Goal: Task Accomplishment & Management: Complete application form

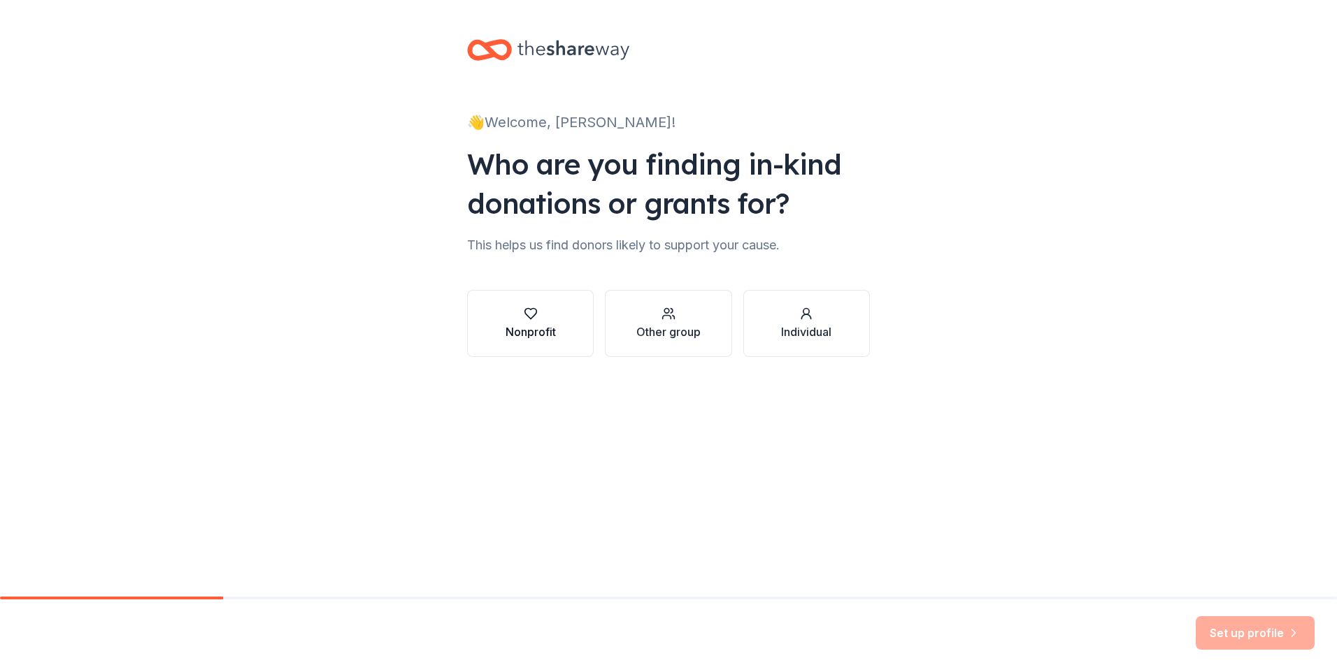
click at [538, 324] on div "Nonprofit" at bounding box center [530, 332] width 50 height 17
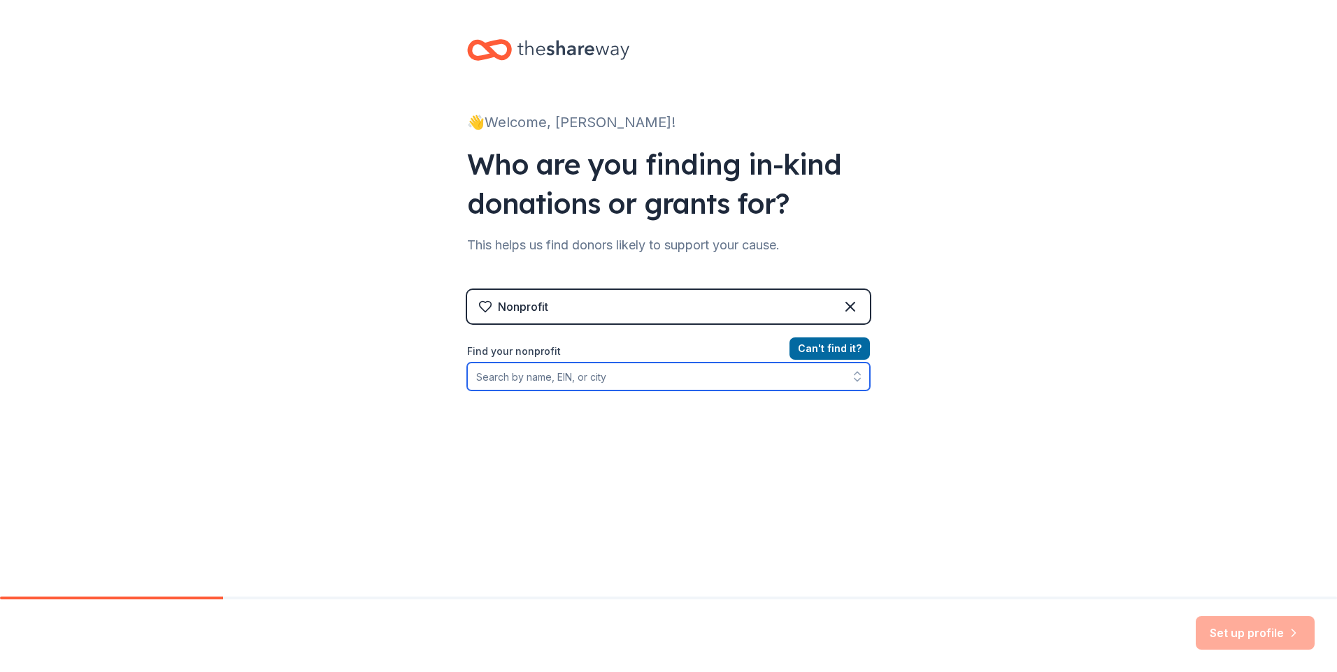
click at [624, 377] on input "Find your nonprofit" at bounding box center [668, 377] width 403 height 28
type input "42600"
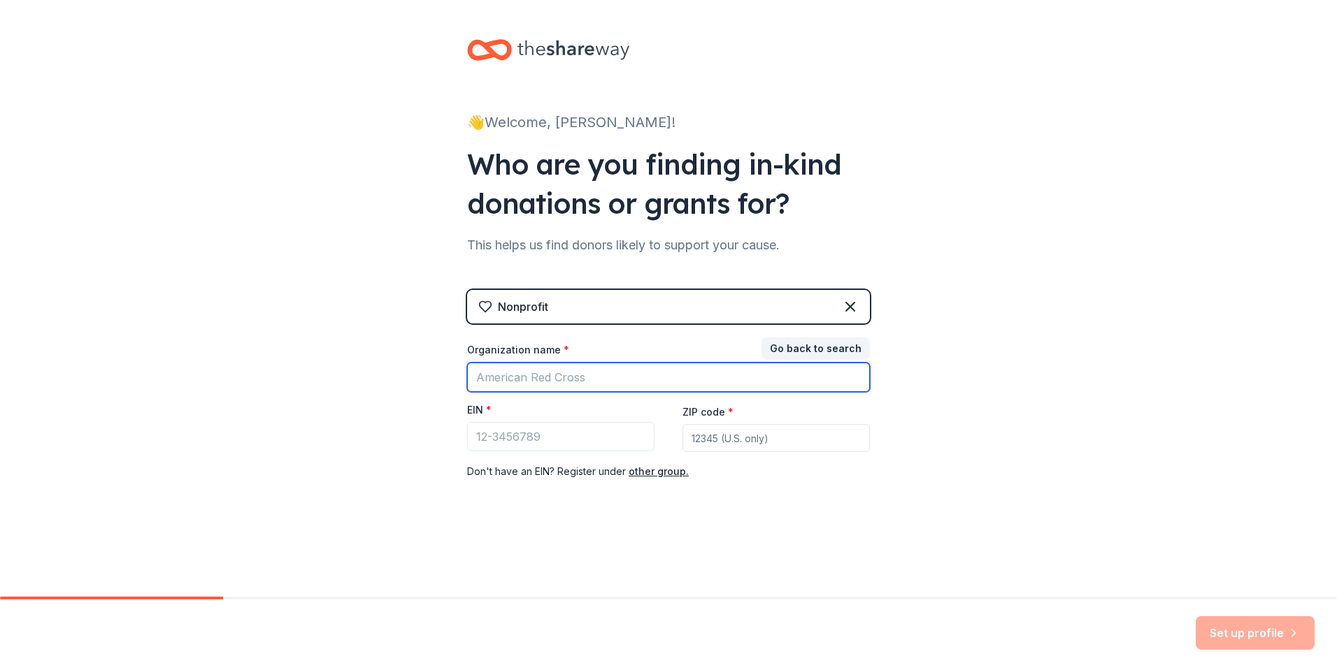
click at [487, 377] on input "Organization name *" at bounding box center [668, 377] width 403 height 29
type input "Sanborn Christian"
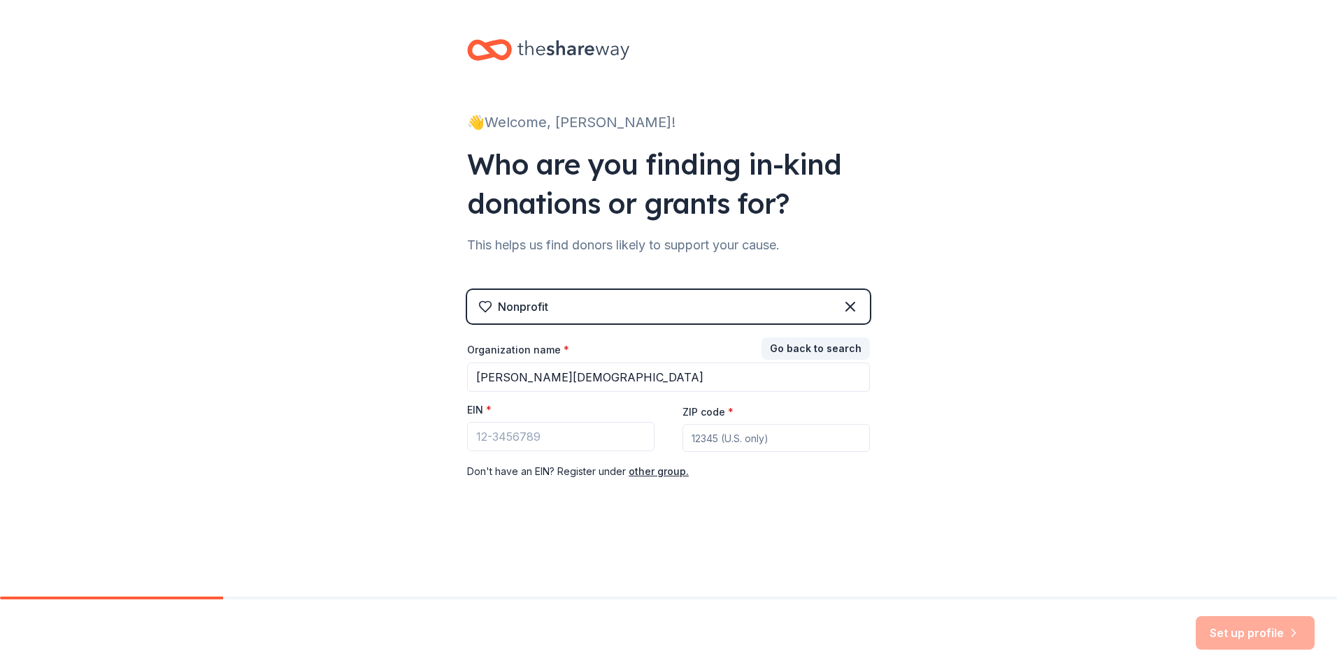
click at [705, 437] on input "ZIP code *" at bounding box center [775, 438] width 187 height 28
type input "51248"
click at [656, 376] on input "Sanborn Christian" at bounding box center [668, 377] width 403 height 29
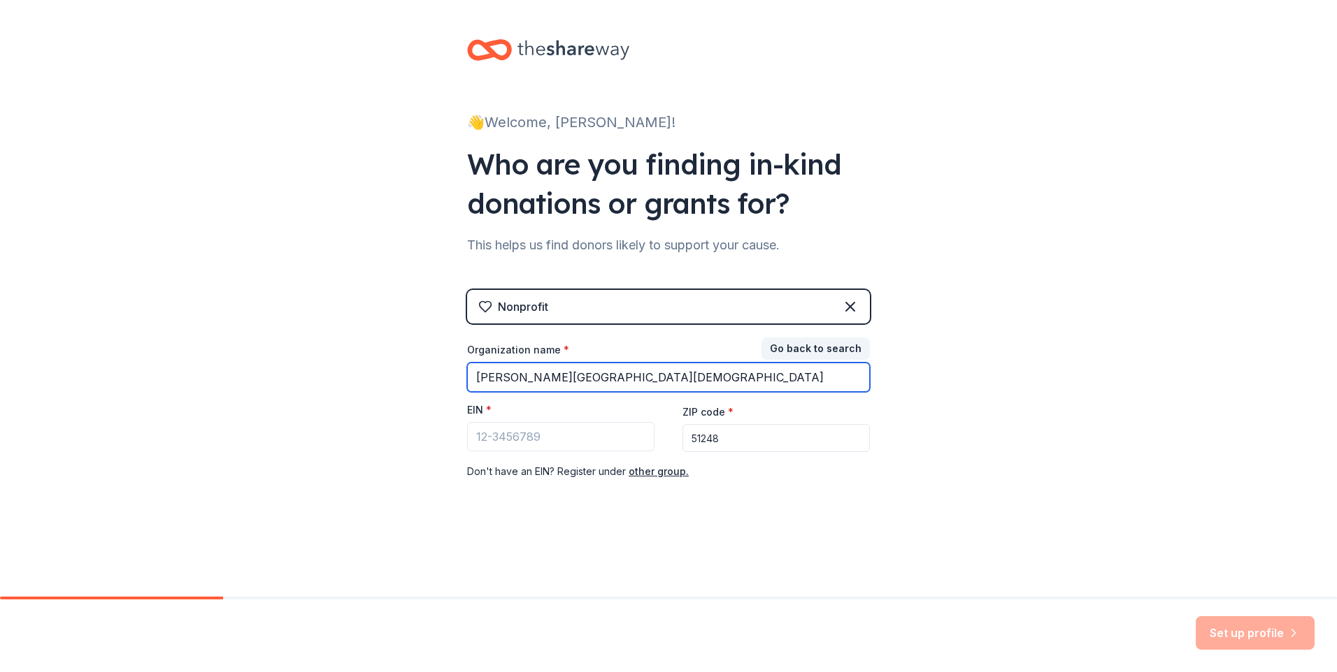
type input "[PERSON_NAME][GEOGRAPHIC_DATA][DEMOGRAPHIC_DATA]"
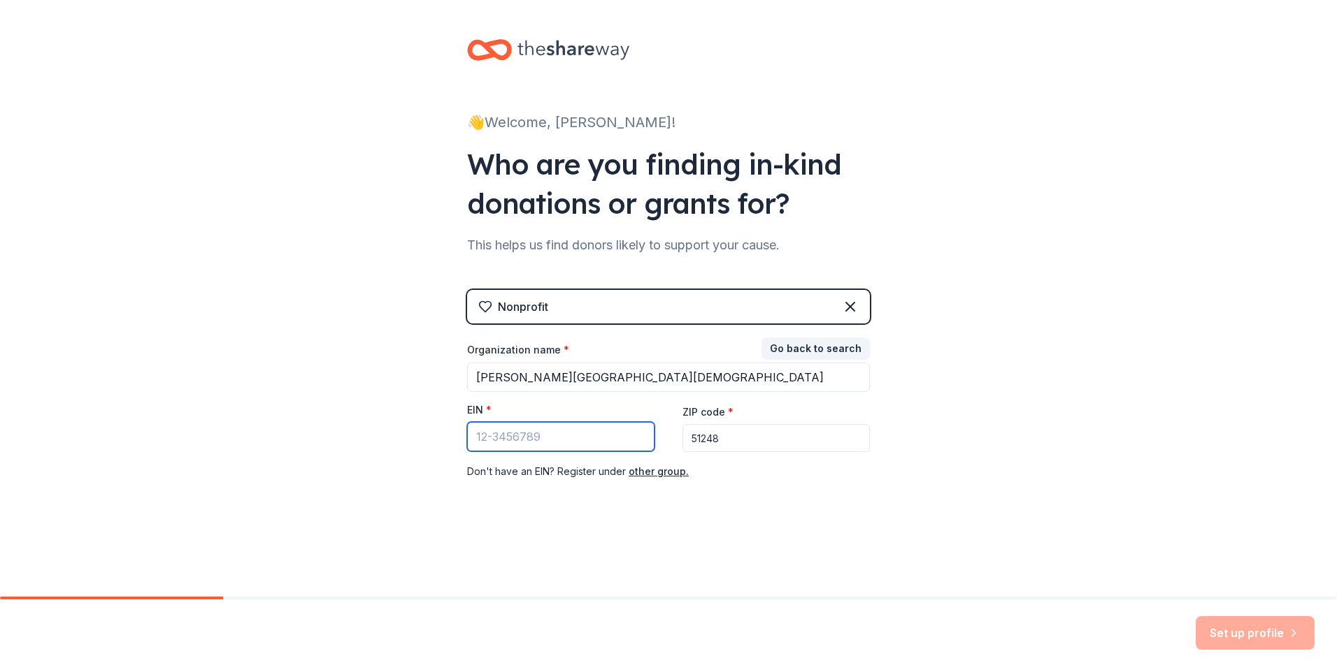
click at [585, 443] on input "EIN *" at bounding box center [560, 436] width 187 height 29
type input "[US_EMPLOYER_IDENTIFICATION_NUMBER]"
click at [1225, 635] on button "Set up profile" at bounding box center [1254, 634] width 119 height 34
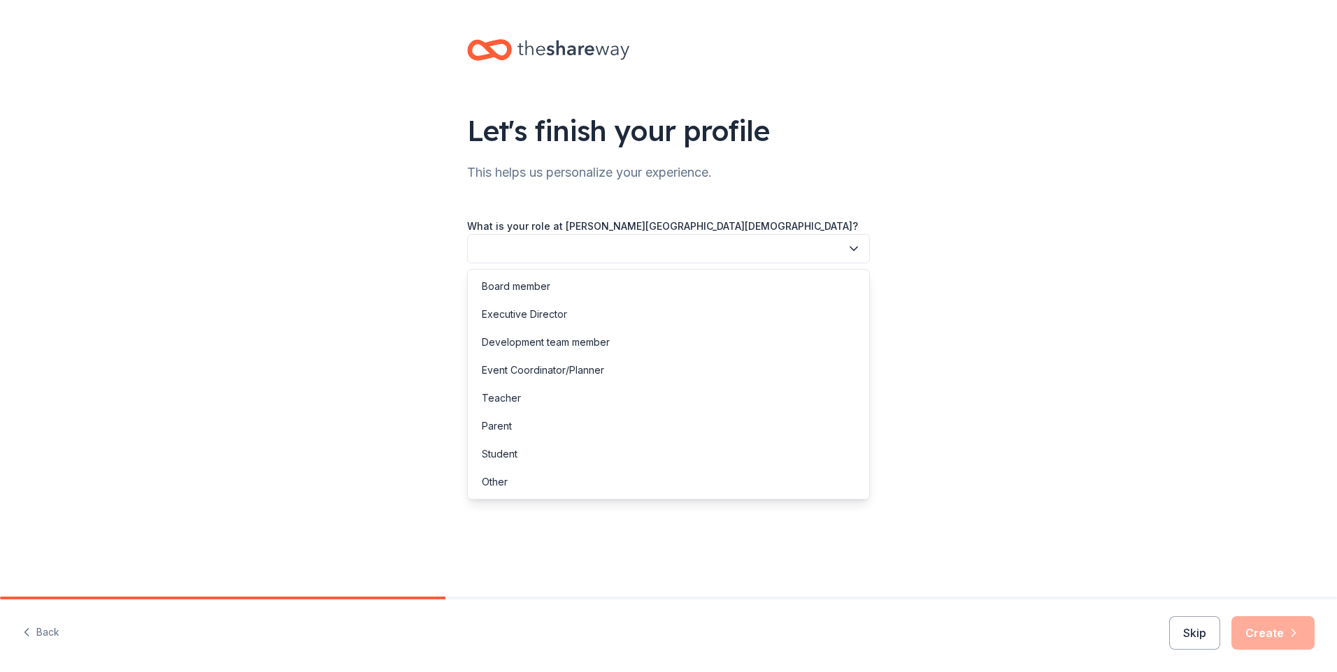
click at [566, 240] on button "button" at bounding box center [668, 248] width 403 height 29
click at [602, 366] on div "Event Coordinator/Planner" at bounding box center [543, 370] width 122 height 17
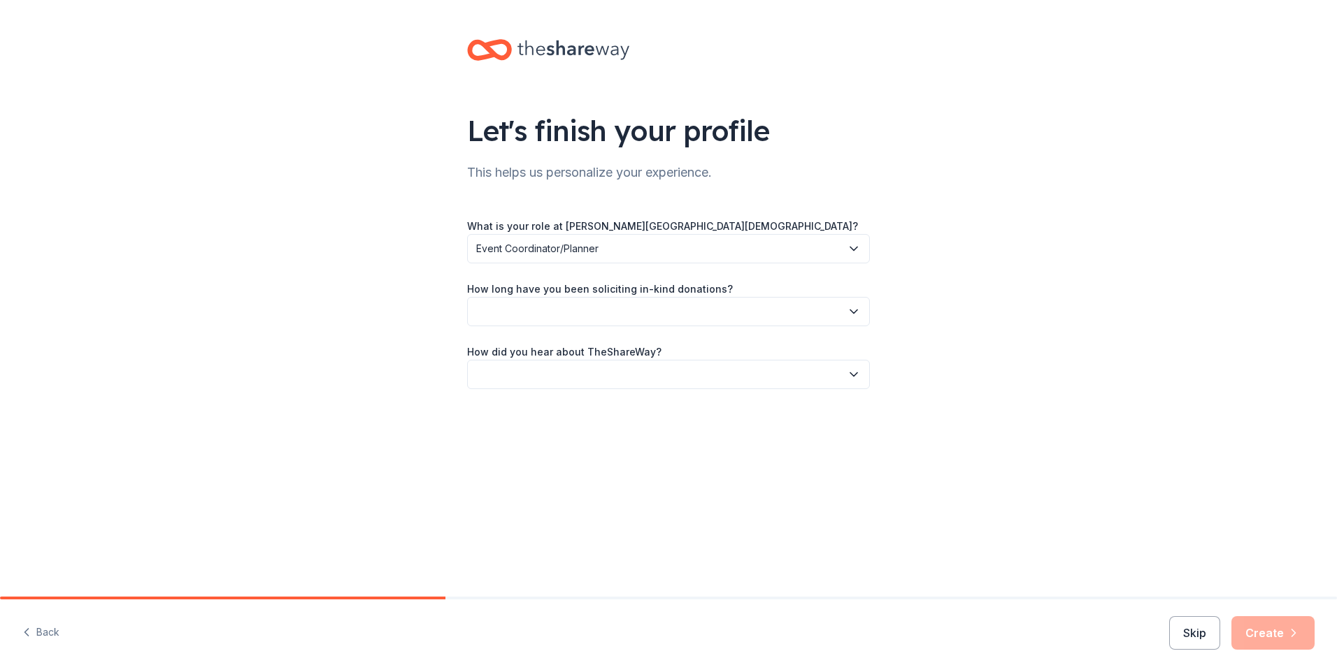
click at [582, 323] on button "button" at bounding box center [668, 311] width 403 height 29
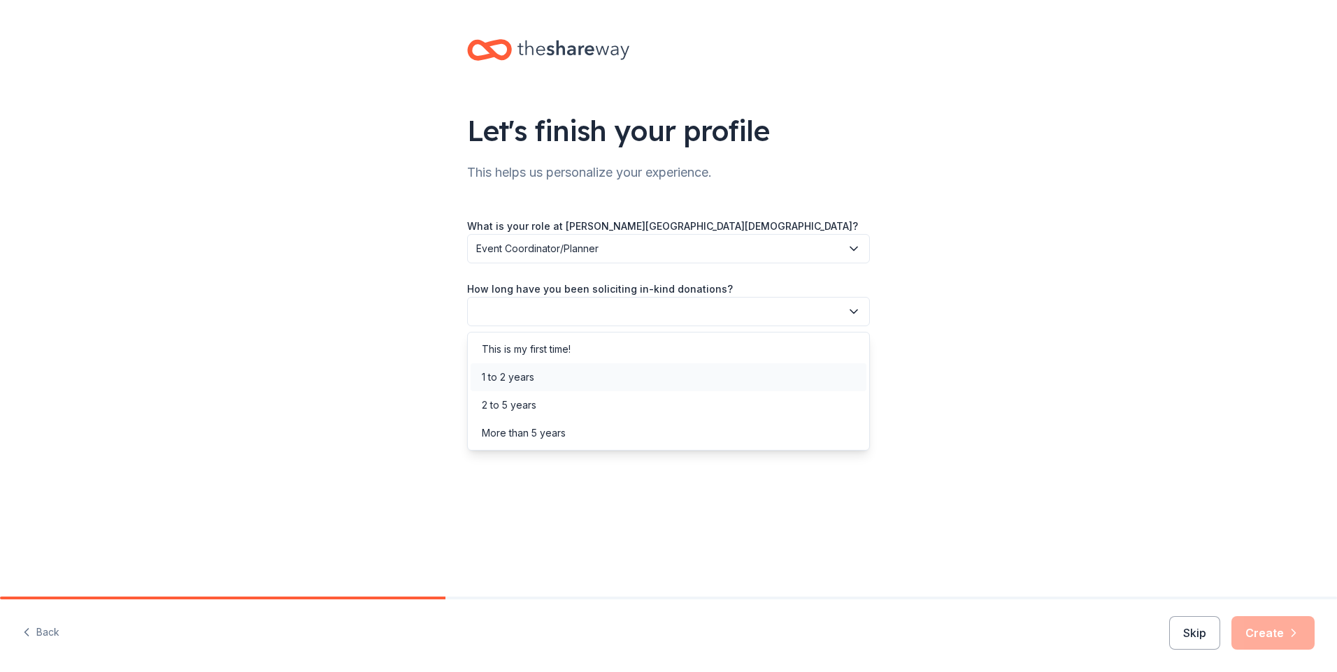
click at [578, 378] on div "1 to 2 years" at bounding box center [668, 378] width 396 height 28
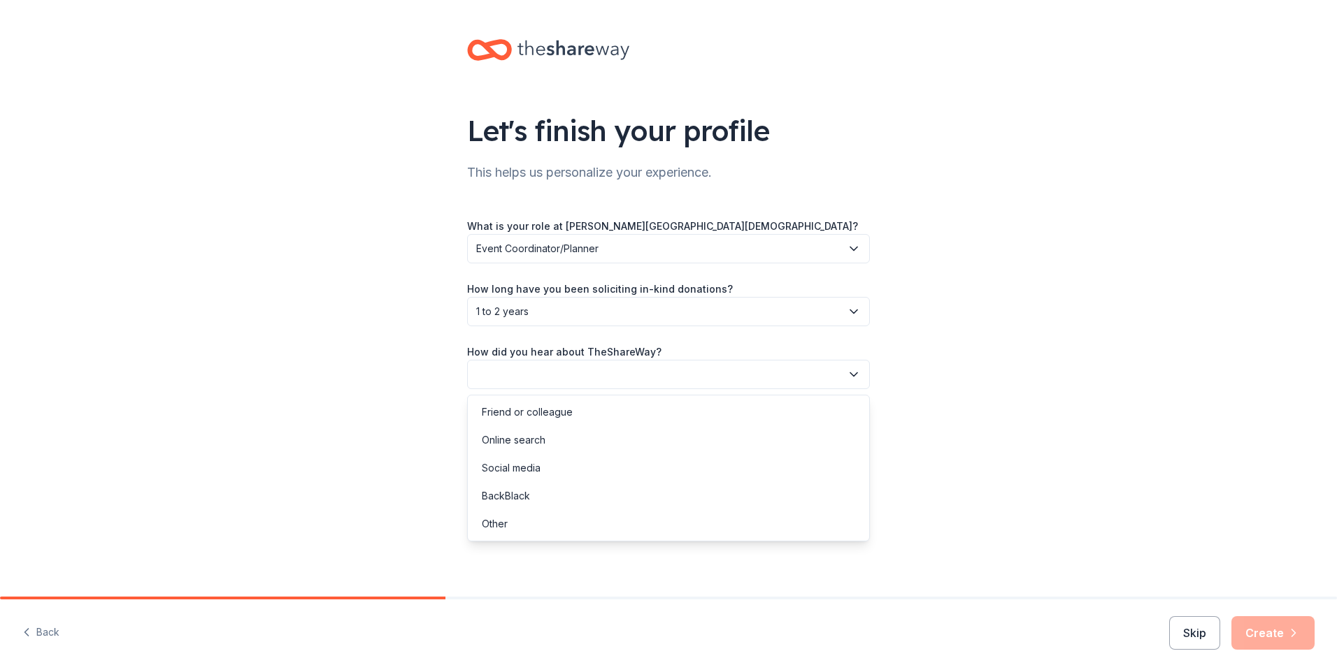
click at [581, 374] on button "button" at bounding box center [668, 374] width 403 height 29
click at [589, 429] on div "Online search" at bounding box center [668, 440] width 396 height 28
click at [1267, 635] on button "Create" at bounding box center [1272, 634] width 83 height 34
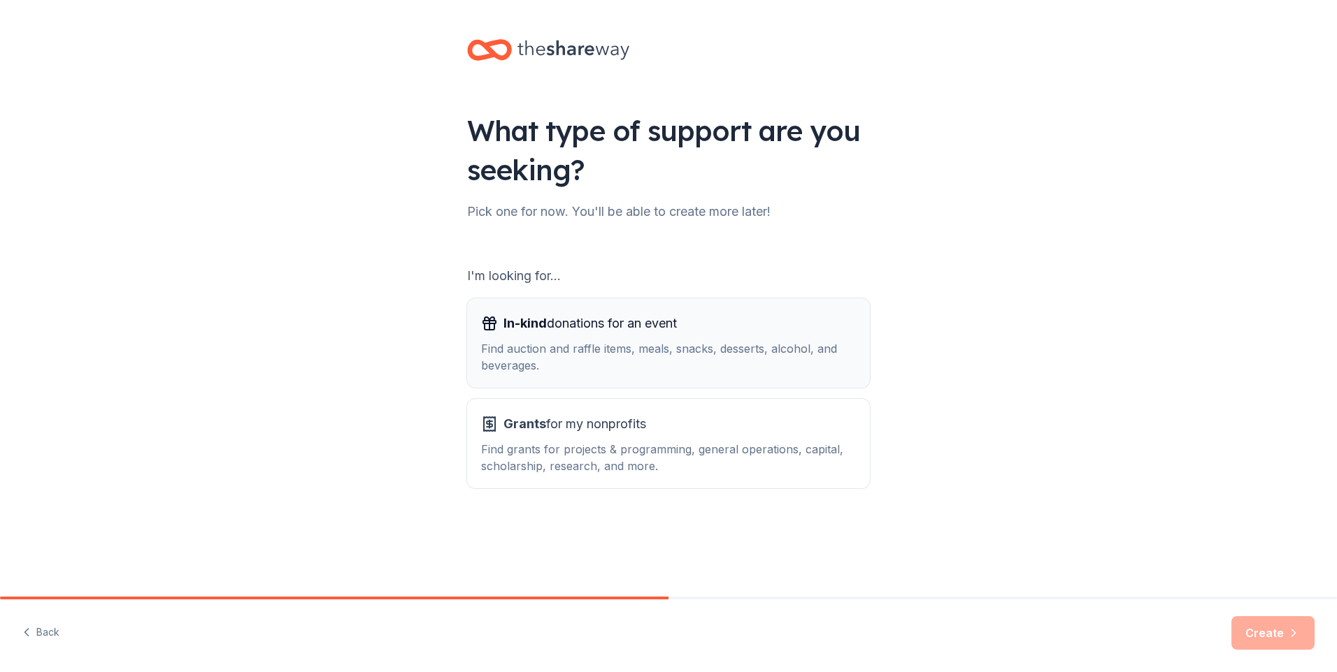
click at [614, 333] on span "In-kind donations for an event" at bounding box center [589, 323] width 173 height 22
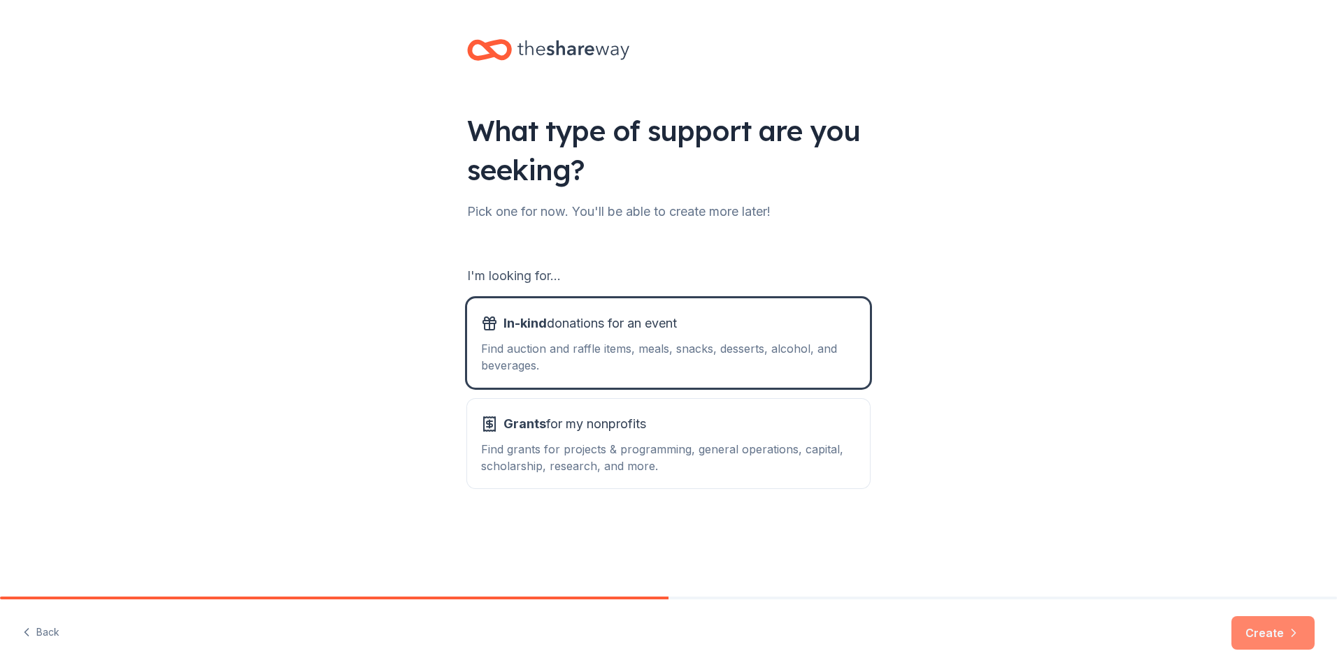
click at [1249, 635] on button "Create" at bounding box center [1272, 634] width 83 height 34
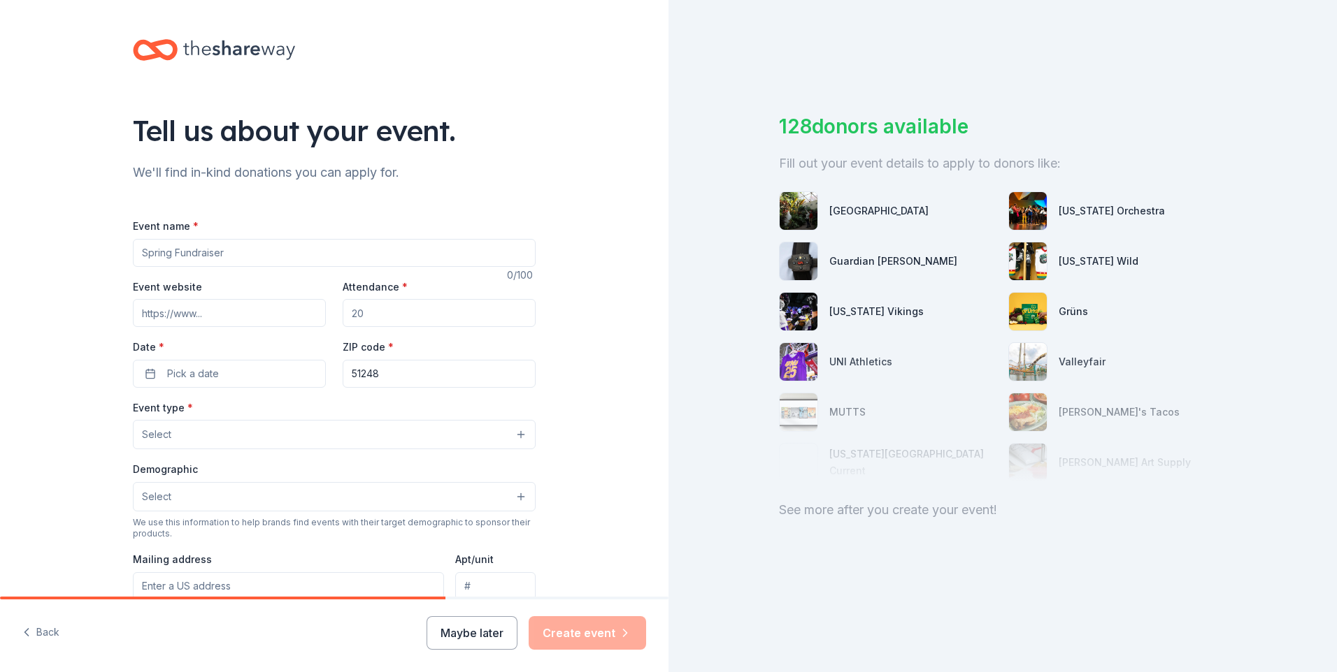
click at [247, 246] on input "Event name *" at bounding box center [334, 253] width 403 height 28
type input "Harvest Sale Auction"
type input "350"
click at [247, 368] on button "Pick a date" at bounding box center [229, 374] width 193 height 28
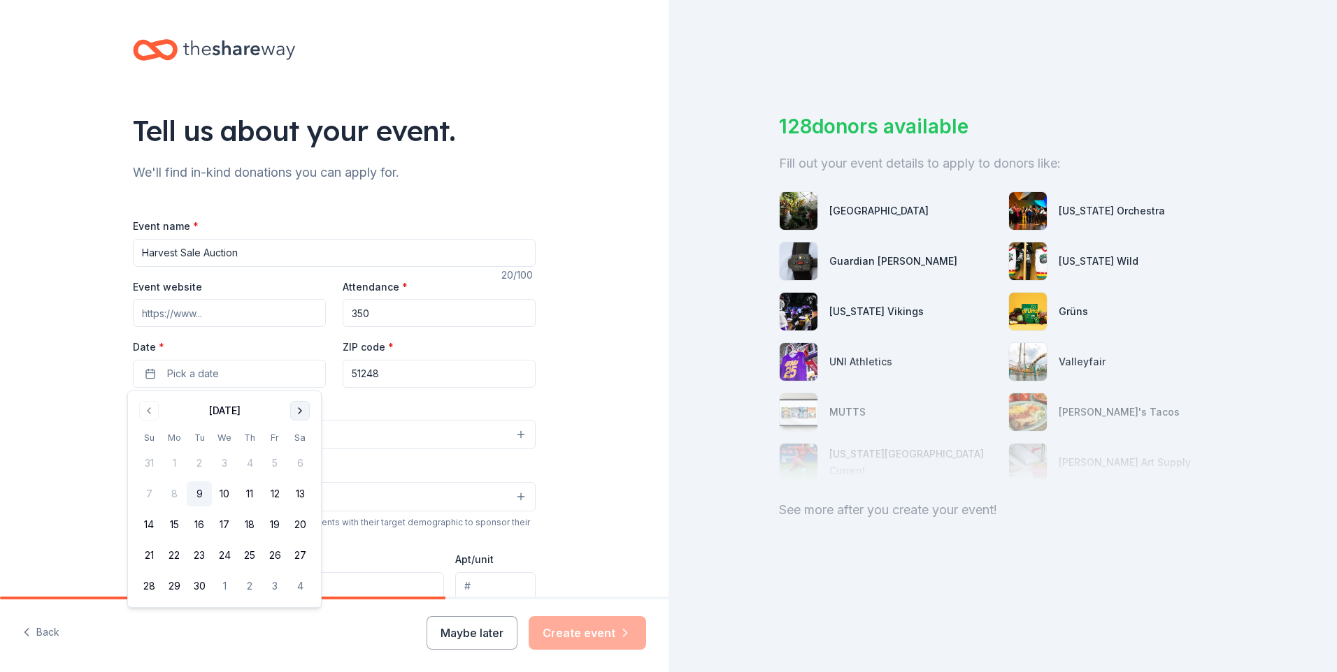
click at [296, 408] on button "Go to next month" at bounding box center [300, 411] width 20 height 20
click at [301, 458] on button "1" at bounding box center [299, 463] width 25 height 25
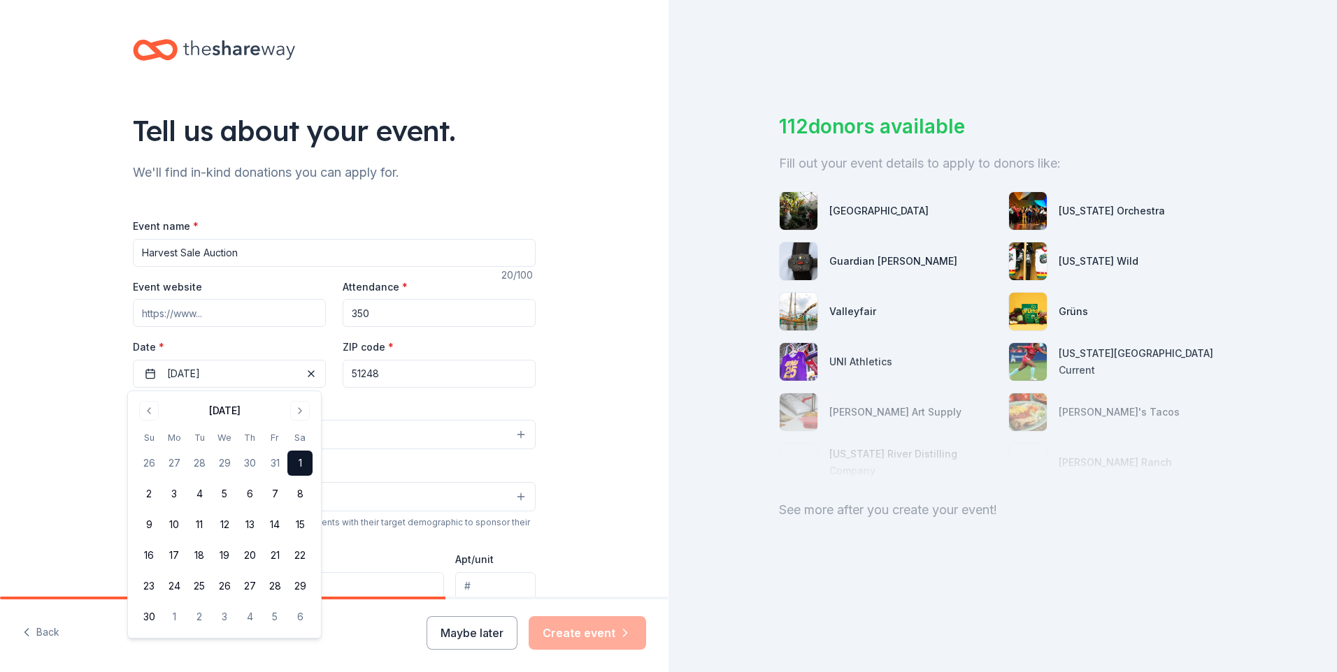
click at [359, 441] on button "Select" at bounding box center [334, 434] width 403 height 29
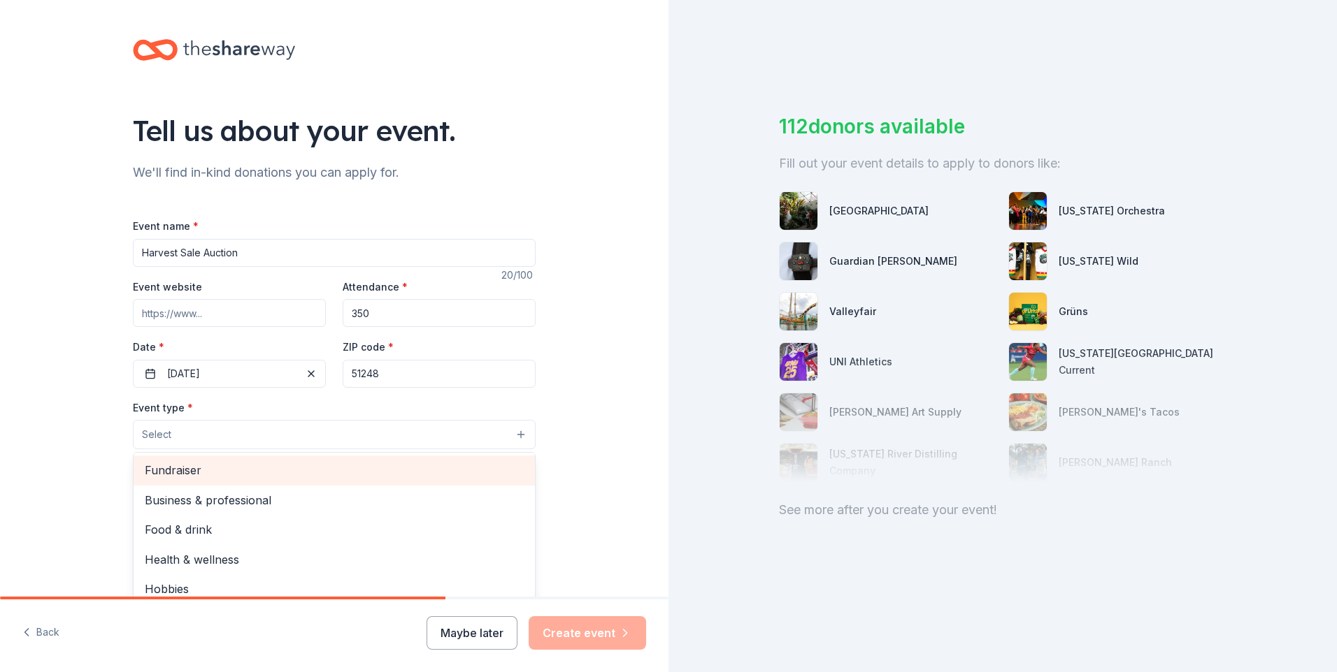
click at [264, 476] on span "Fundraiser" at bounding box center [334, 470] width 379 height 18
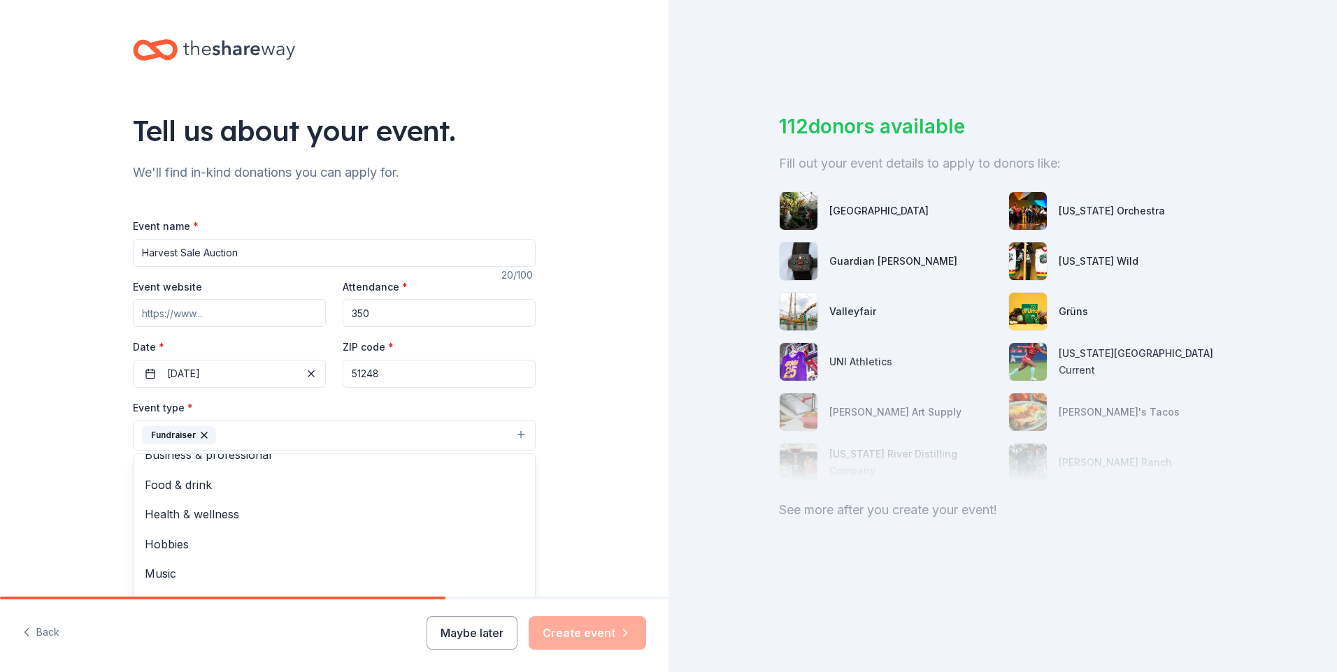
click at [600, 452] on div "Tell us about your event. We'll find in-kind donations you can apply for. Event…" at bounding box center [334, 466] width 668 height 932
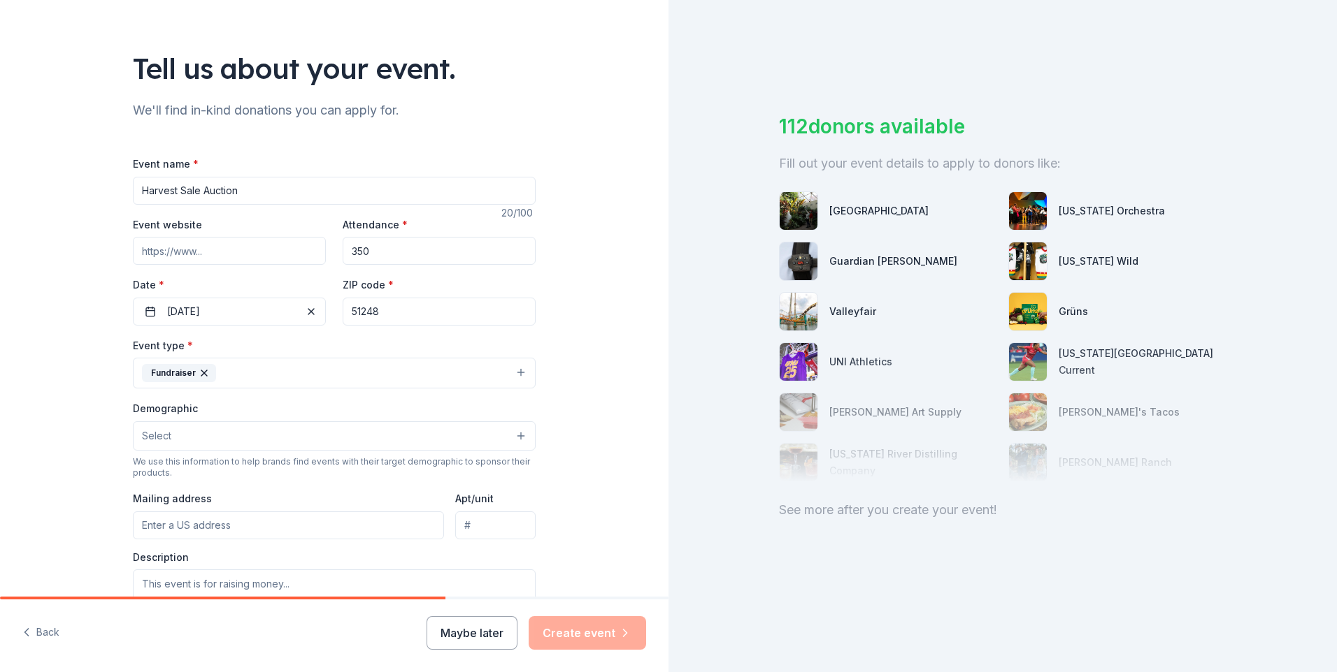
scroll to position [140, 0]
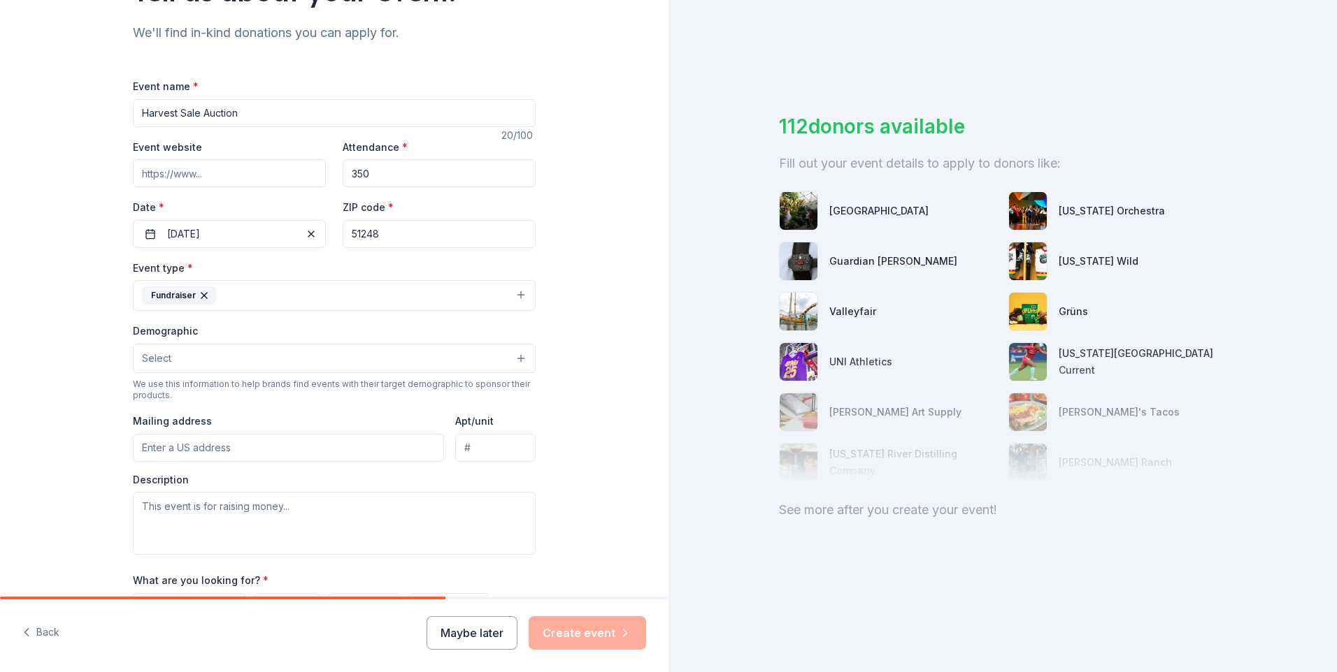
click at [257, 351] on button "Select" at bounding box center [334, 358] width 403 height 29
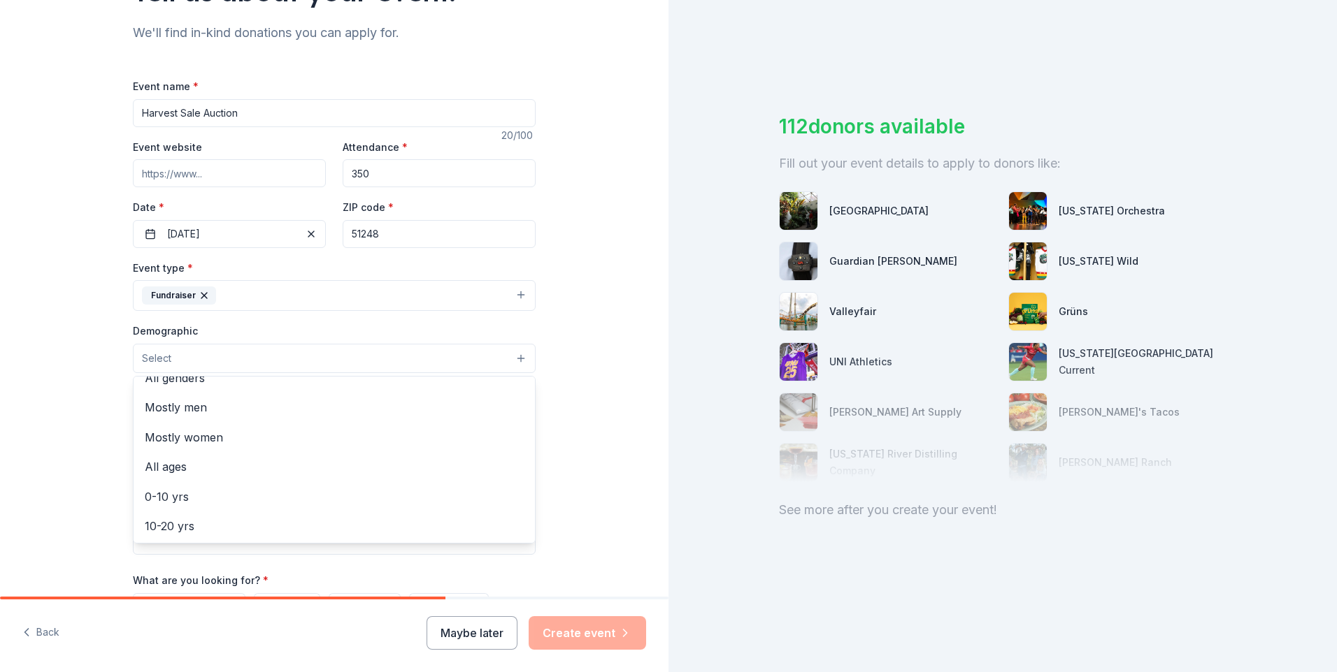
scroll to position [15, 0]
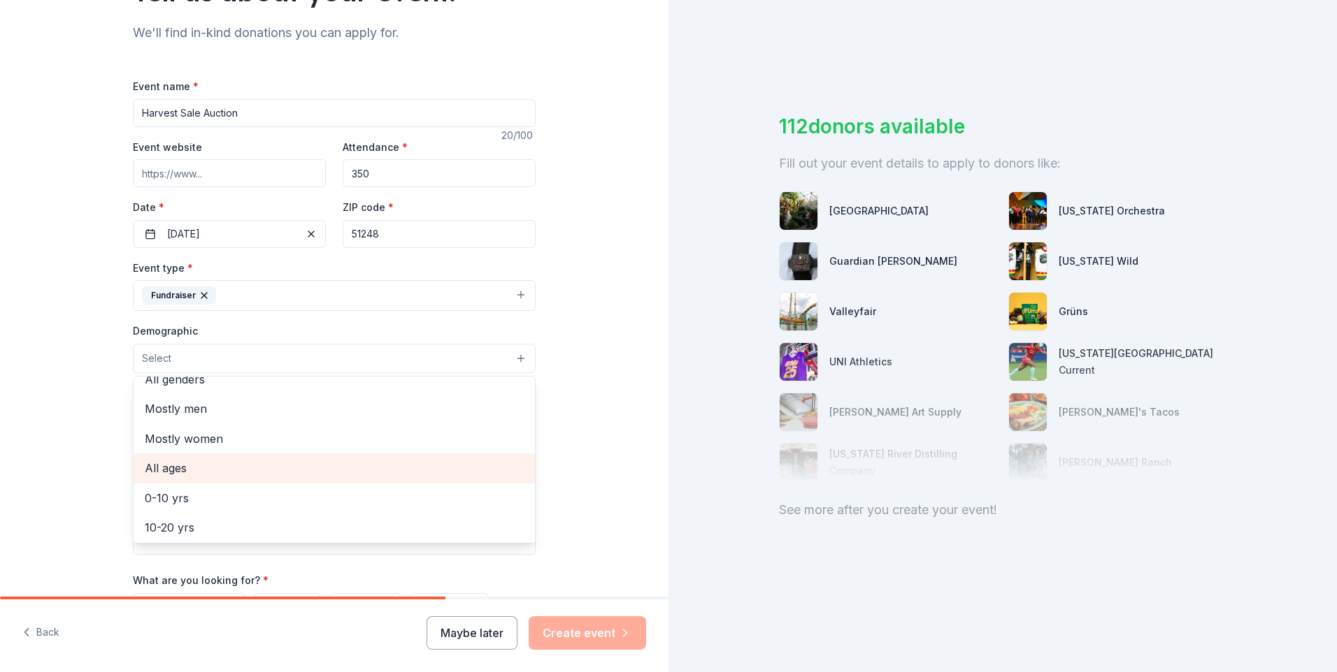
click at [242, 473] on span "All ages" at bounding box center [334, 468] width 379 height 18
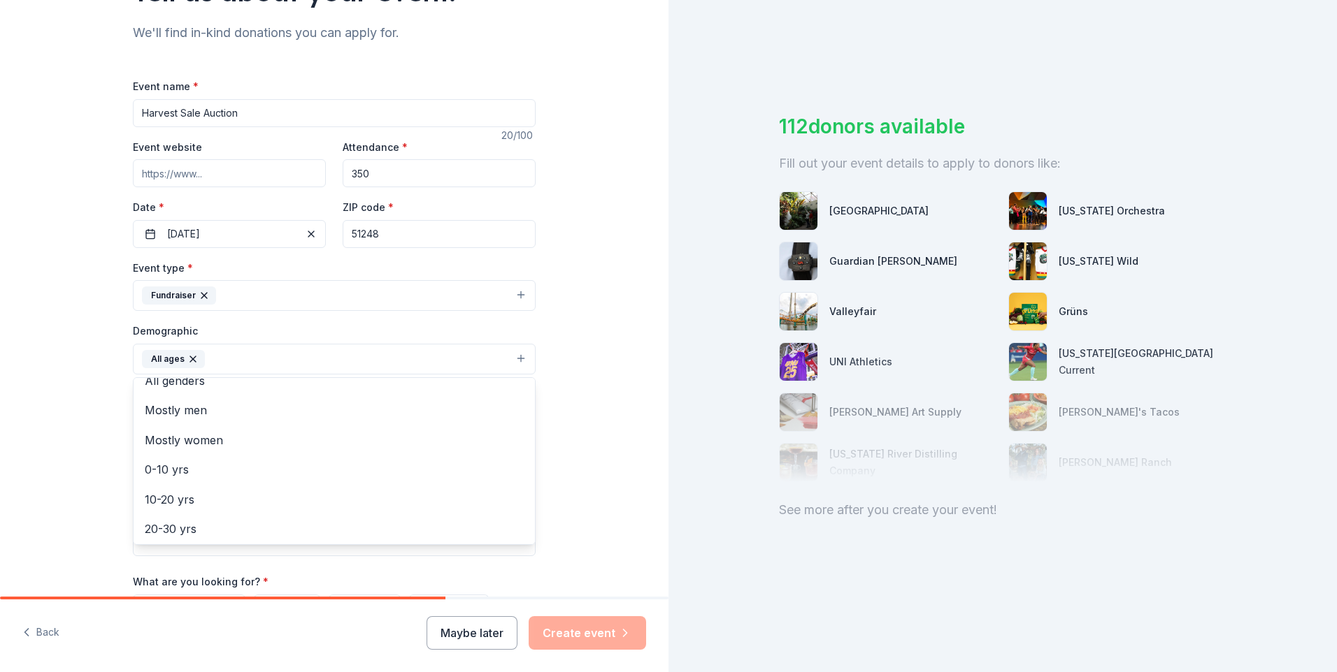
click at [577, 465] on div "Tell us about your event. We'll find in-kind donations you can apply for. Event…" at bounding box center [334, 326] width 668 height 933
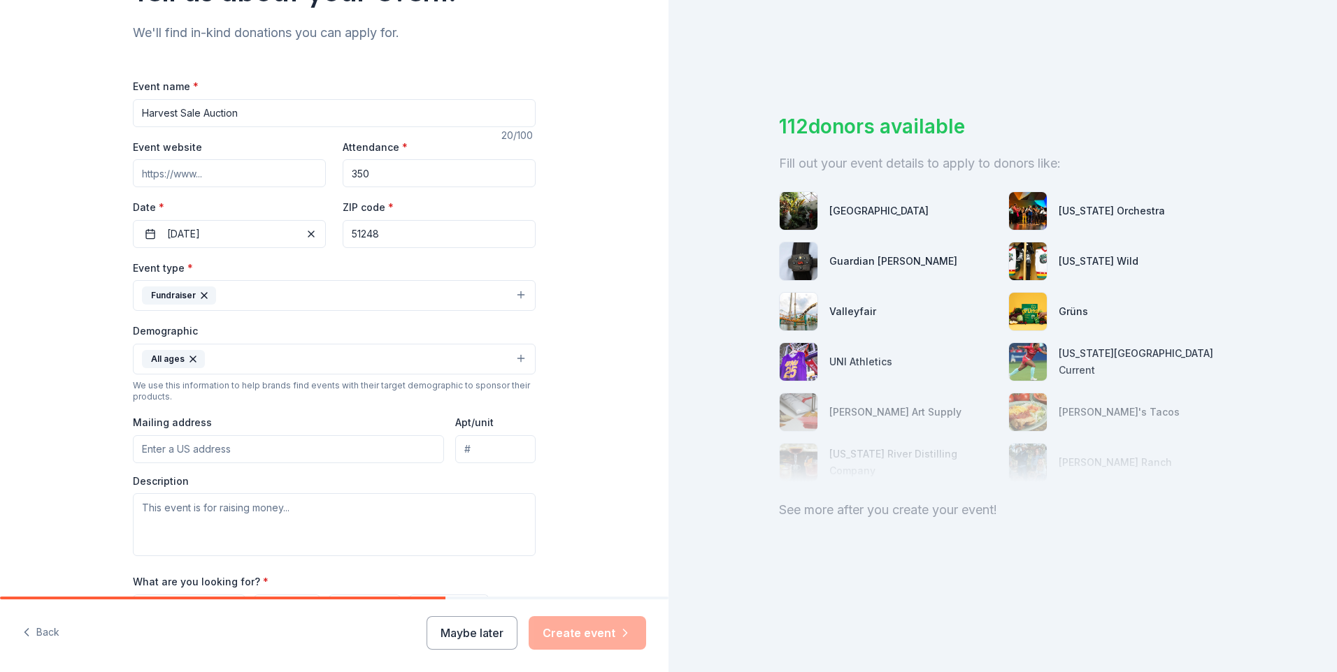
click at [246, 447] on input "Mailing address" at bounding box center [288, 450] width 311 height 28
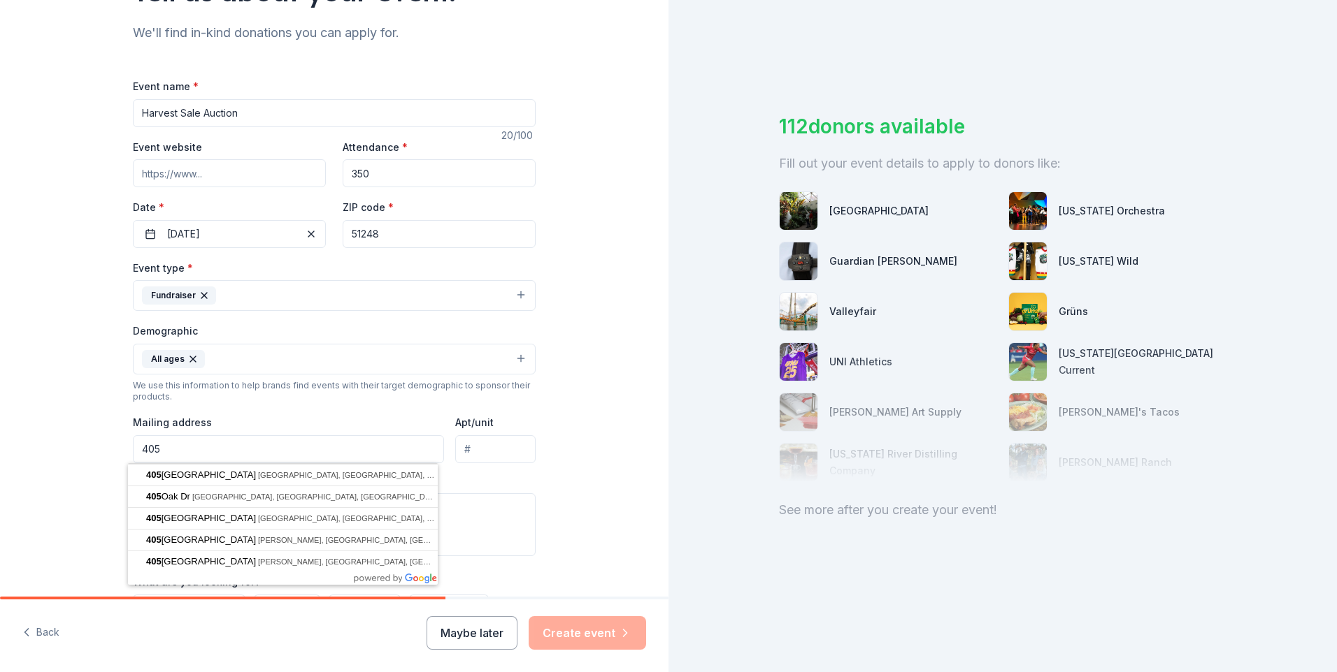
type input "405 West 2nd Street"
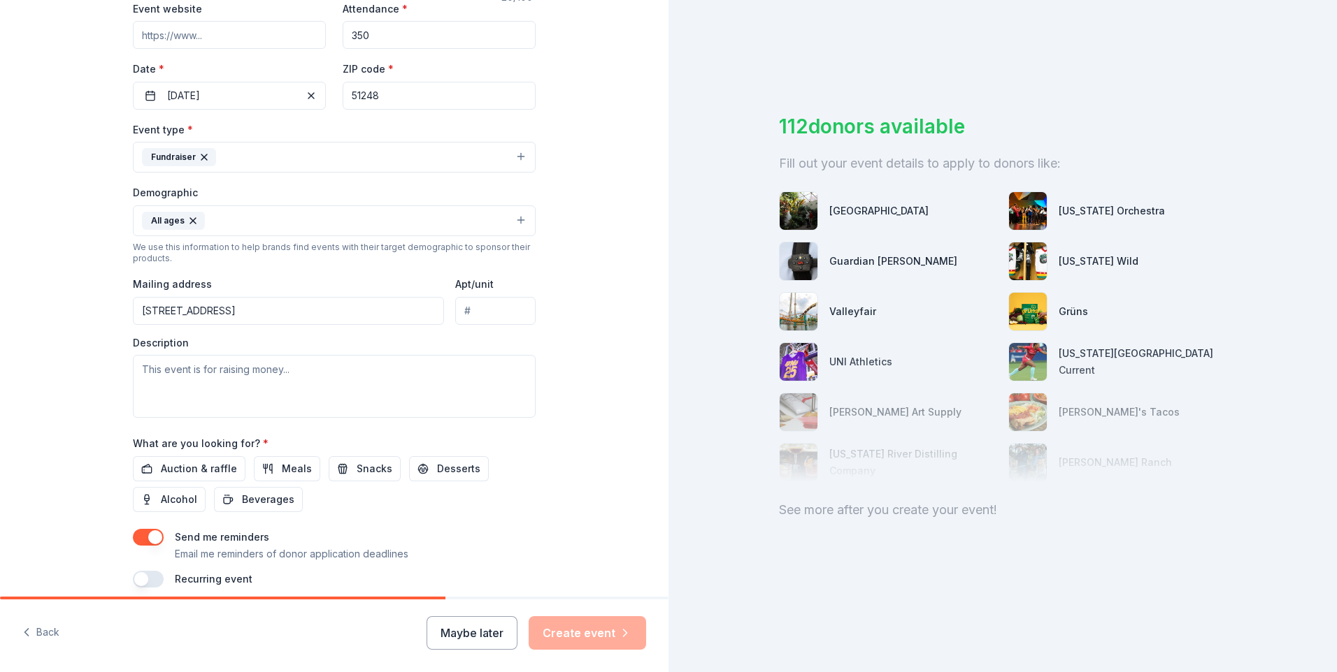
scroll to position [280, 0]
click at [259, 383] on textarea at bounding box center [334, 385] width 403 height 63
paste textarea "I am a member of the School Board at [PERSON_NAME][GEOGRAPHIC_DATA][DEMOGRAPHIC…"
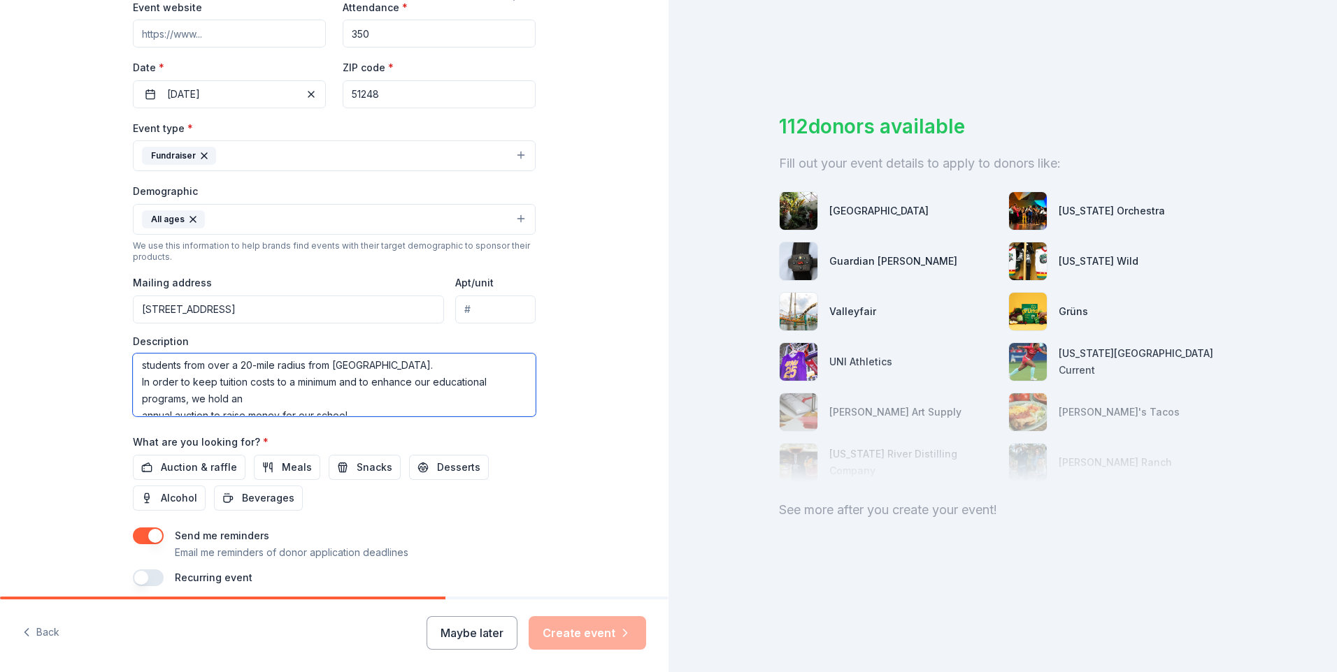
scroll to position [84, 0]
type textarea "I am a member of the School Board at [PERSON_NAME][GEOGRAPHIC_DATA][DEMOGRAPHIC…"
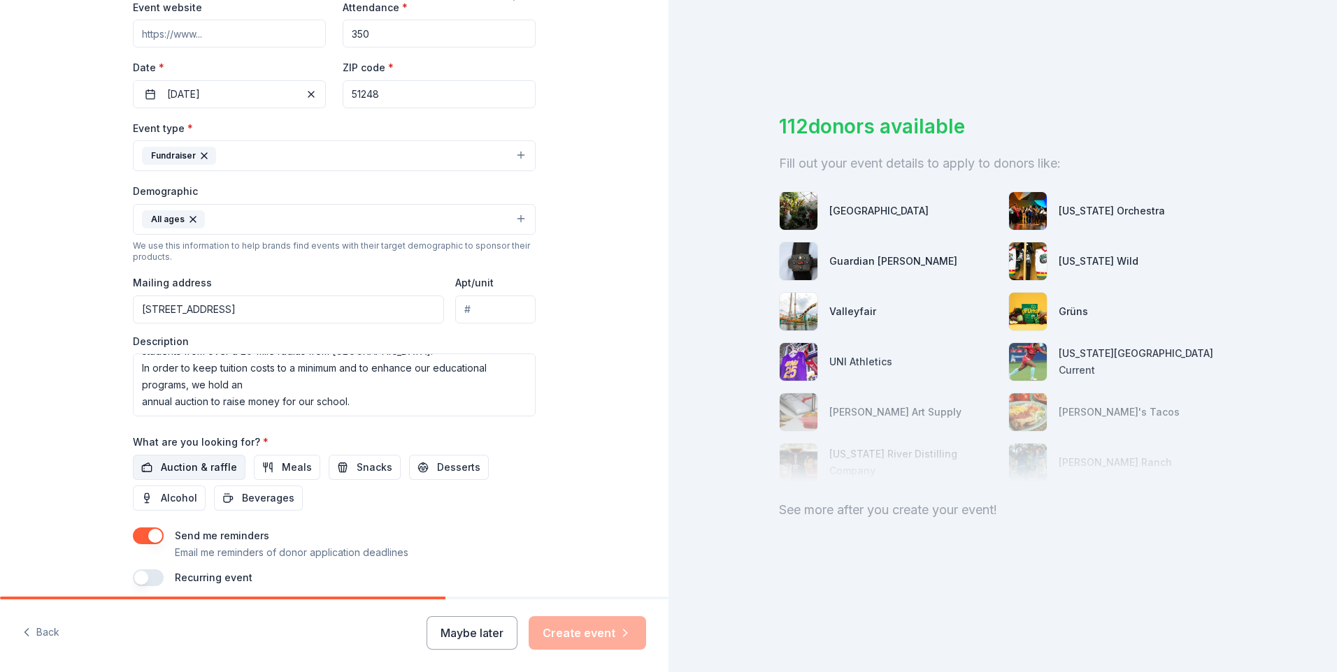
click at [199, 466] on span "Auction & raffle" at bounding box center [199, 467] width 76 height 17
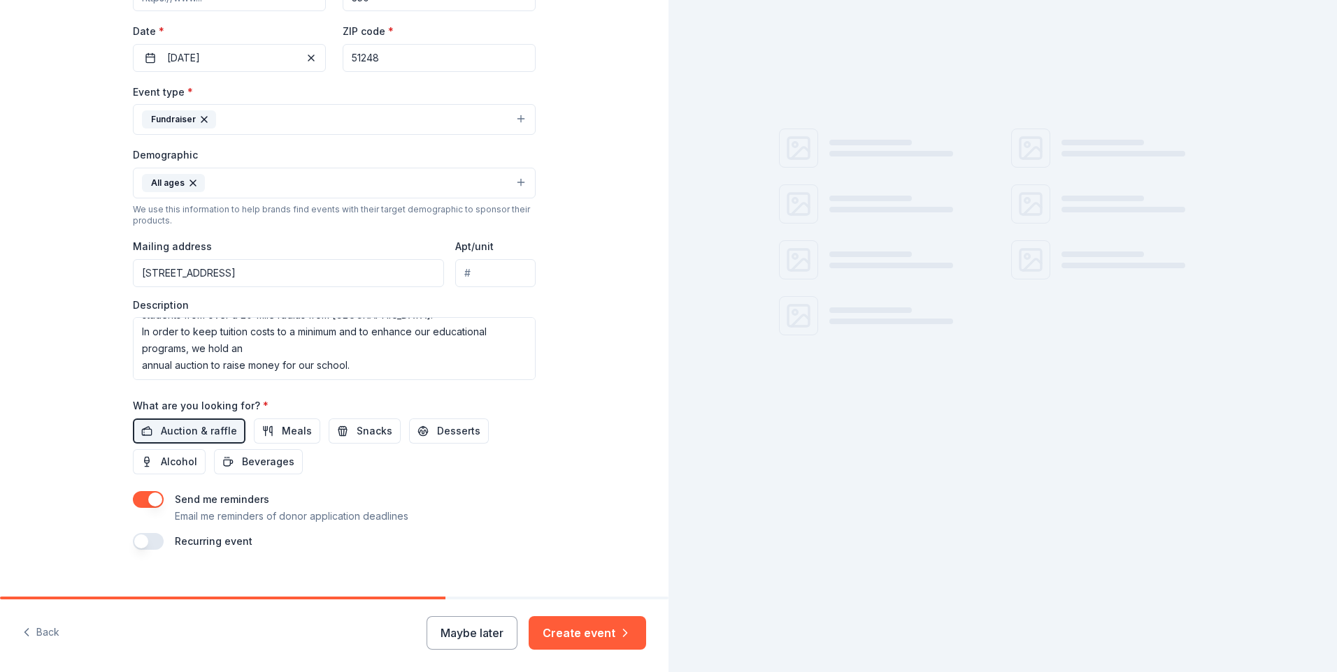
scroll to position [336, 0]
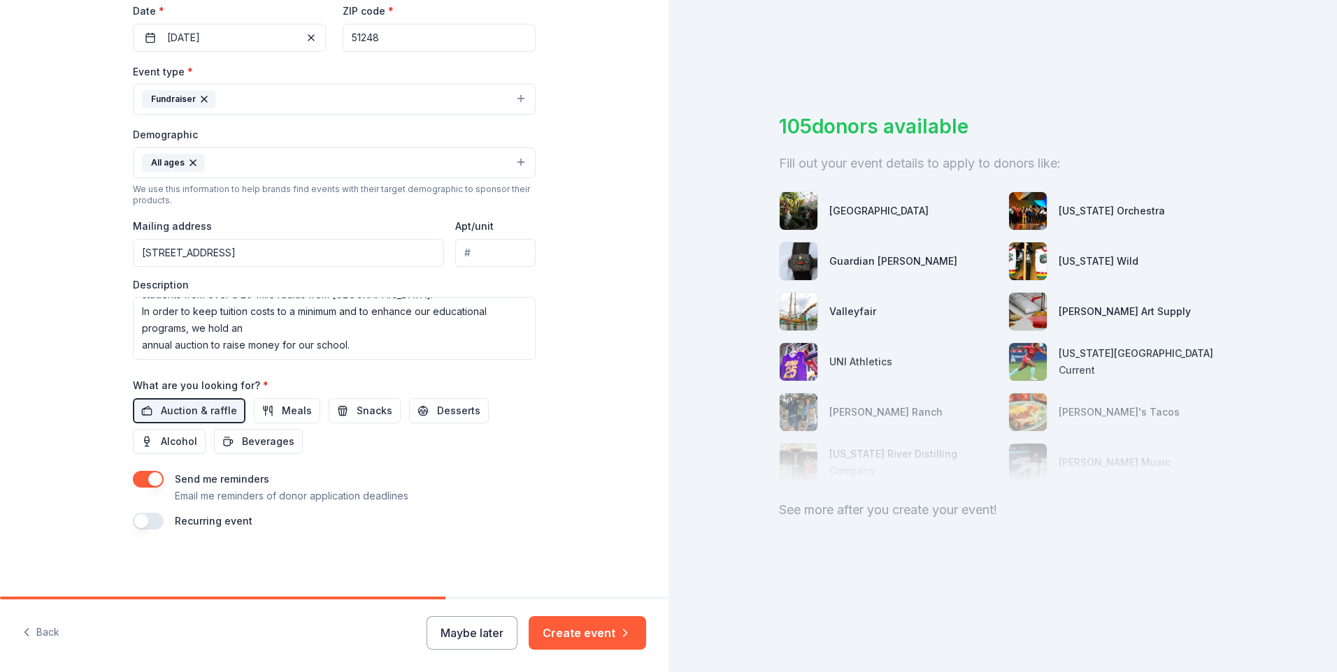
click at [151, 482] on button "button" at bounding box center [148, 479] width 31 height 17
click at [138, 520] on button "button" at bounding box center [148, 521] width 31 height 17
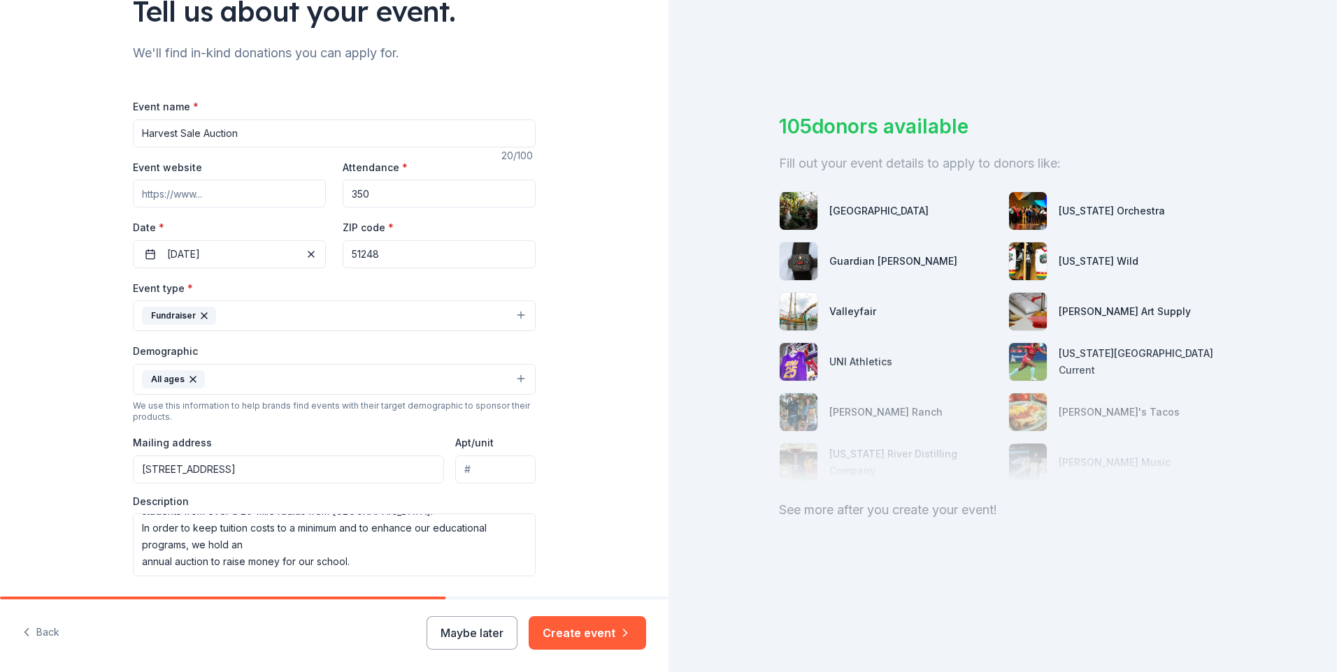
scroll to position [107, 0]
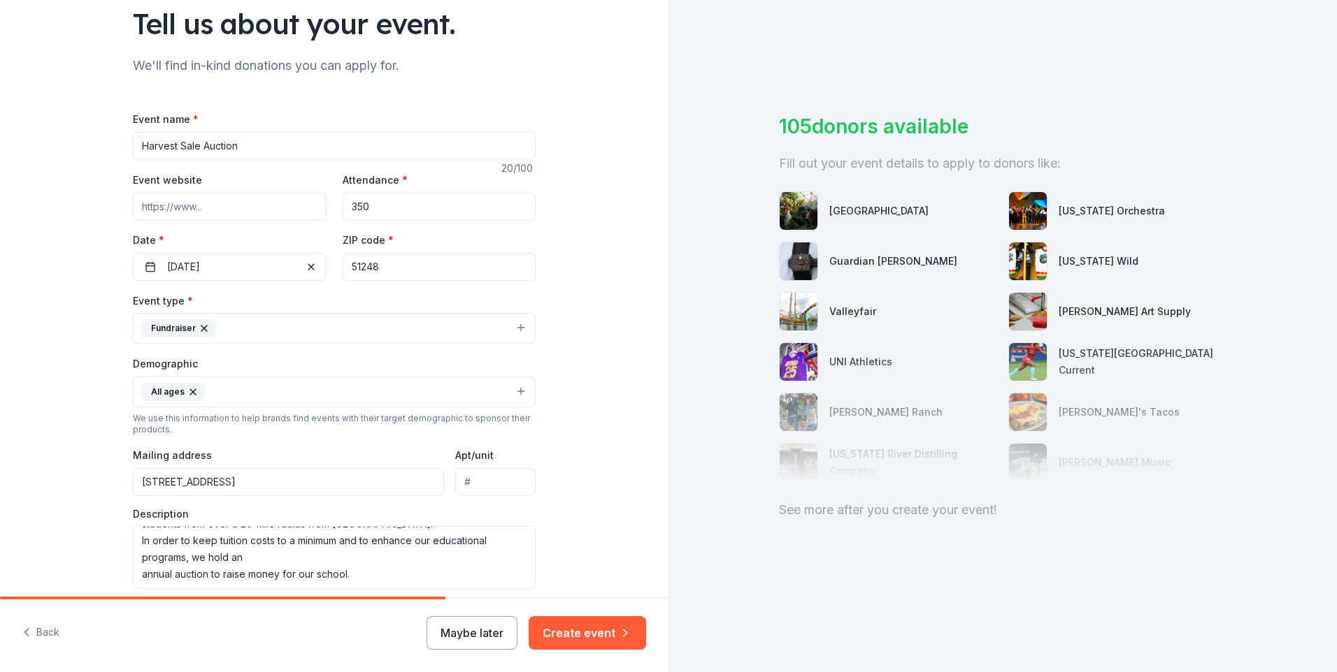
click at [187, 206] on input "Event website" at bounding box center [229, 206] width 193 height 28
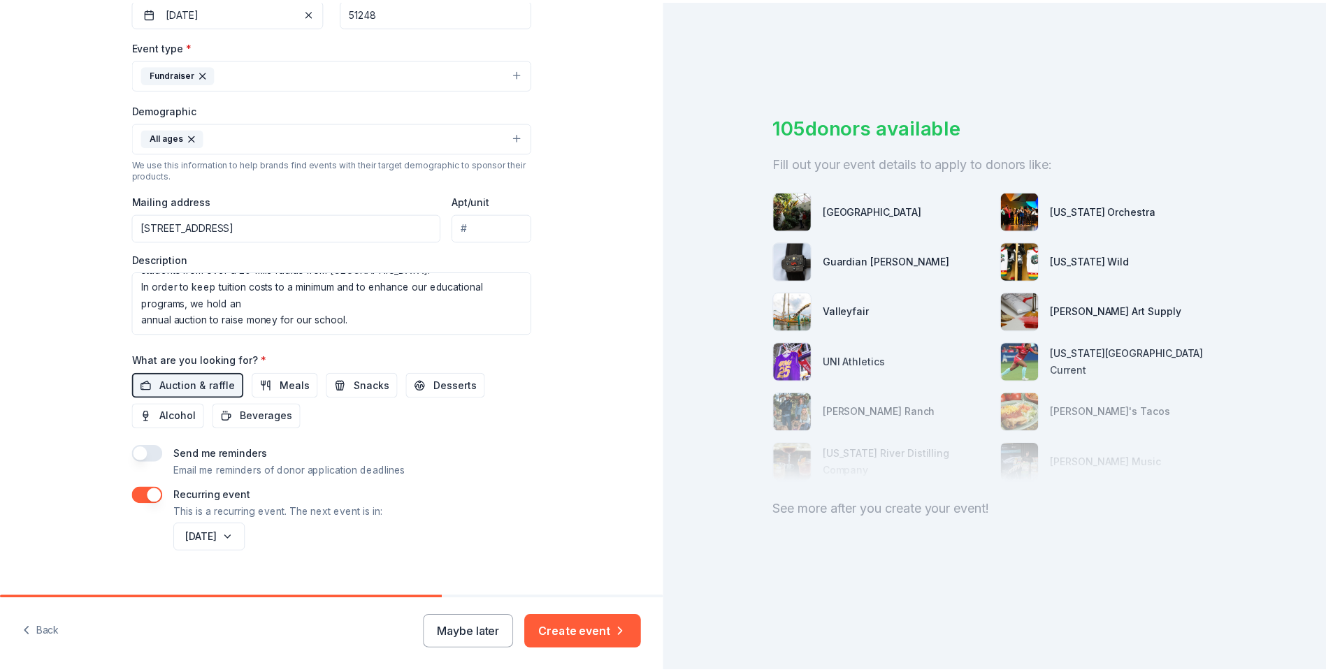
scroll to position [387, 0]
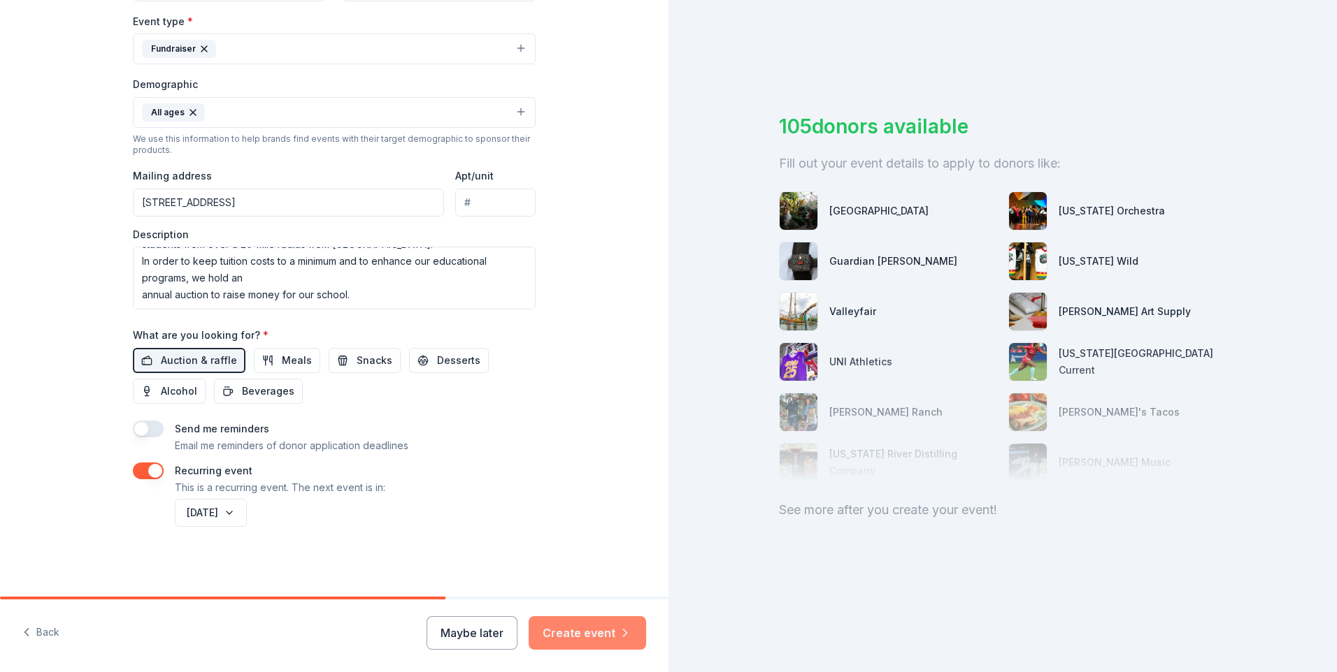
click at [572, 636] on button "Create event" at bounding box center [586, 634] width 117 height 34
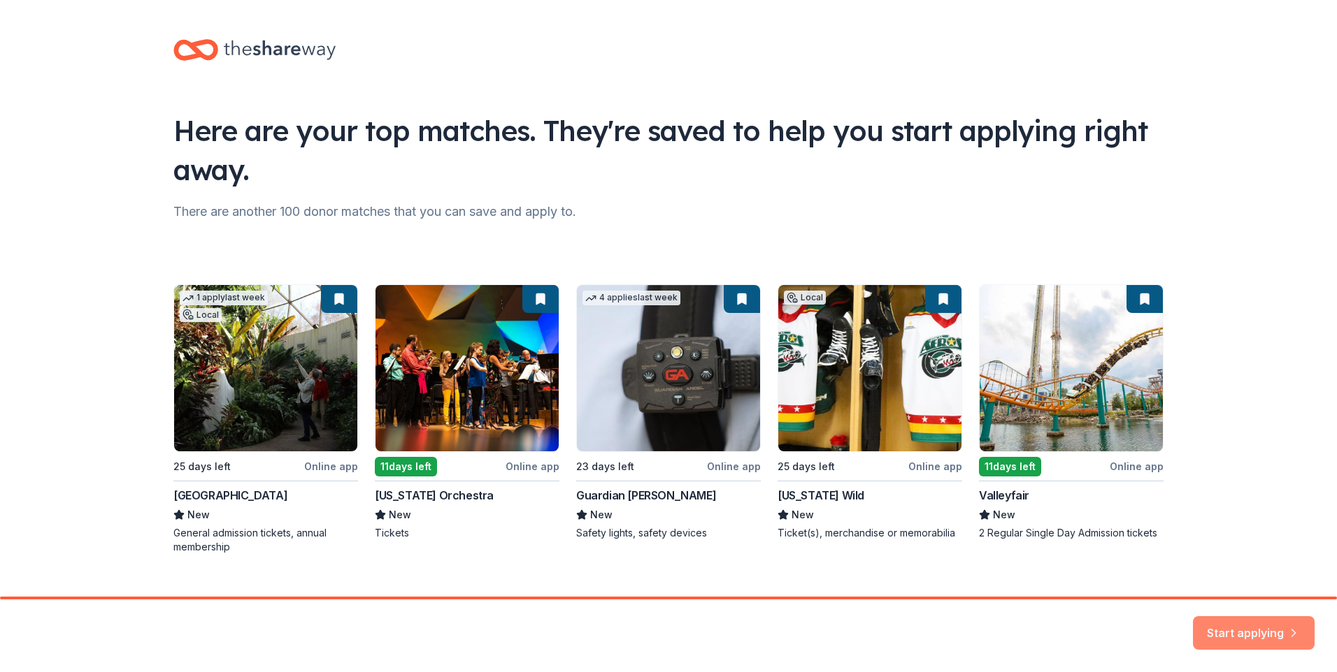
click at [1213, 619] on button "Start applying" at bounding box center [1254, 625] width 122 height 34
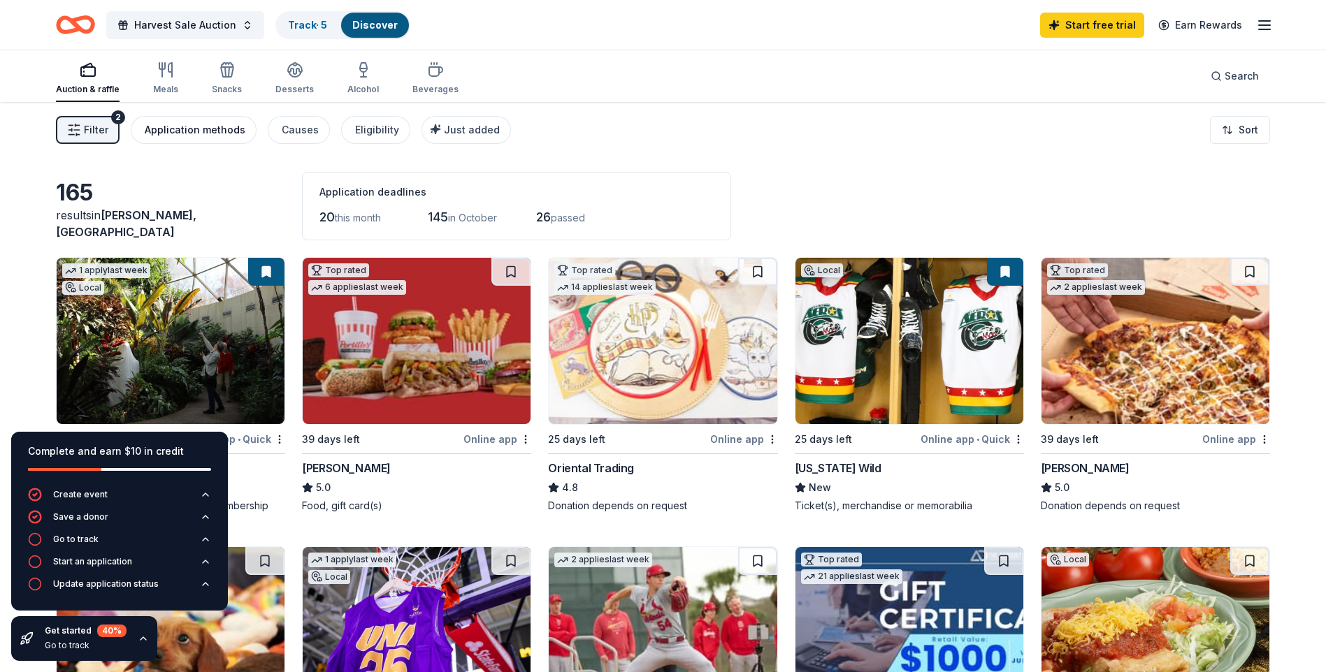
click at [218, 135] on div "Application methods" at bounding box center [195, 130] width 101 height 17
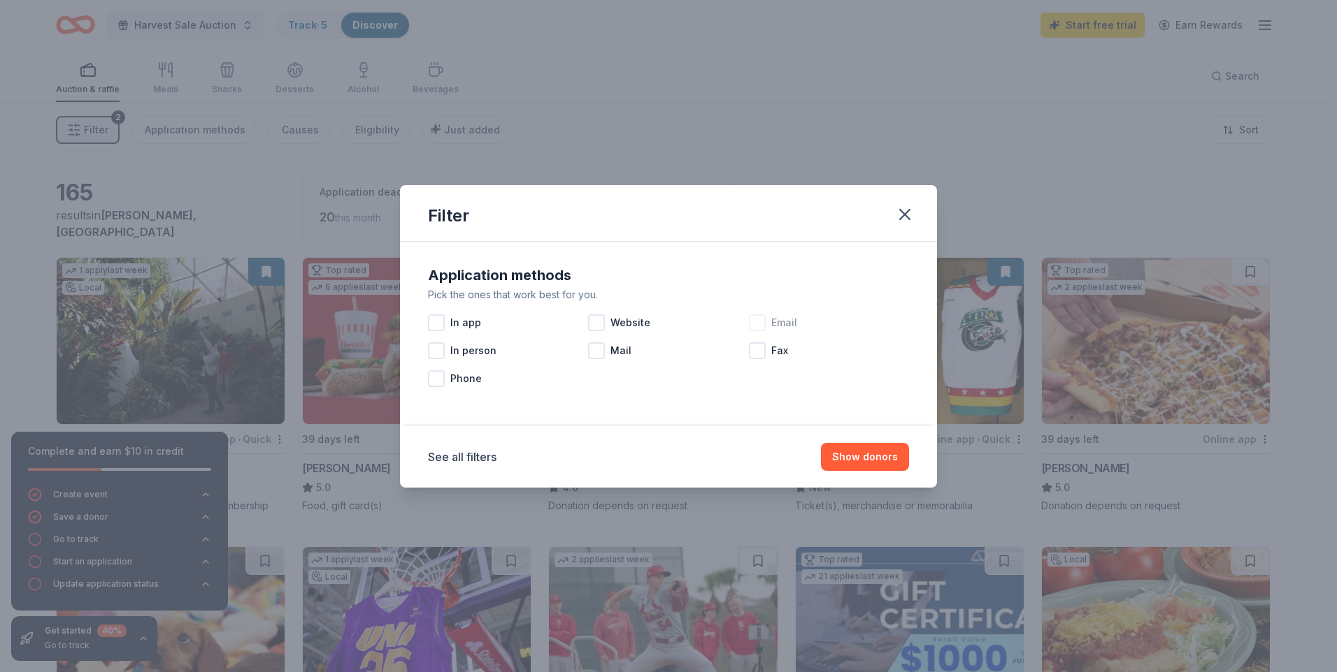
click at [758, 322] on div at bounding box center [757, 323] width 17 height 17
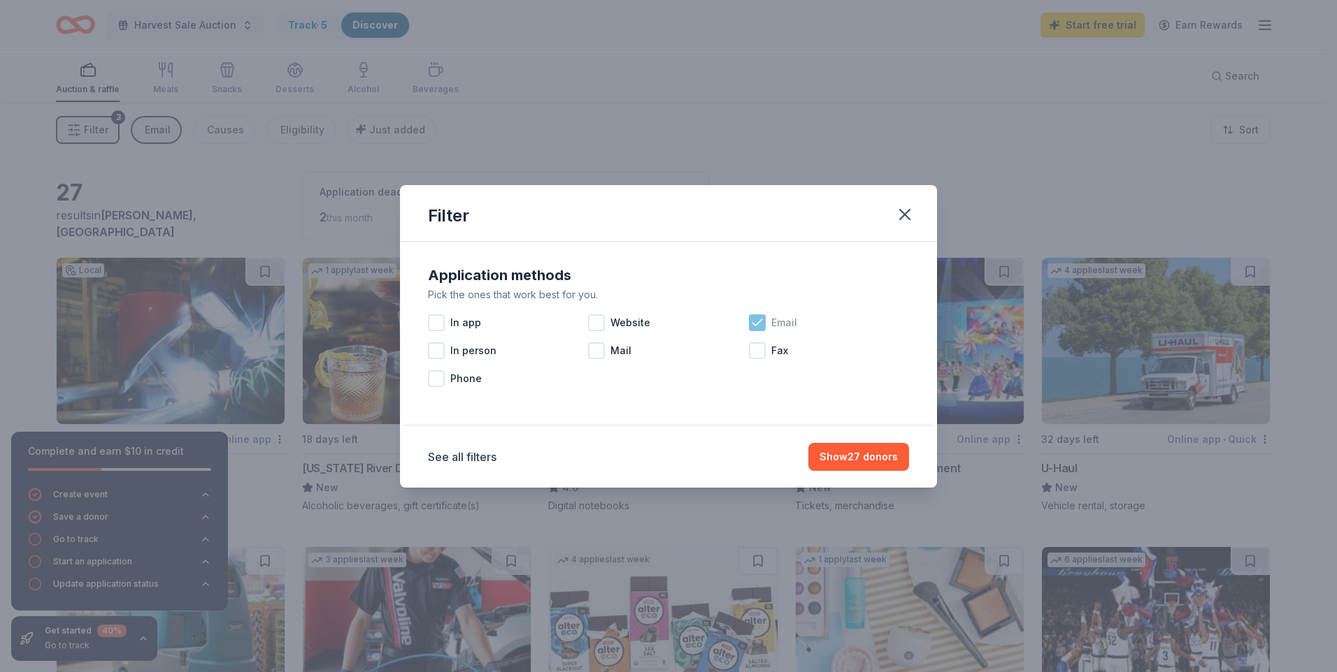
click at [753, 320] on icon at bounding box center [757, 323] width 14 height 14
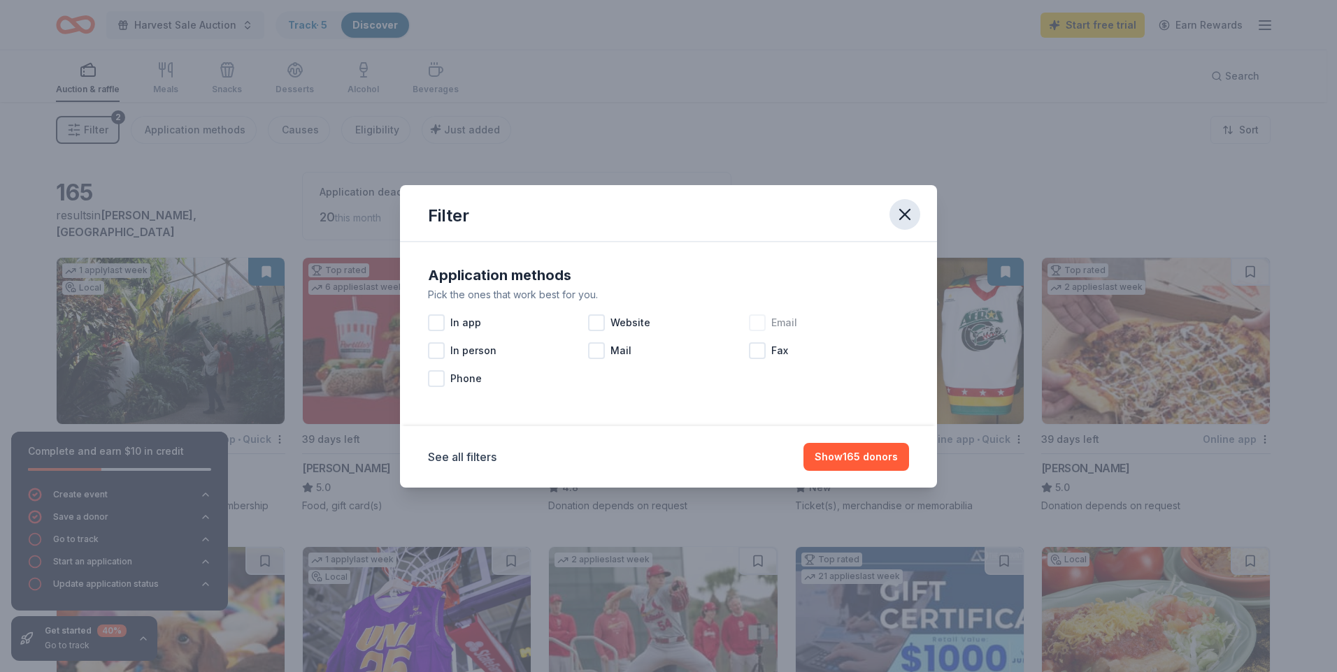
click at [908, 217] on icon "button" at bounding box center [905, 215] width 10 height 10
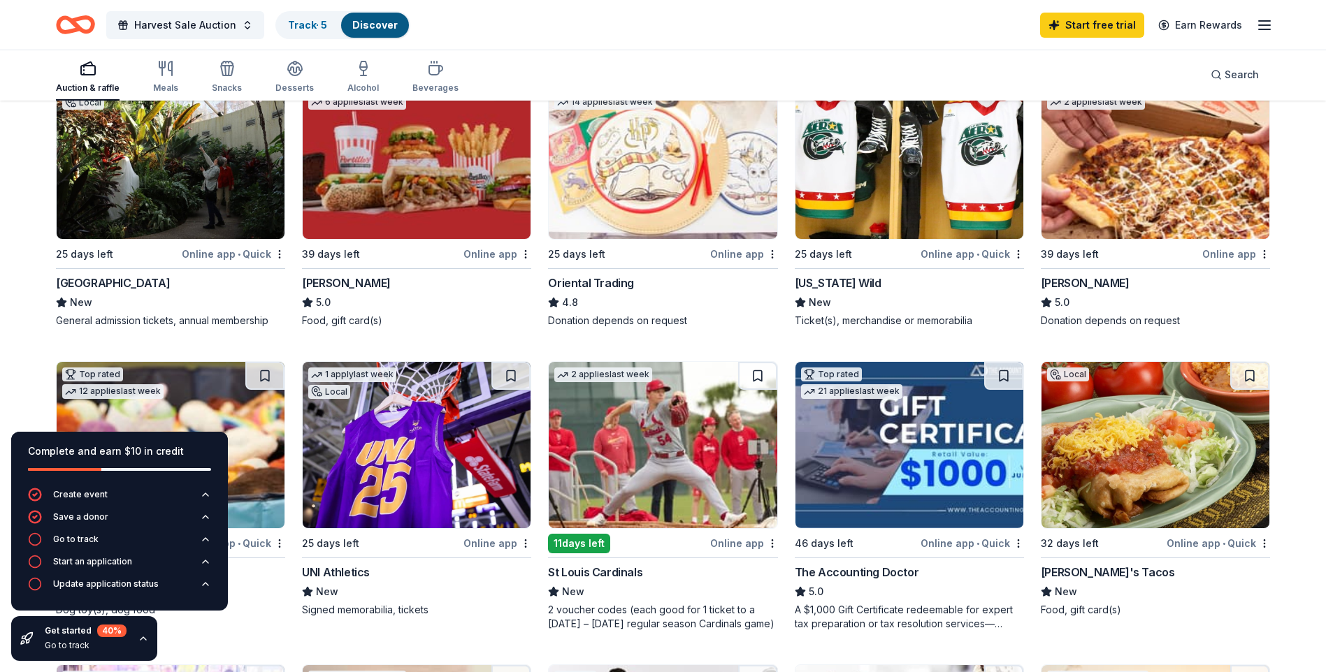
scroll to position [210, 0]
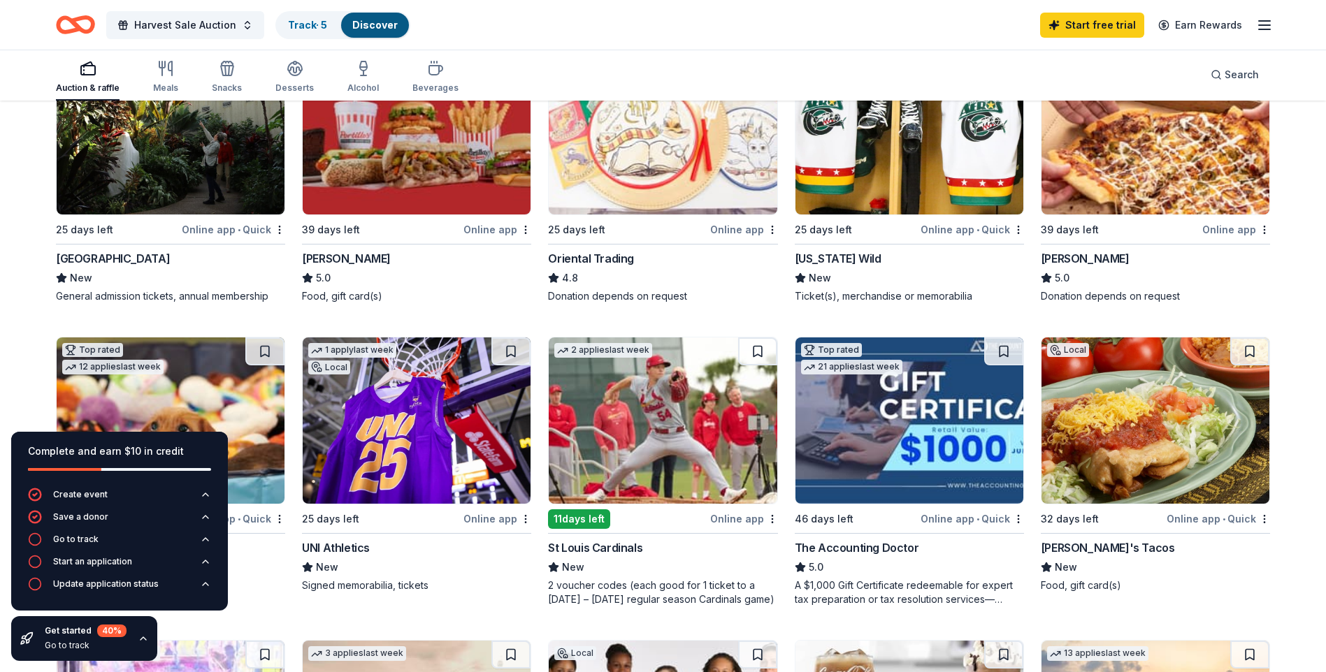
click at [939, 231] on div "Online app • Quick" at bounding box center [972, 229] width 103 height 17
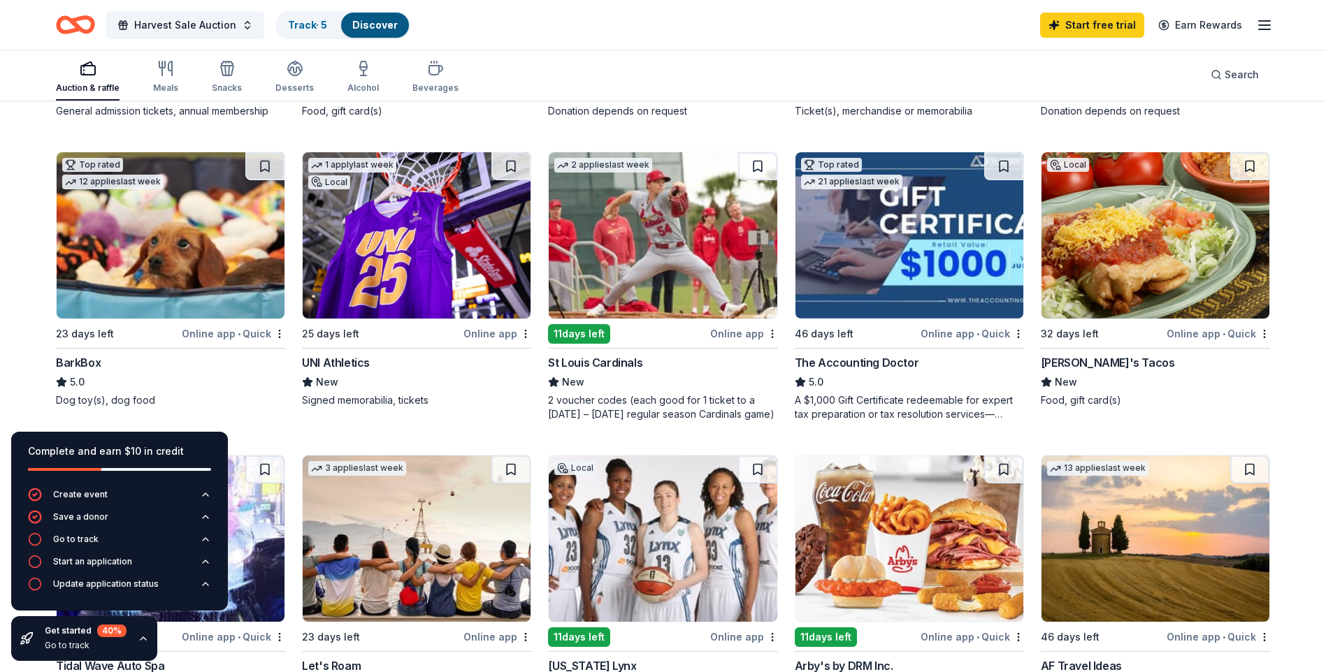
scroll to position [419, 0]
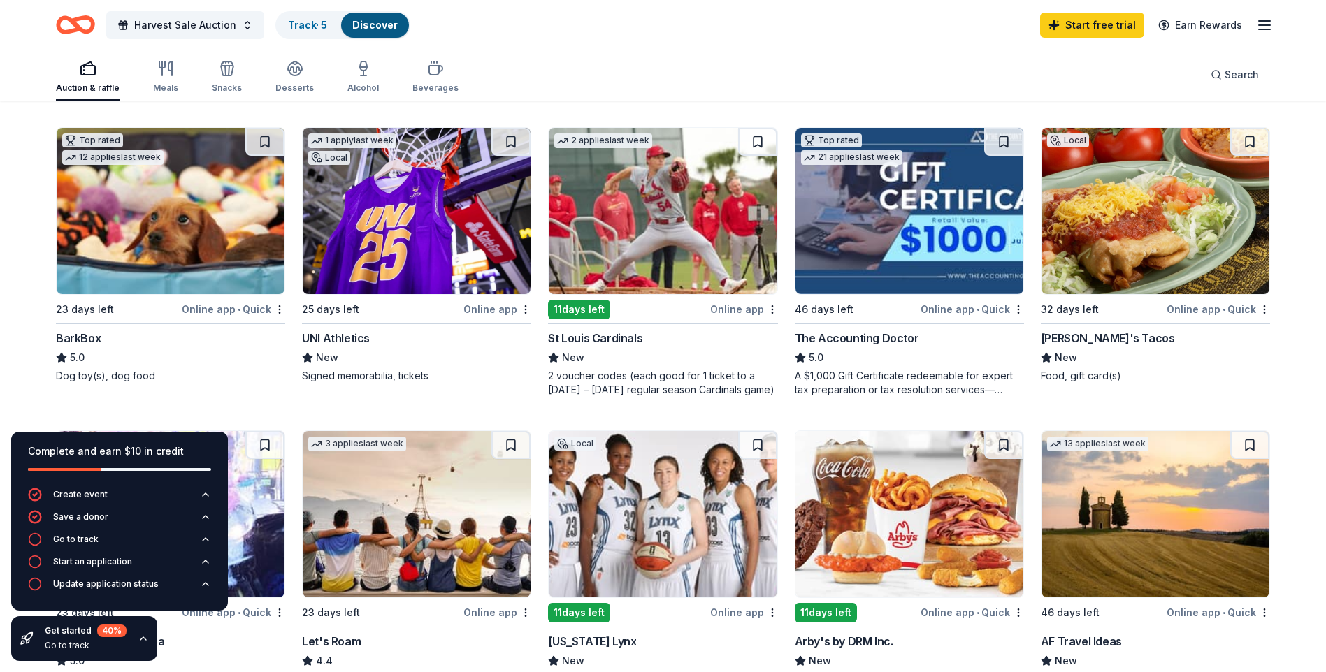
click at [481, 307] on div "Online app" at bounding box center [497, 309] width 68 height 17
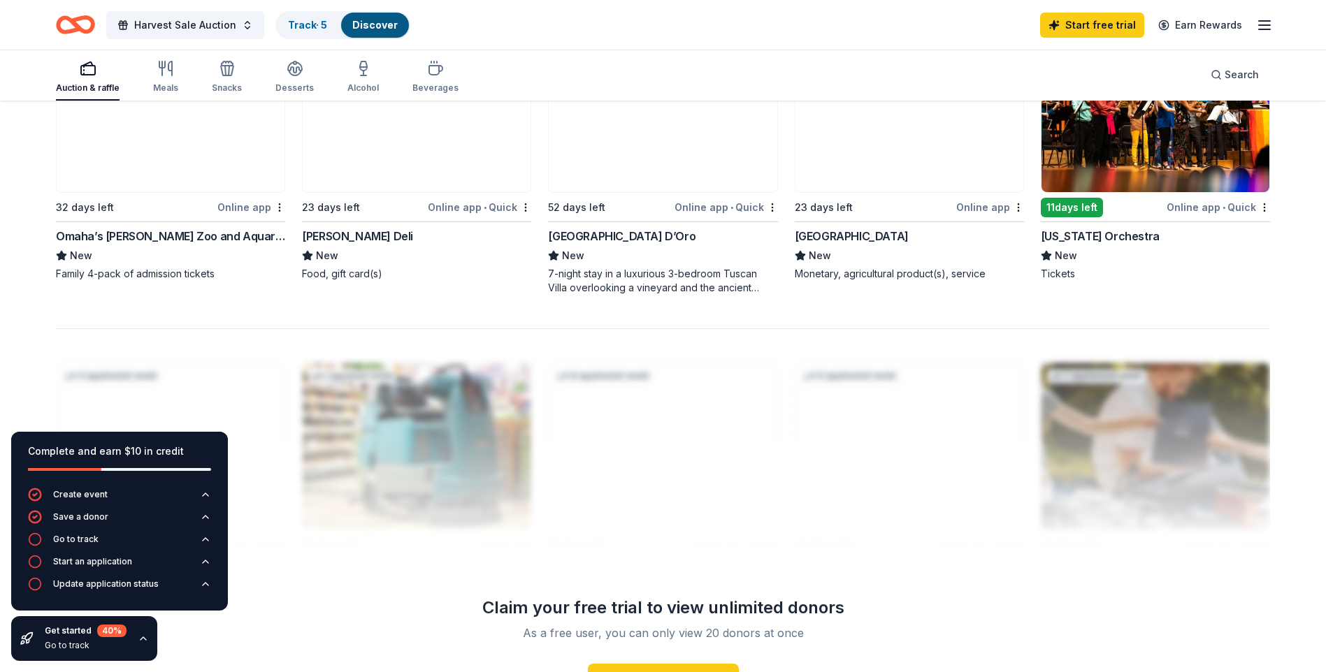
scroll to position [1049, 0]
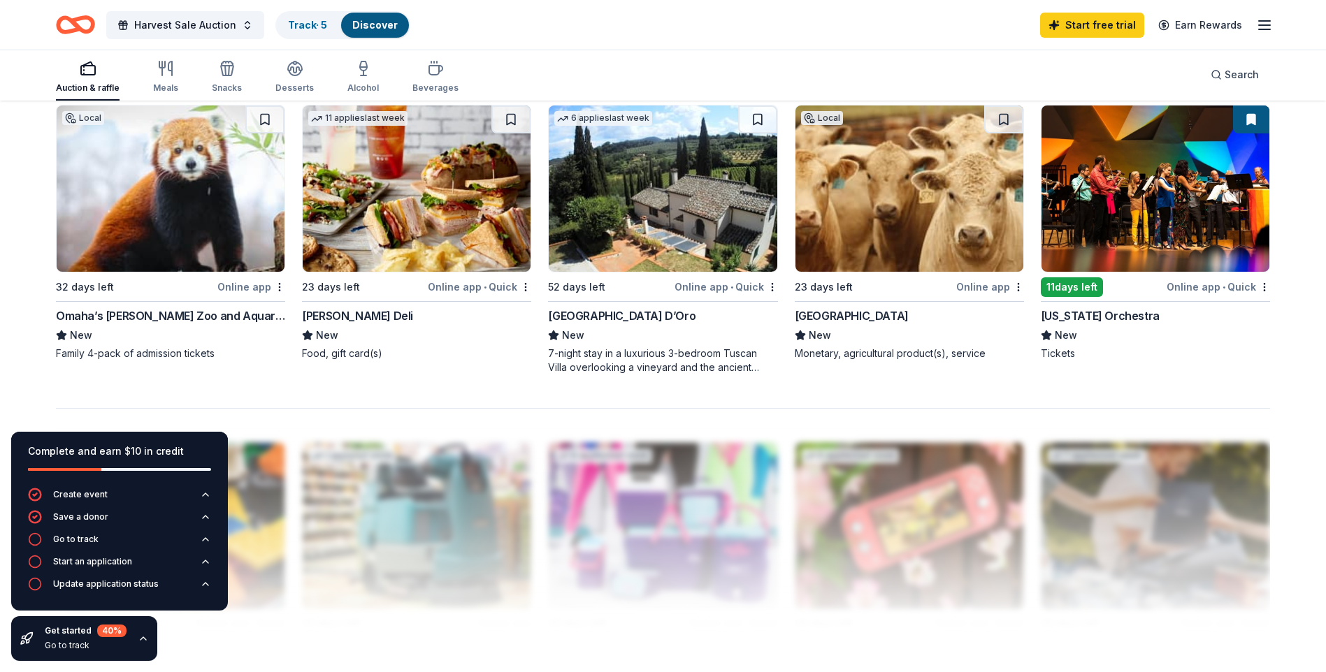
click at [251, 282] on div "Online app" at bounding box center [251, 286] width 68 height 17
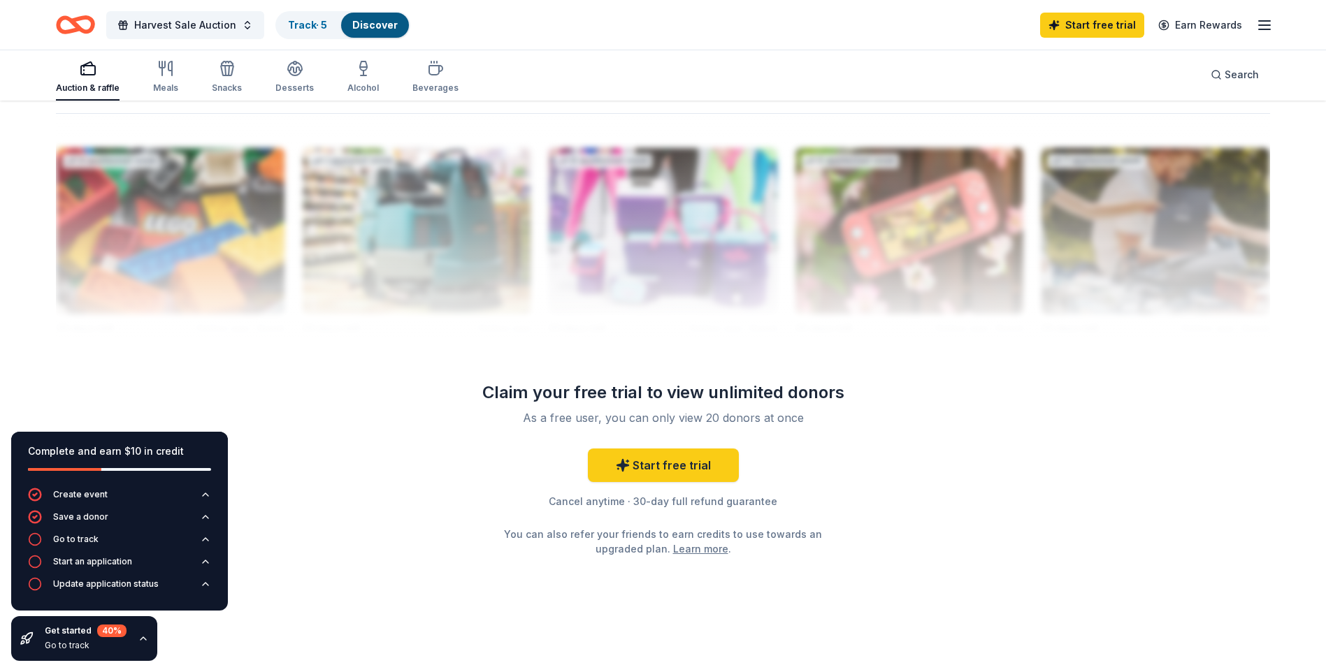
scroll to position [1345, 0]
click at [700, 464] on link "Start free trial" at bounding box center [663, 464] width 151 height 34
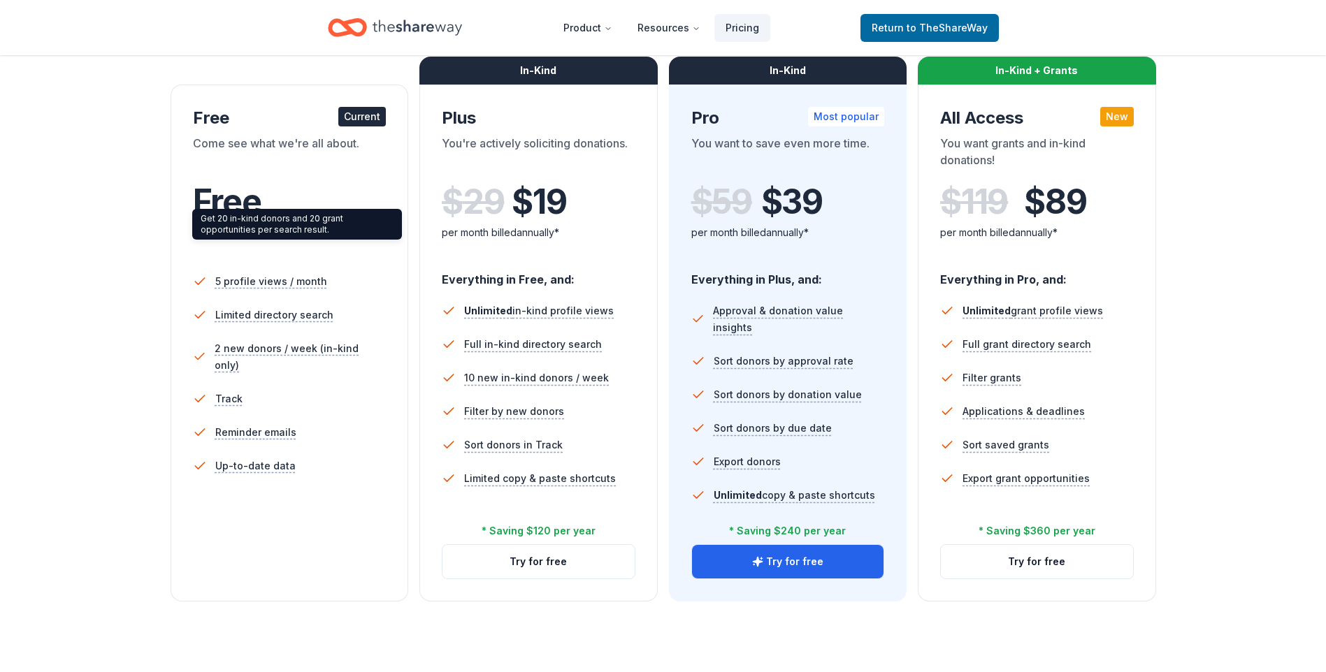
scroll to position [140, 0]
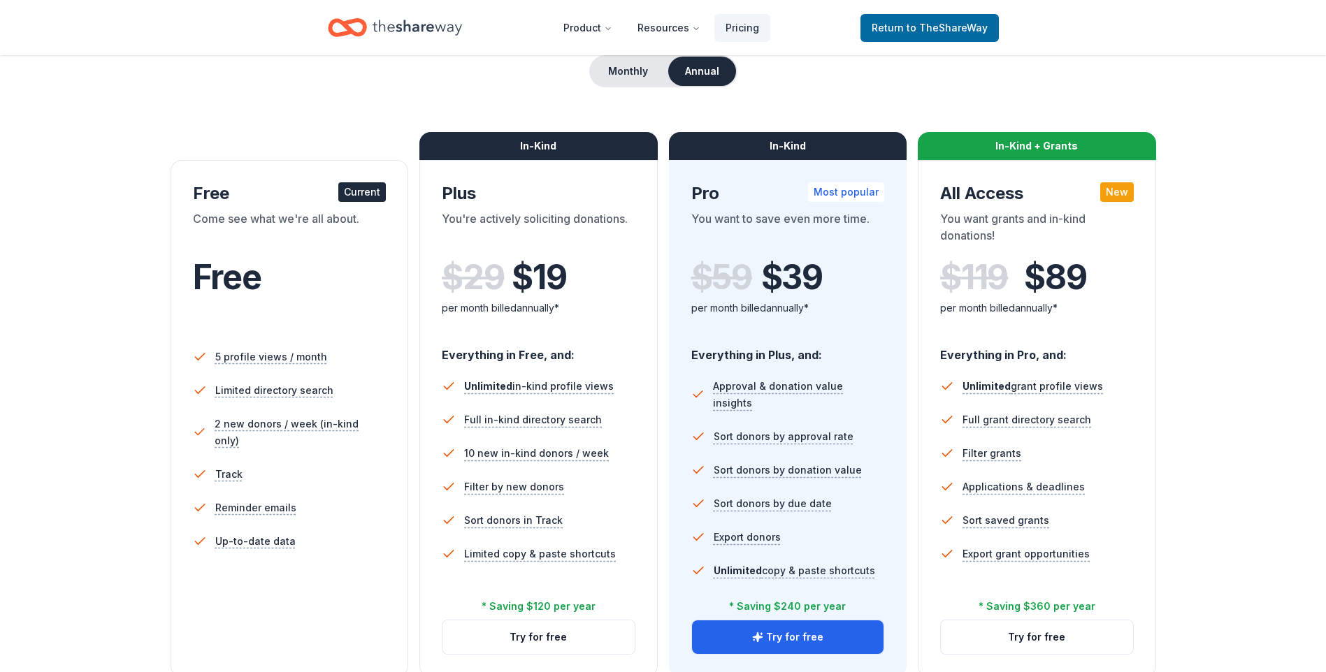
click at [347, 188] on div "Current" at bounding box center [362, 192] width 48 height 20
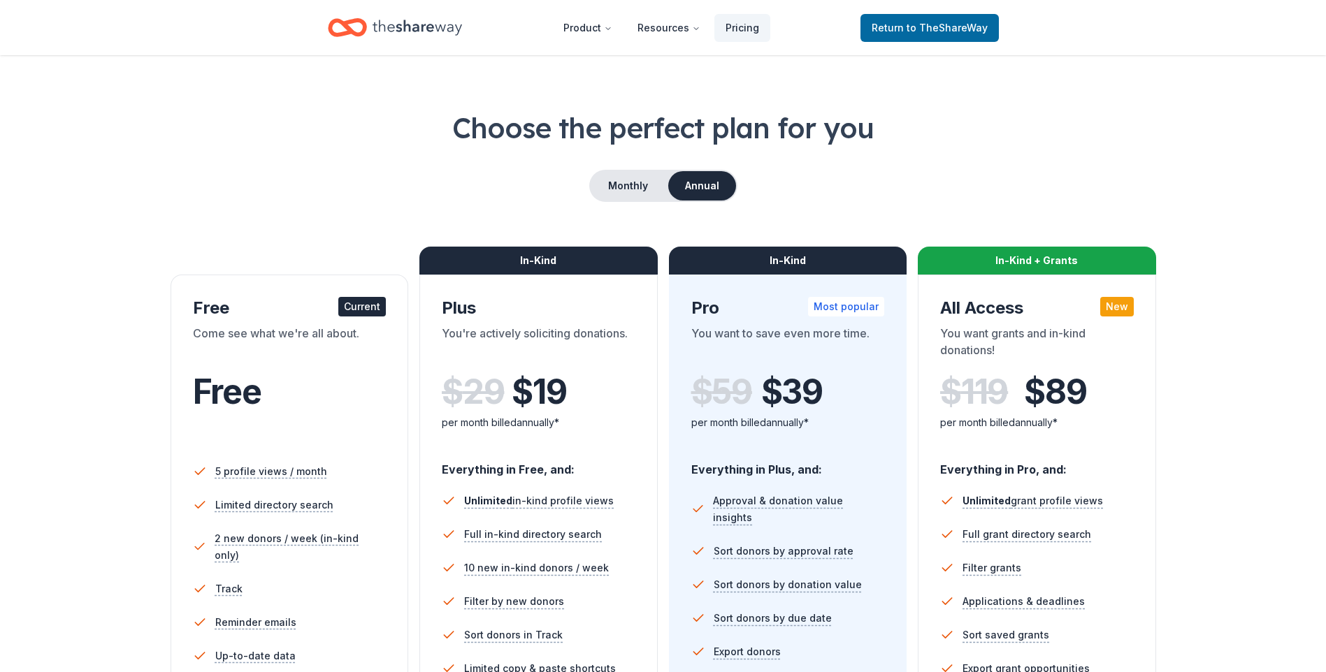
scroll to position [0, 0]
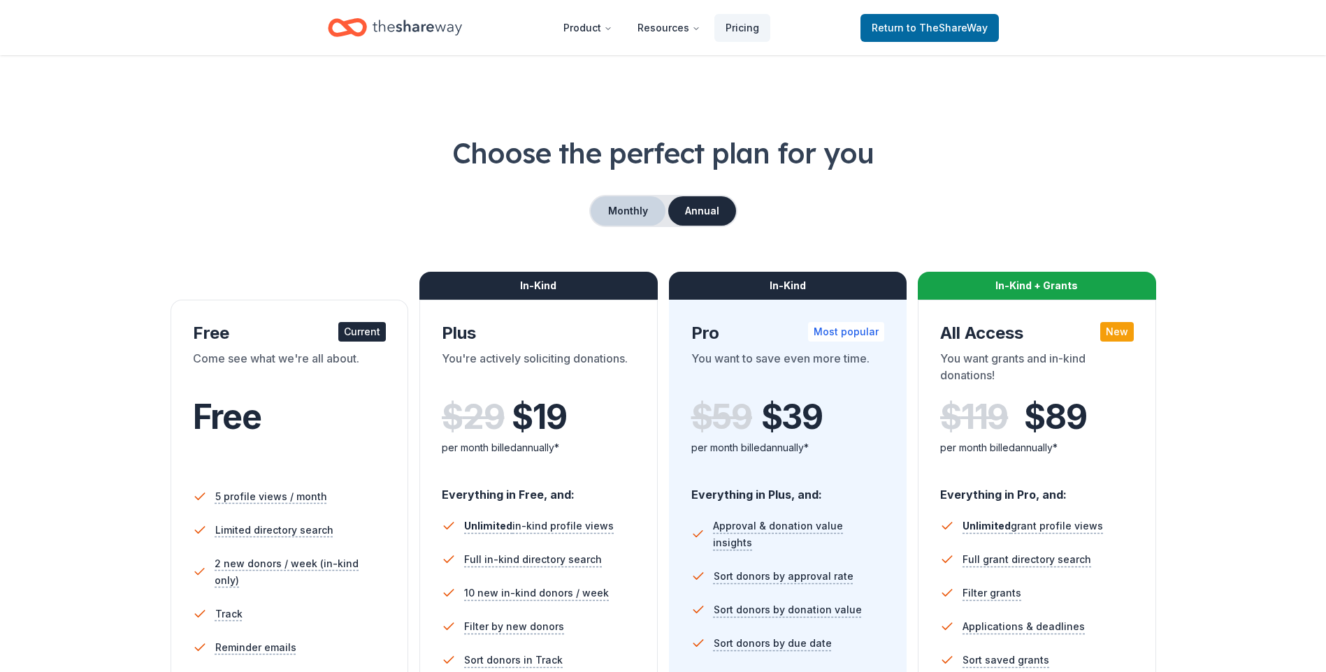
click at [630, 210] on button "Monthly" at bounding box center [628, 210] width 75 height 29
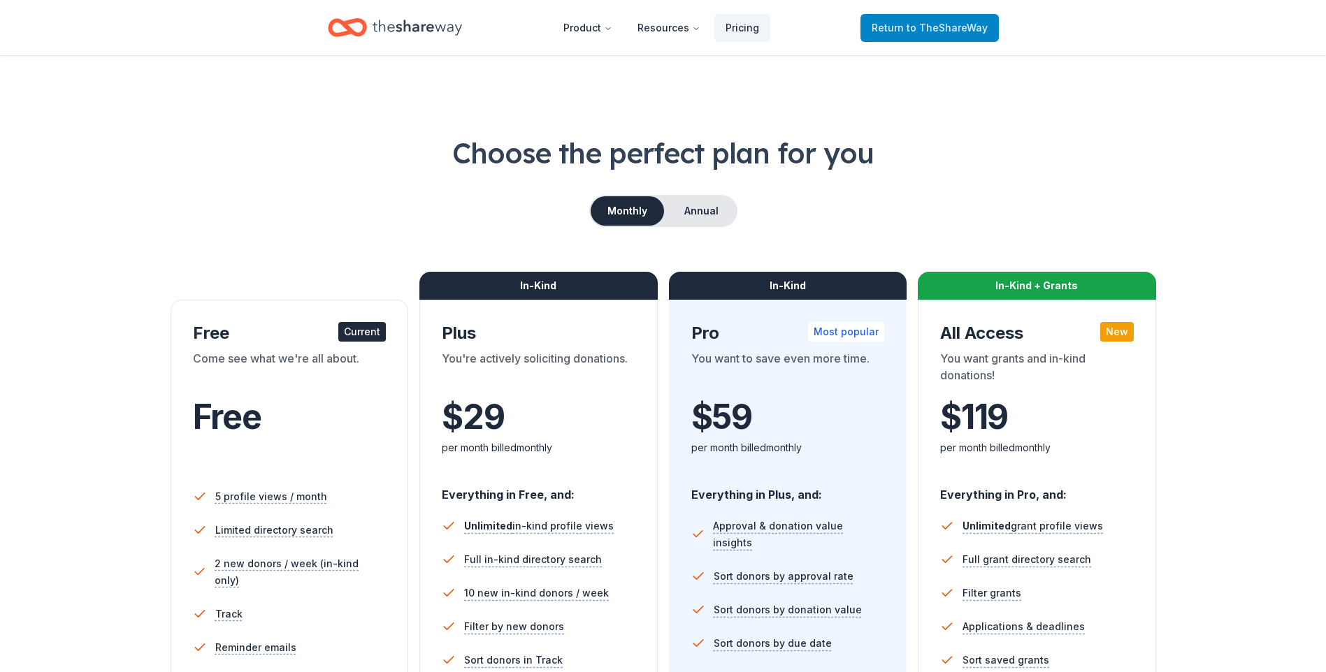
click at [882, 30] on span "Return to TheShareWay" at bounding box center [930, 28] width 116 height 17
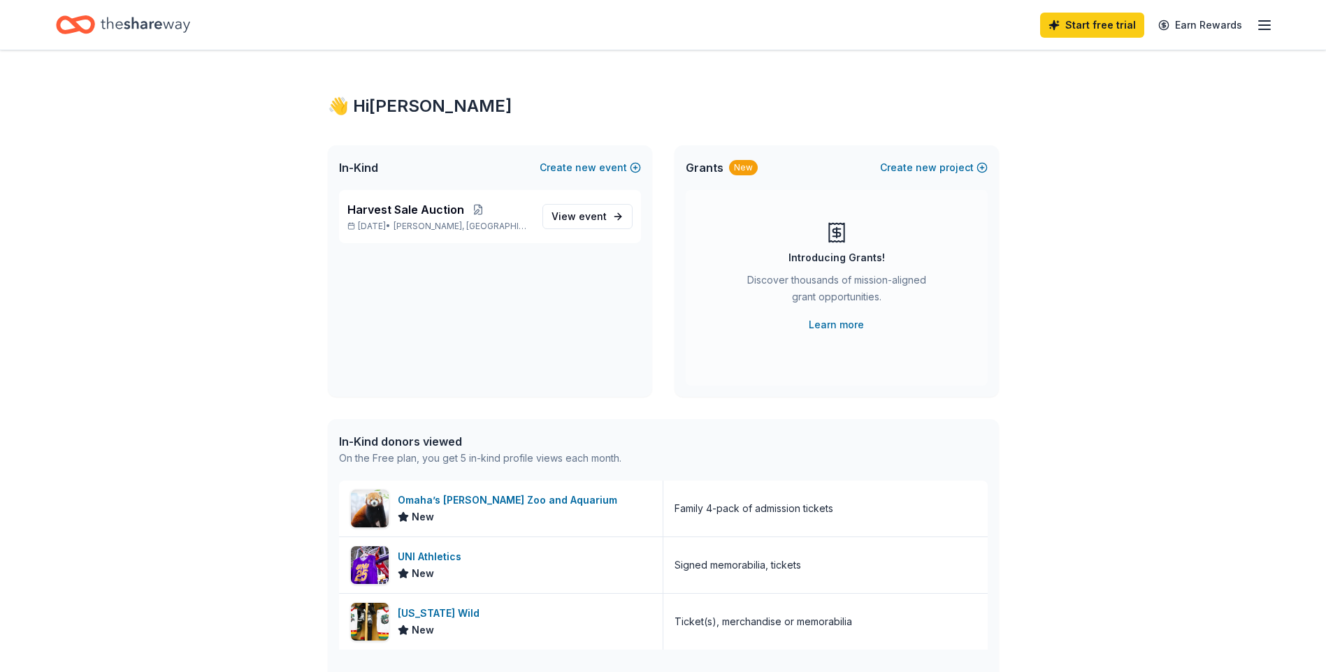
click at [1261, 23] on icon "button" at bounding box center [1264, 25] width 17 height 17
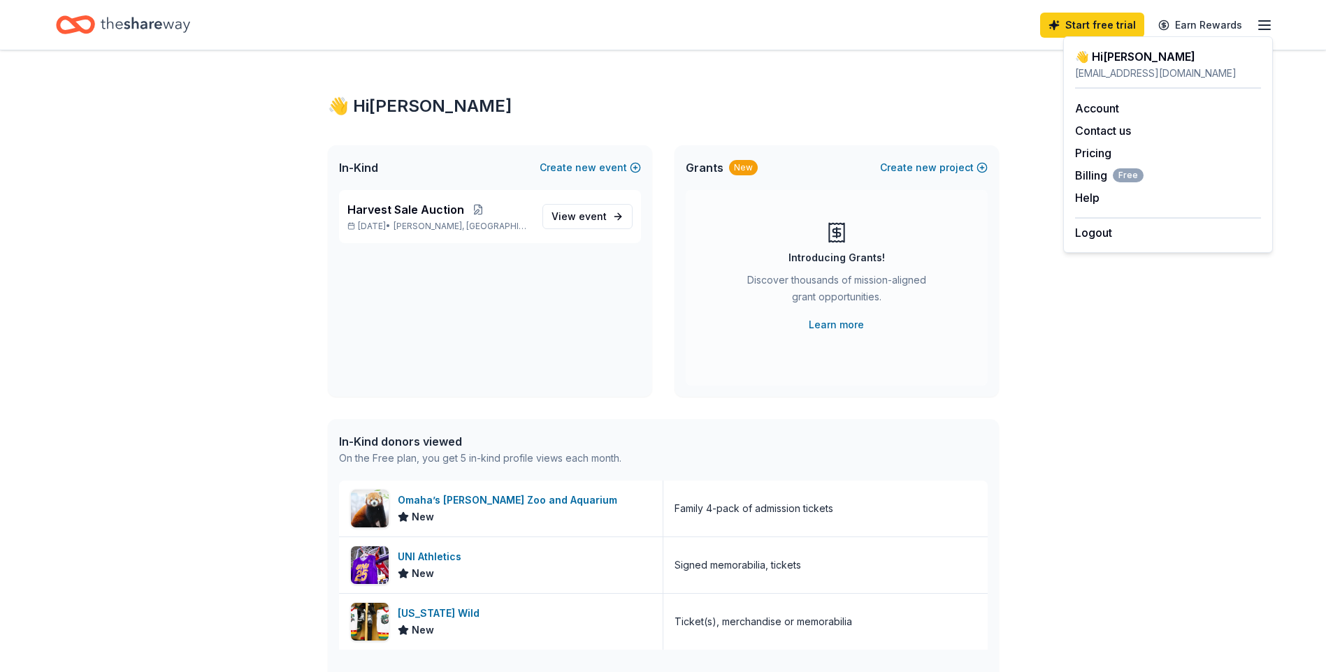
click at [1091, 307] on div "👋 Hi Sara In-Kind Create new event Harvest Sale Auction Nov 01, 2025 • Sanborn,…" at bounding box center [663, 538] width 1326 height 976
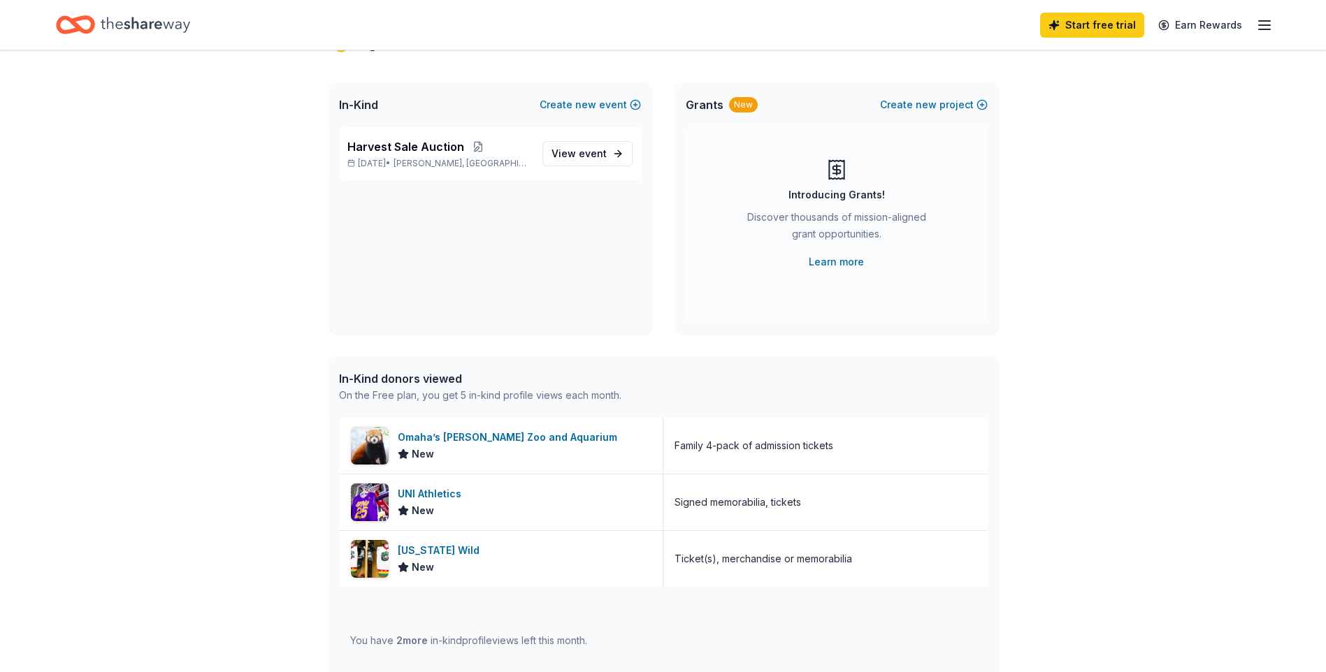
scroll to position [35, 0]
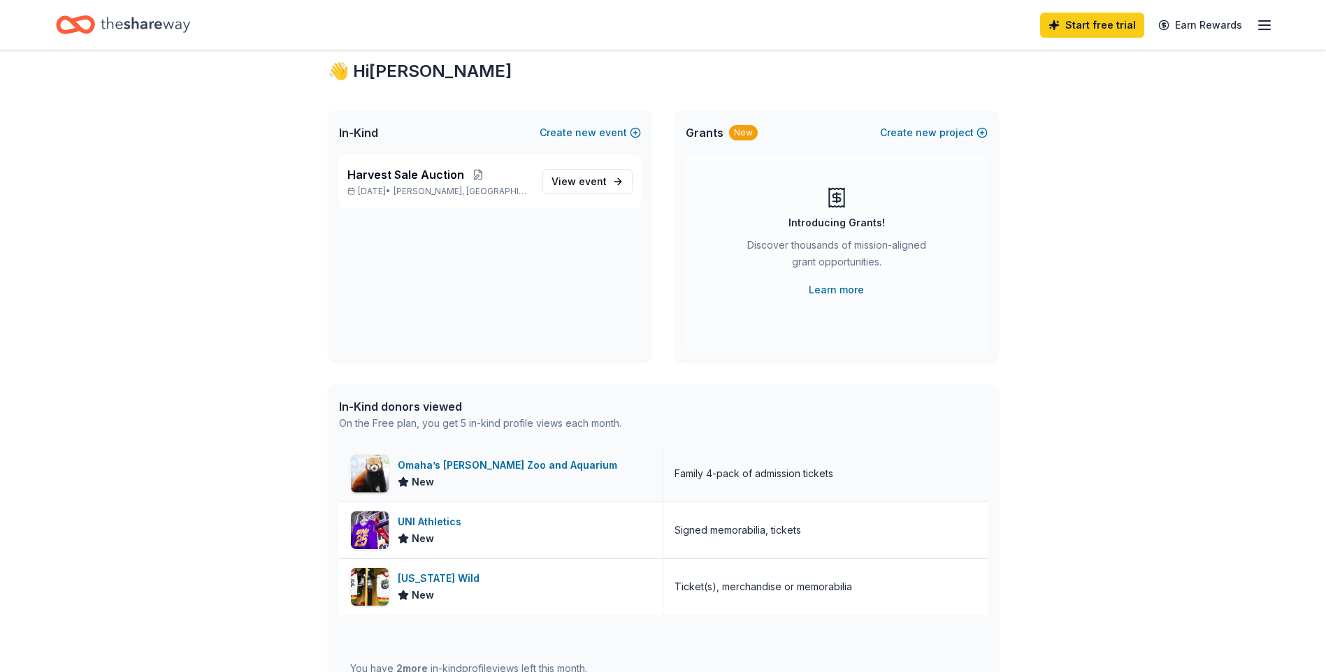
click at [452, 463] on div "Omaha’s Henry Doorly Zoo and Aquarium" at bounding box center [510, 465] width 225 height 17
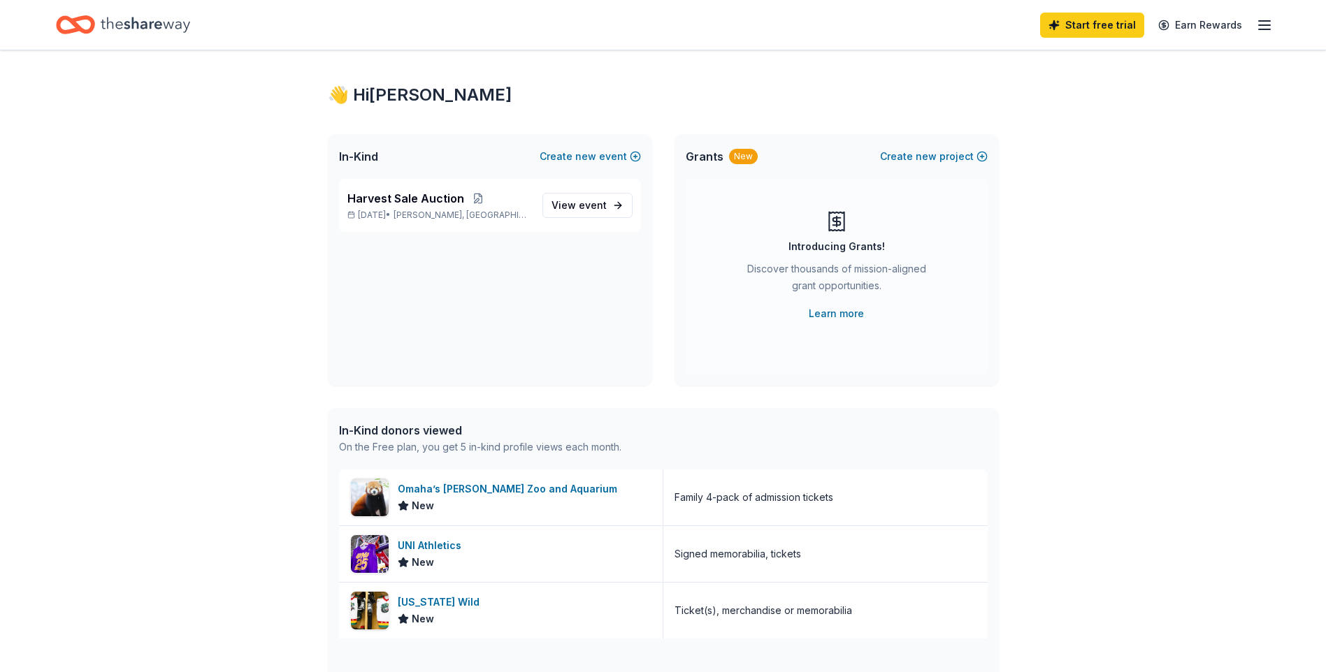
scroll to position [0, 0]
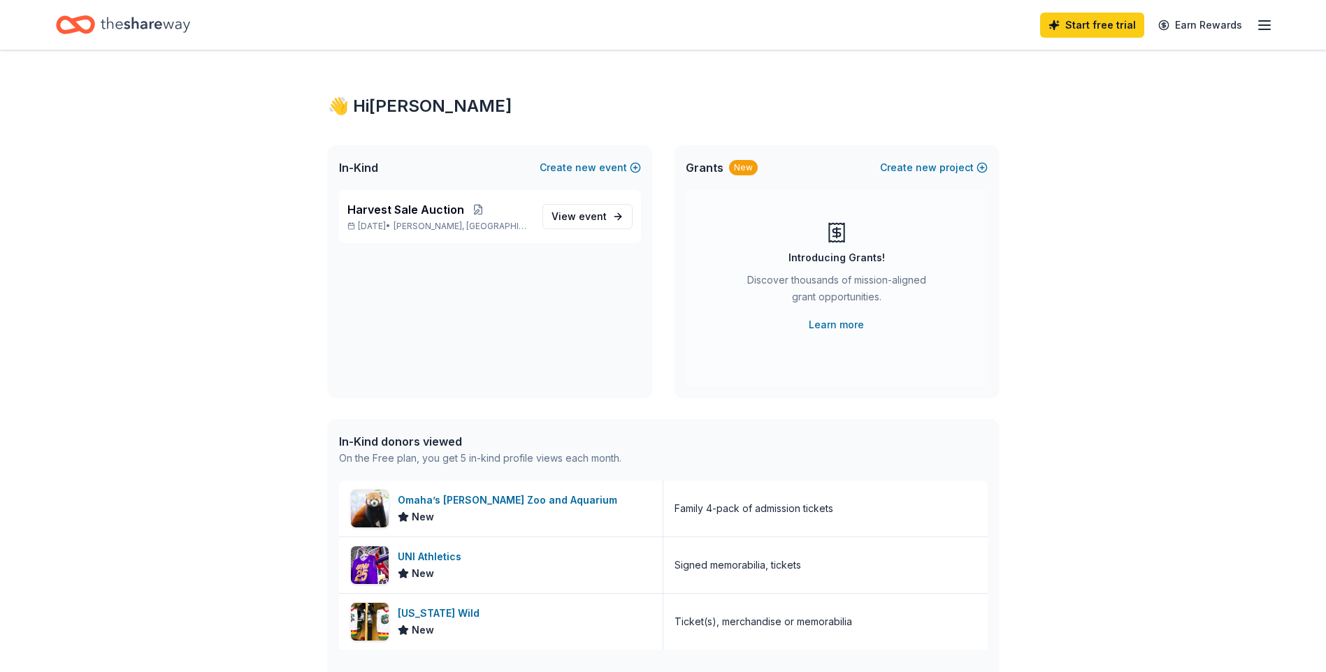
click at [156, 22] on icon "Home" at bounding box center [145, 24] width 89 height 15
click at [586, 213] on span "event" at bounding box center [593, 216] width 28 height 12
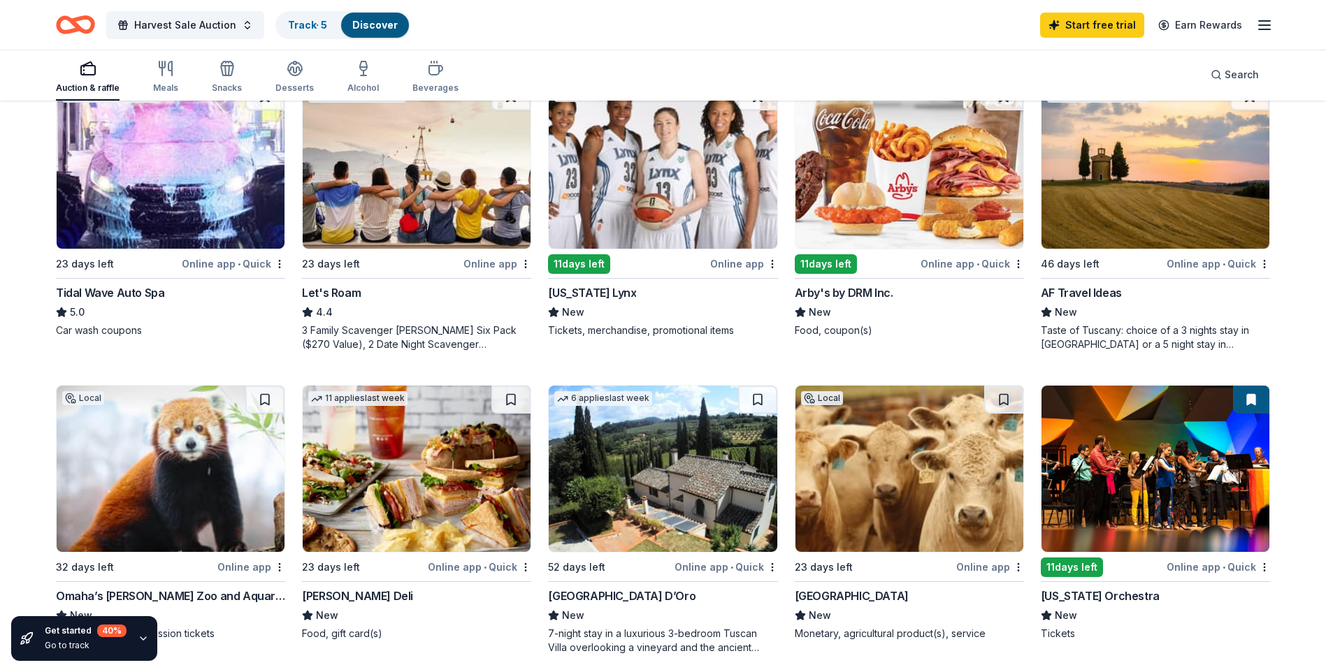
scroll to position [769, 0]
click at [387, 213] on img at bounding box center [417, 165] width 228 height 166
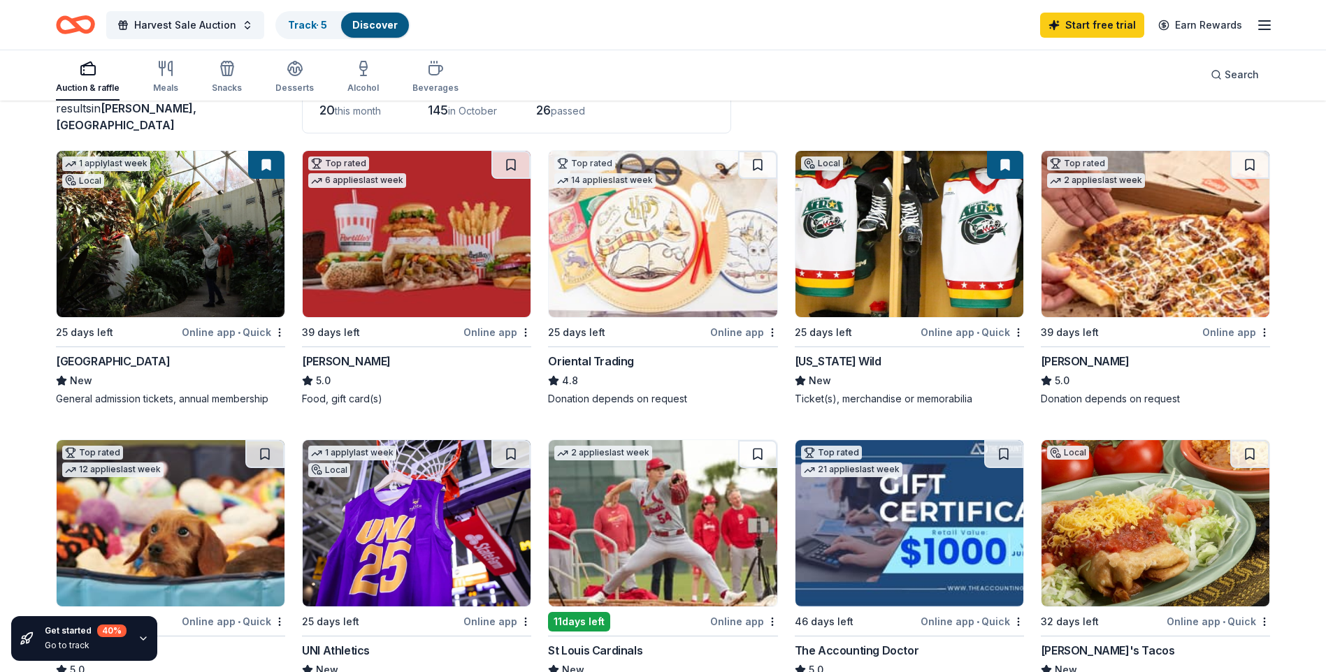
scroll to position [70, 0]
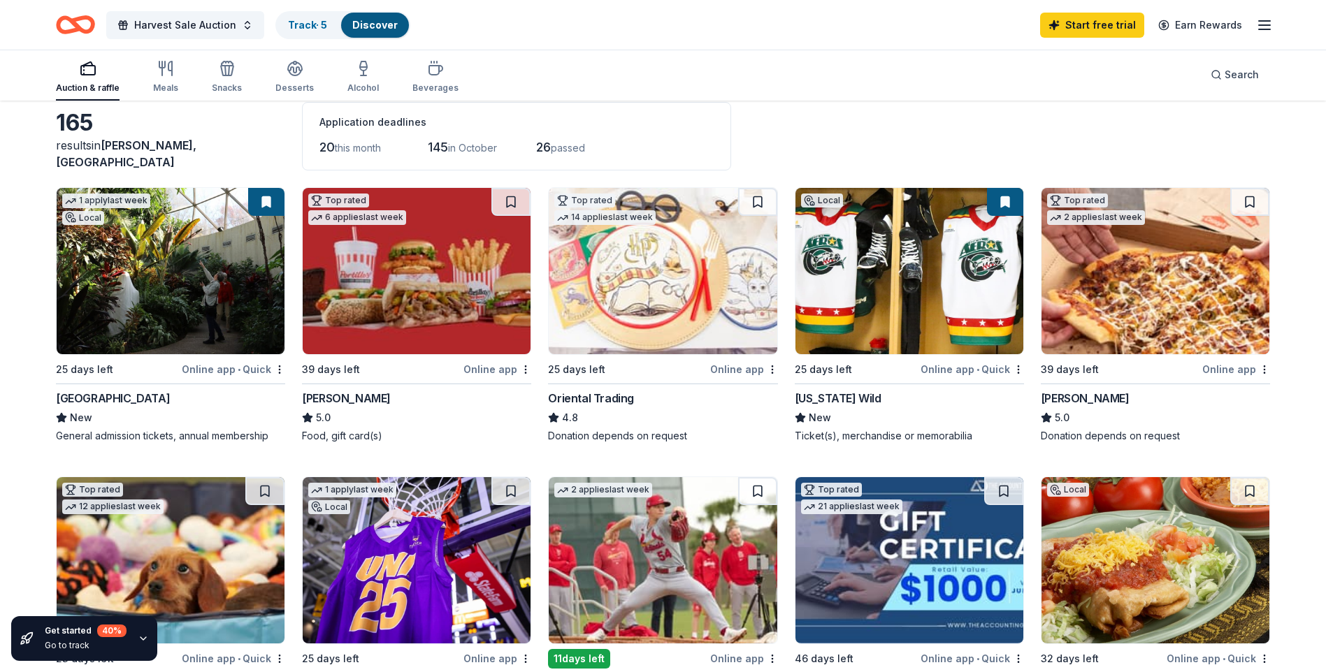
click at [192, 266] on img at bounding box center [171, 271] width 228 height 166
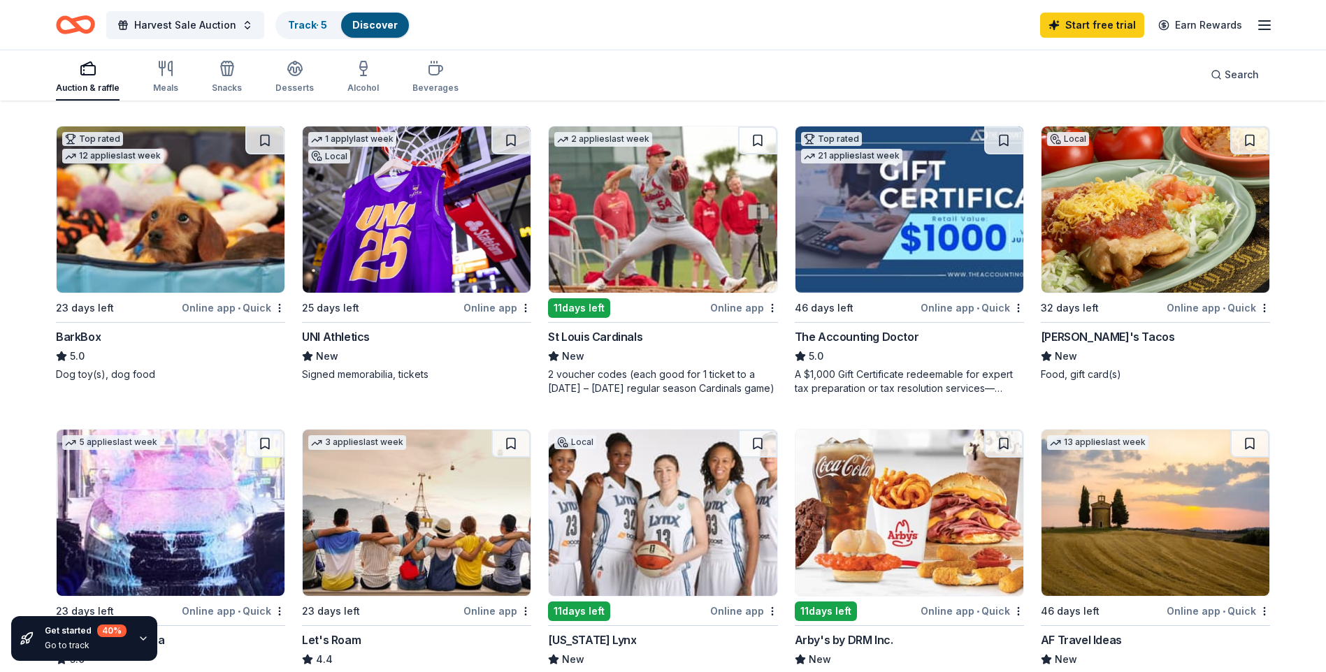
scroll to position [419, 0]
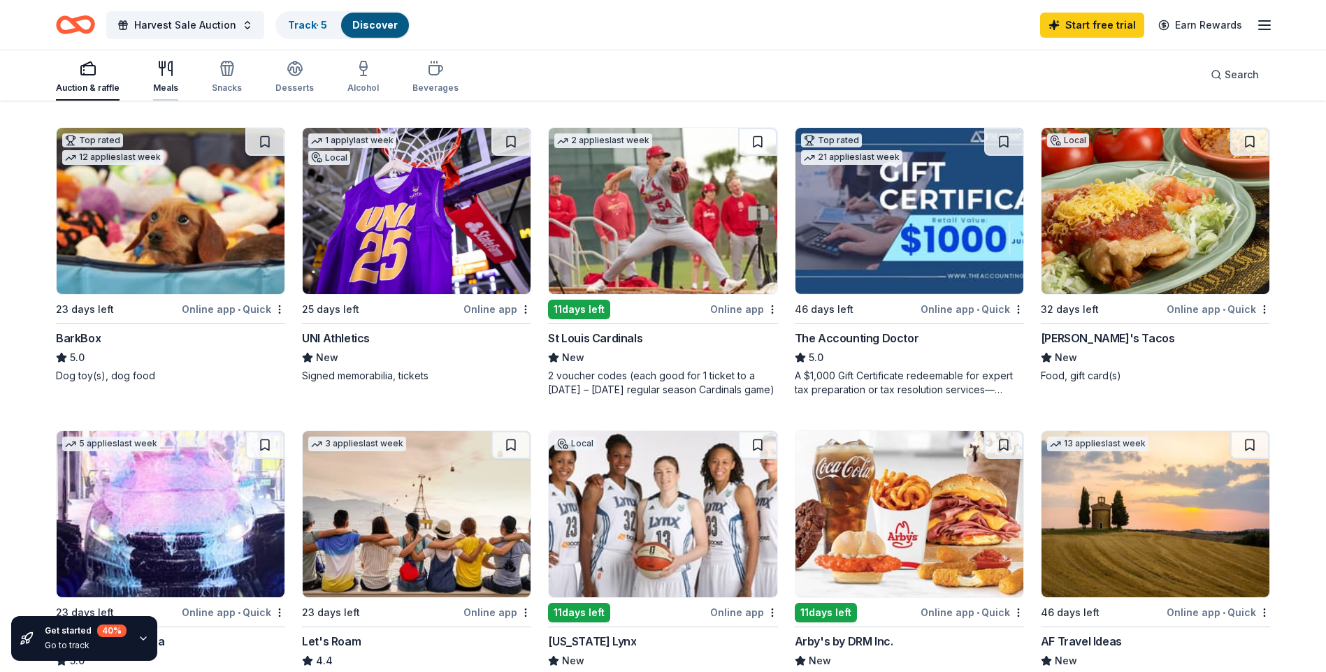
click at [159, 67] on icon "button" at bounding box center [162, 65] width 6 height 6
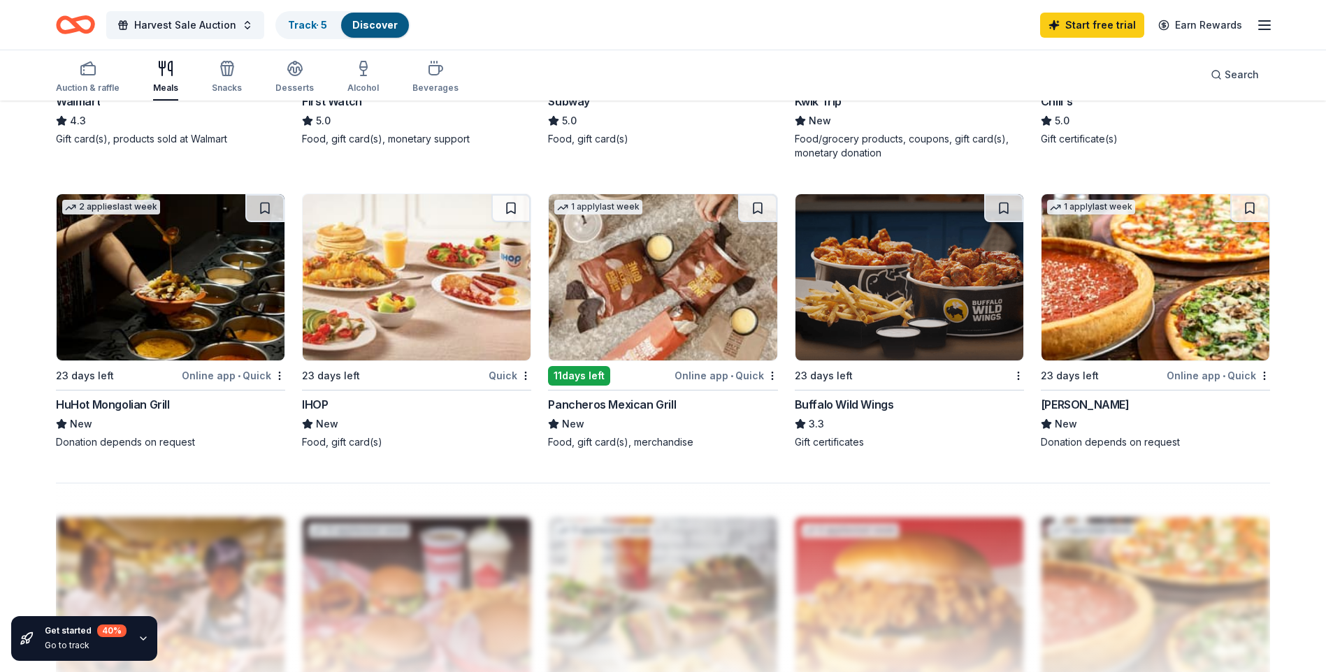
scroll to position [979, 0]
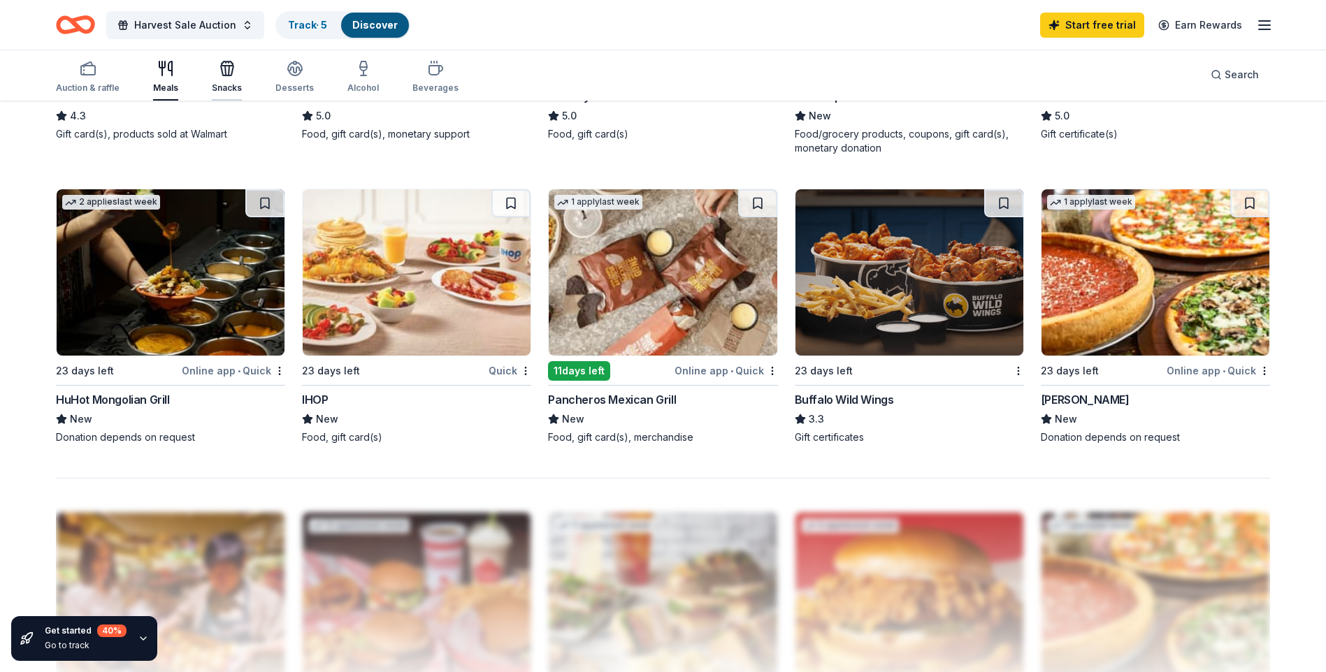
click at [223, 75] on icon "button" at bounding box center [227, 71] width 13 height 10
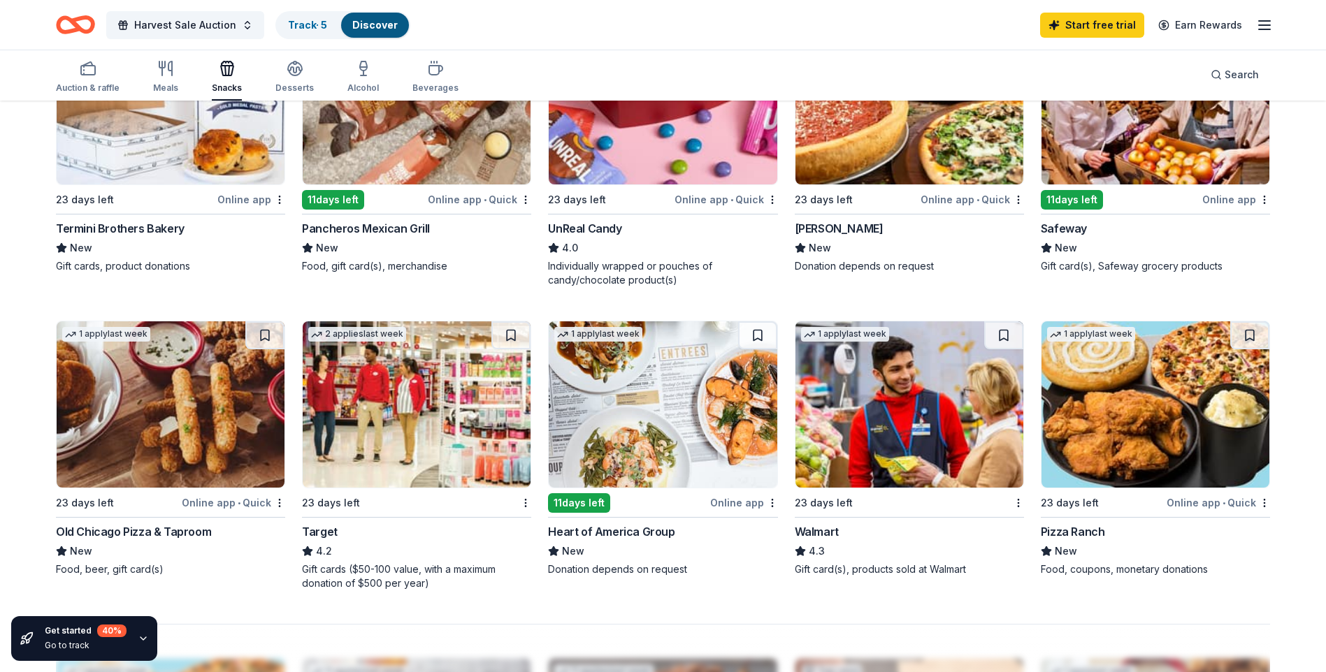
scroll to position [839, 0]
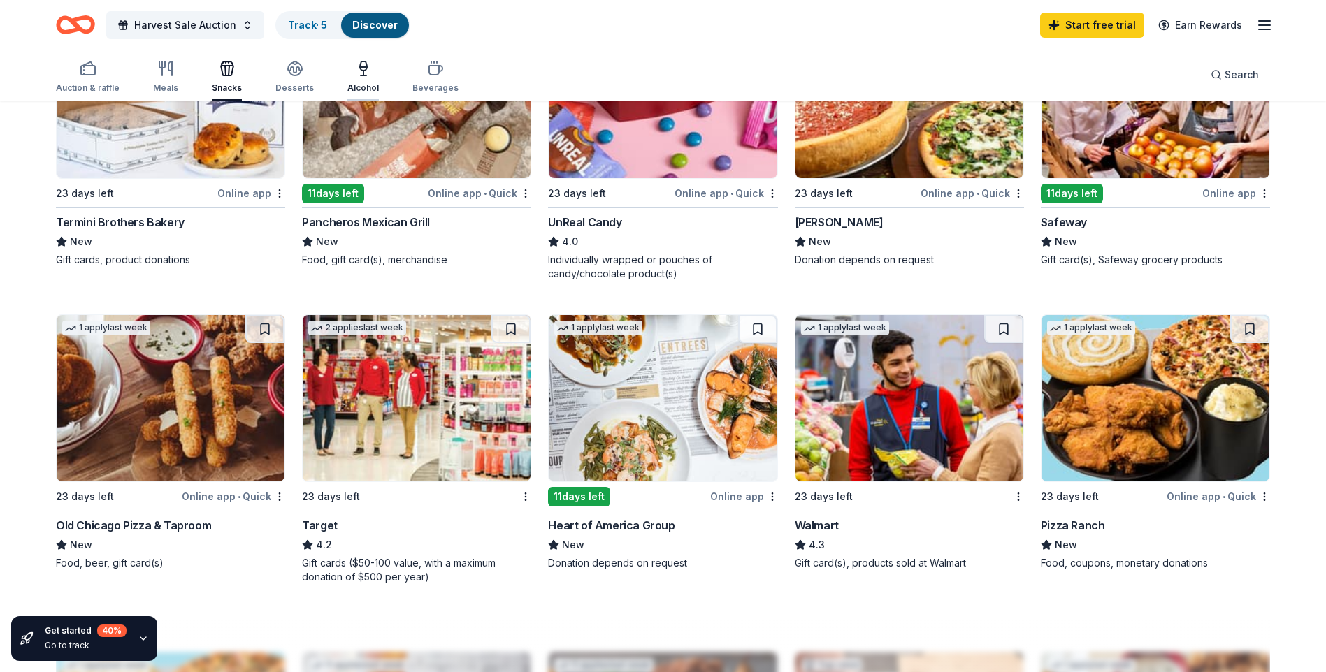
click at [362, 68] on icon "button" at bounding box center [363, 66] width 7 height 9
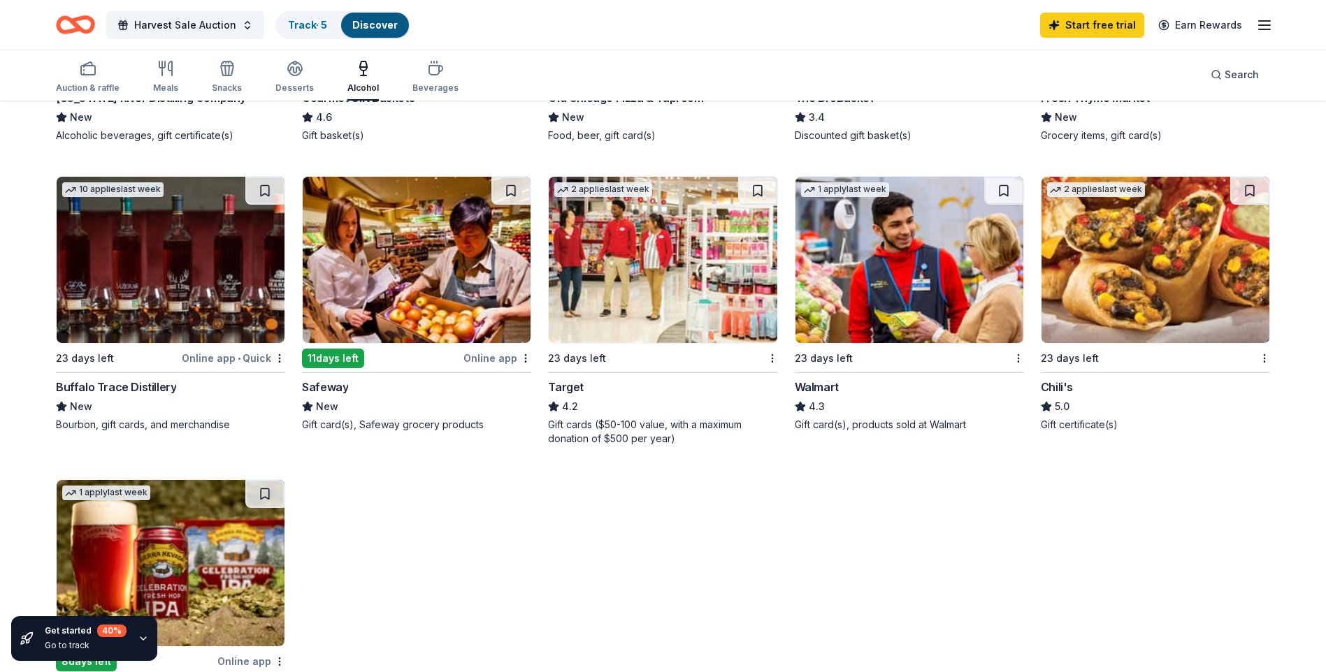
scroll to position [419, 0]
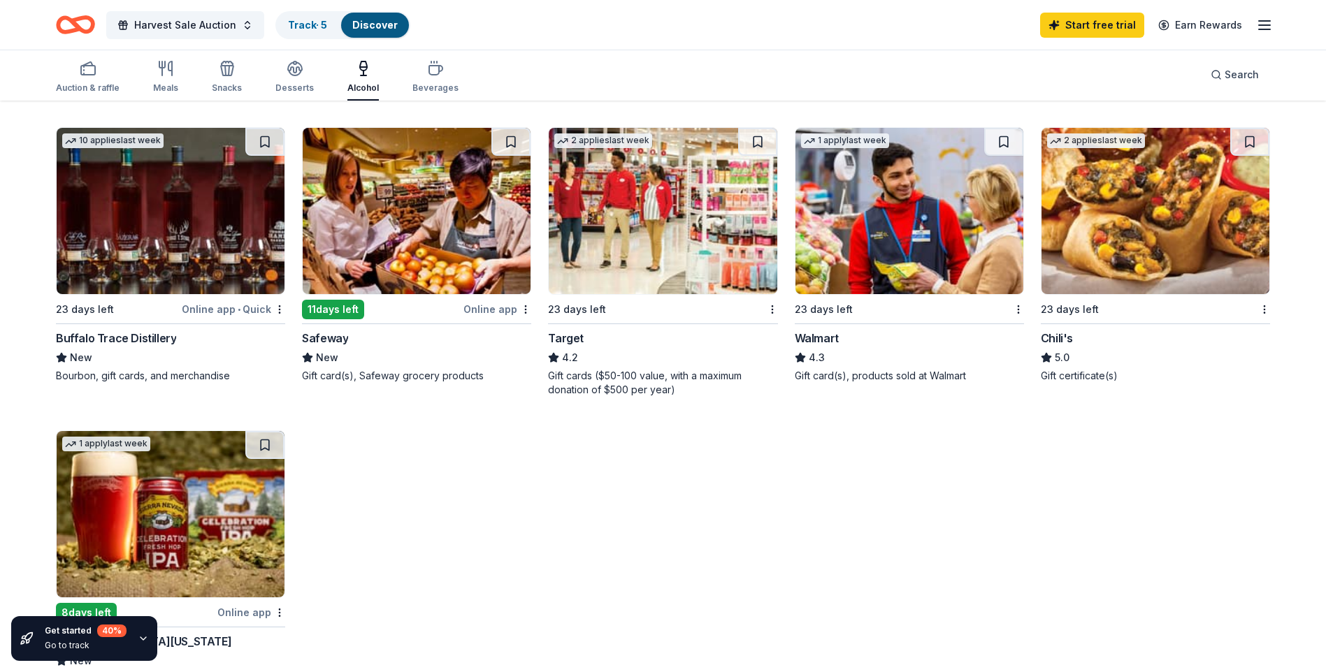
click at [110, 338] on div "Buffalo Trace Distillery" at bounding box center [116, 338] width 120 height 17
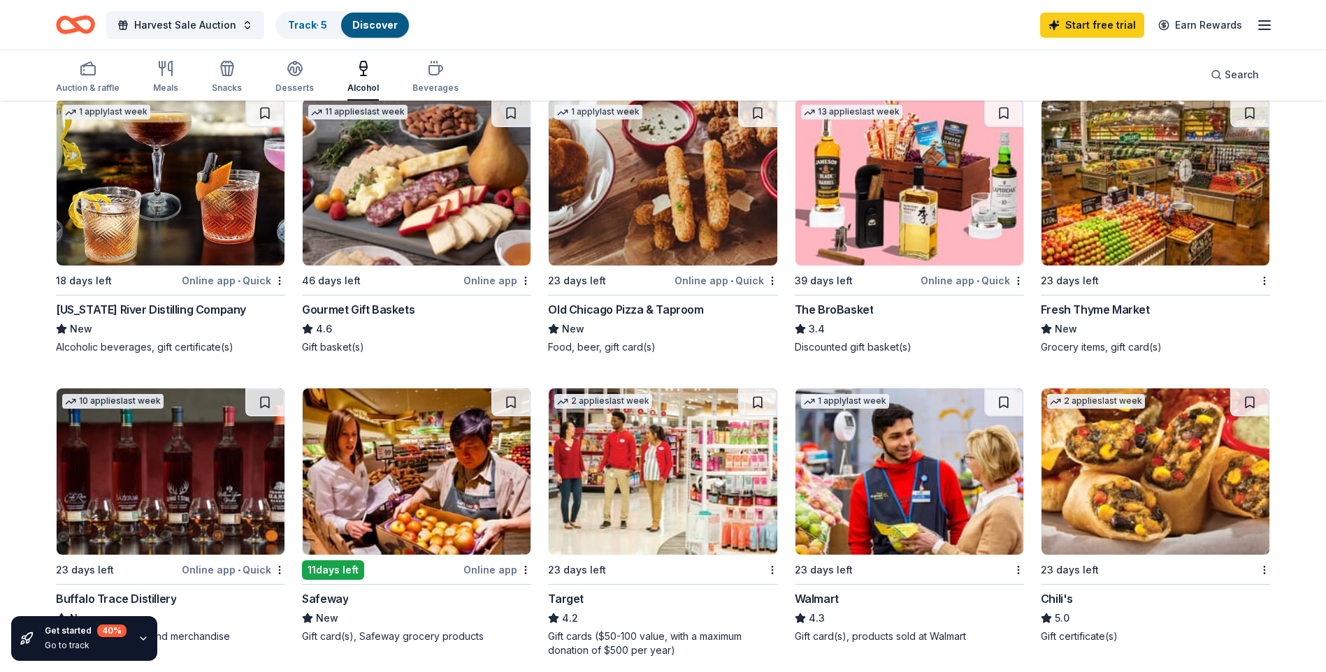
scroll to position [0, 0]
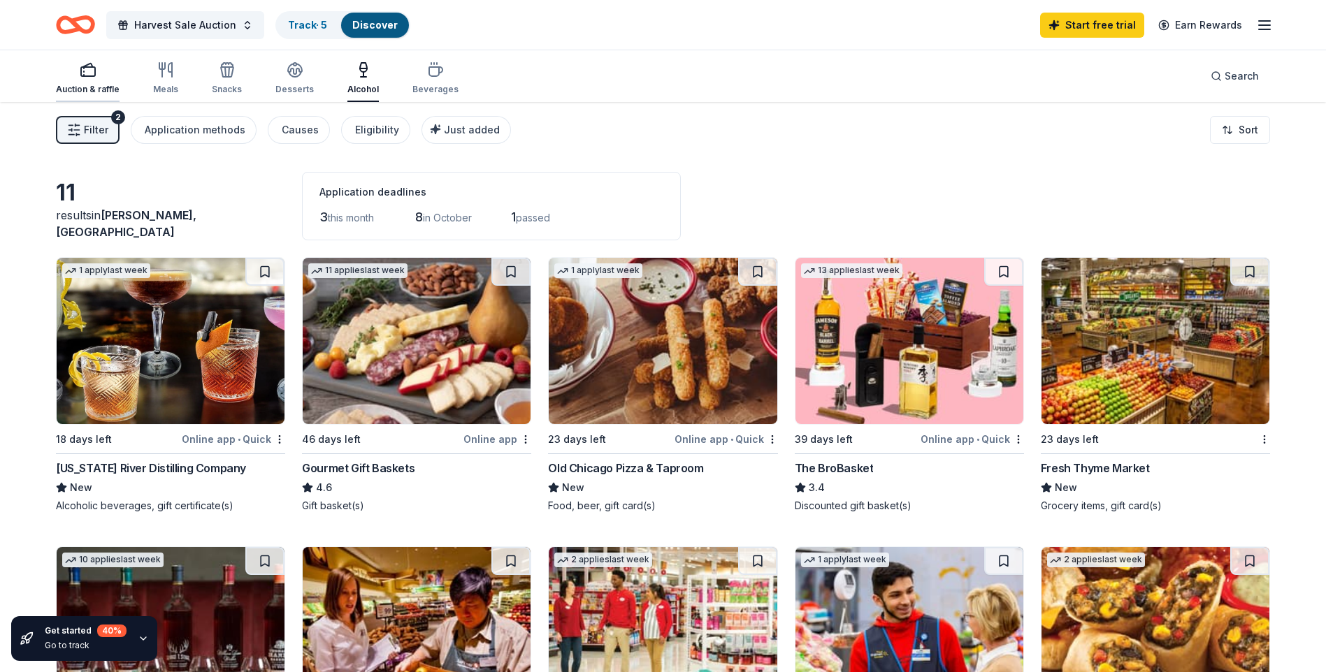
click at [87, 73] on icon "button" at bounding box center [88, 70] width 17 height 17
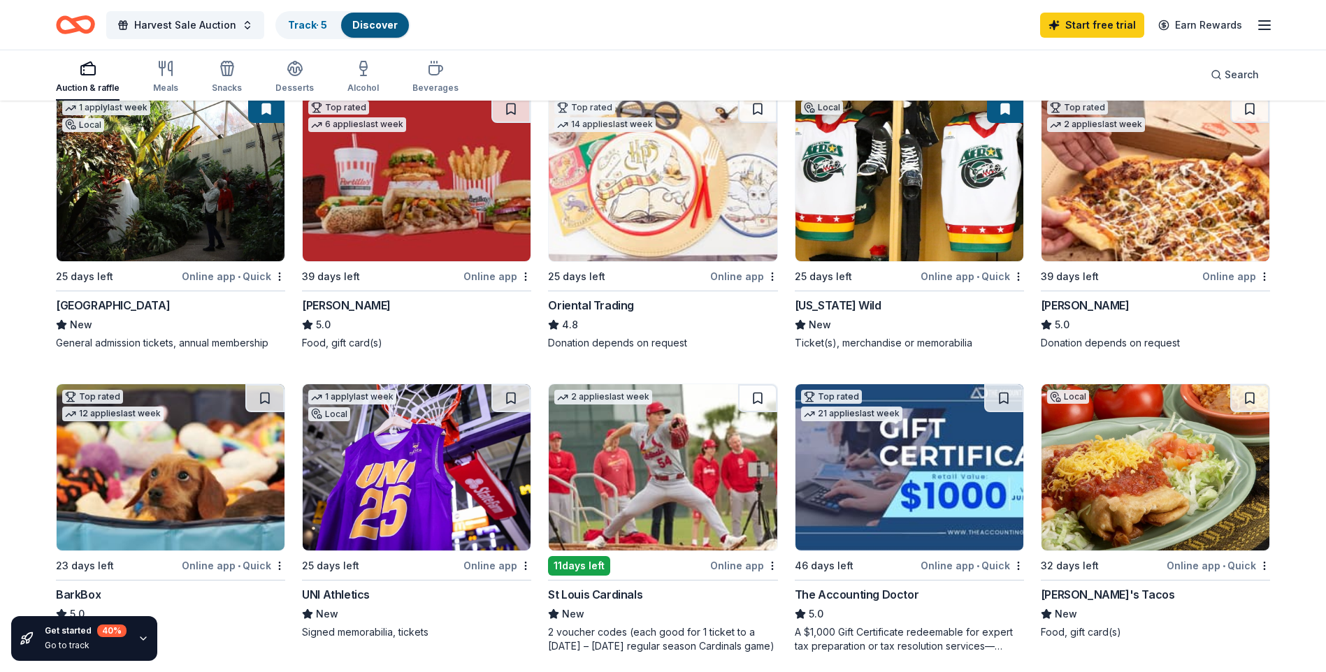
scroll to position [350, 0]
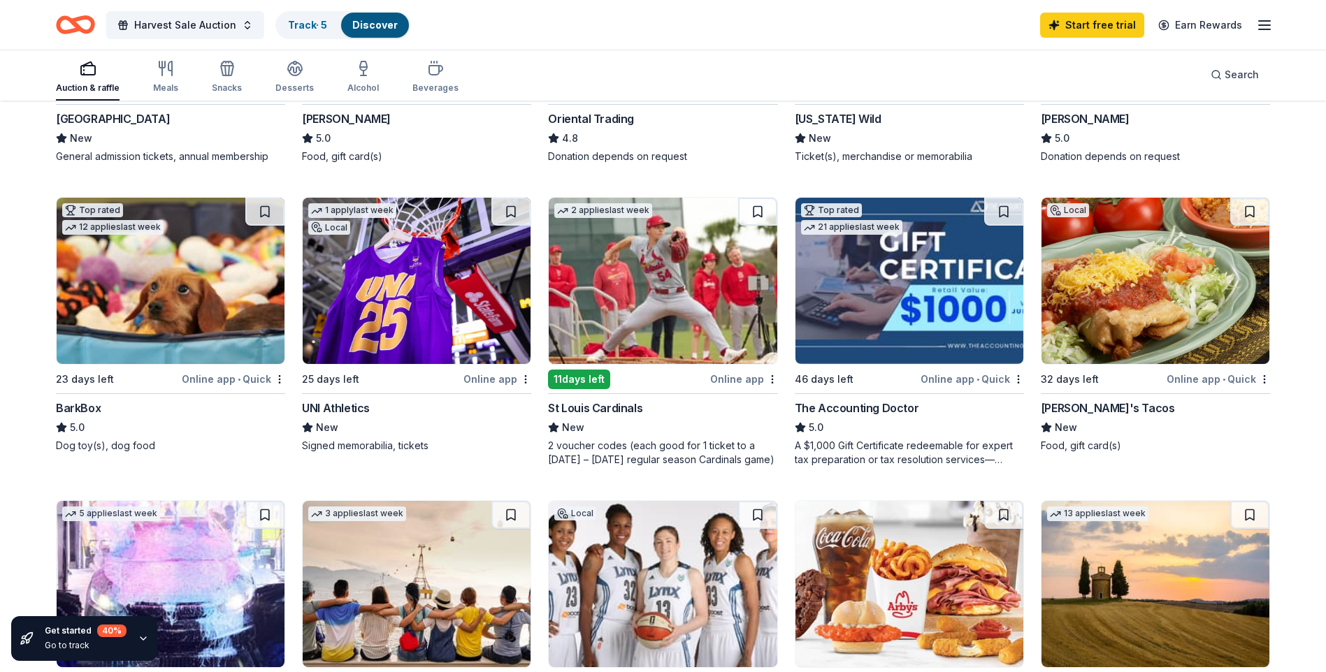
click at [250, 286] on img at bounding box center [171, 281] width 228 height 166
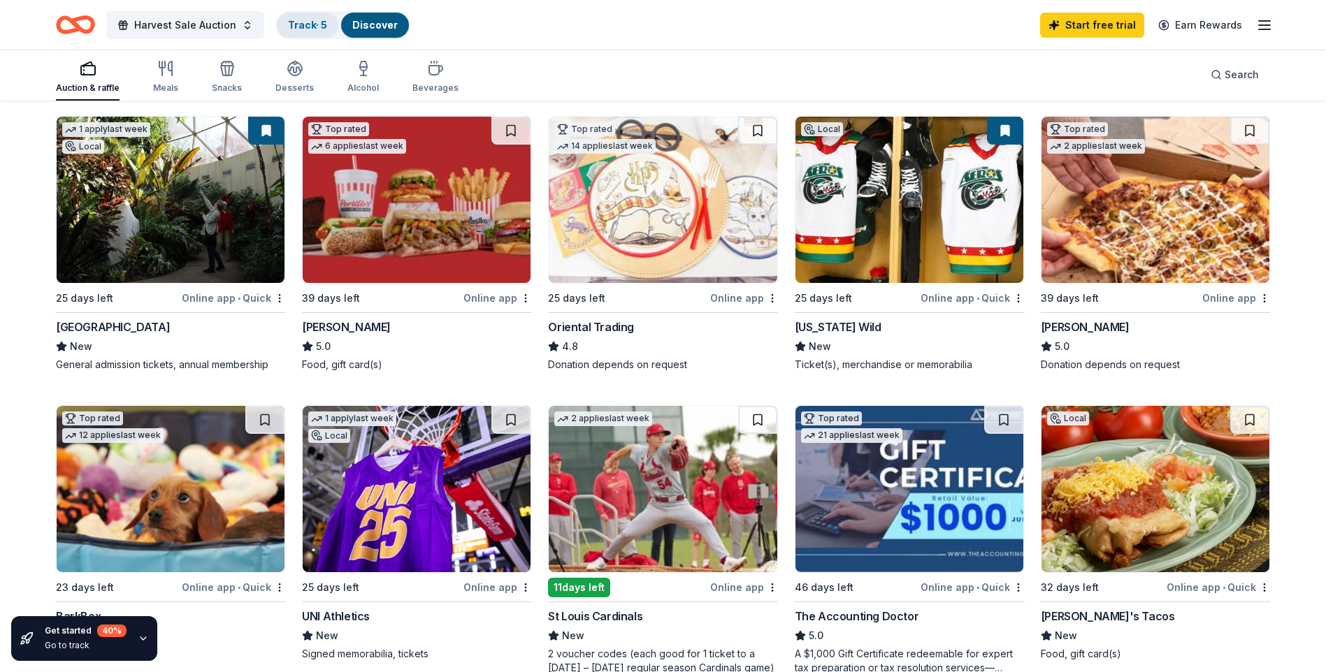
scroll to position [140, 0]
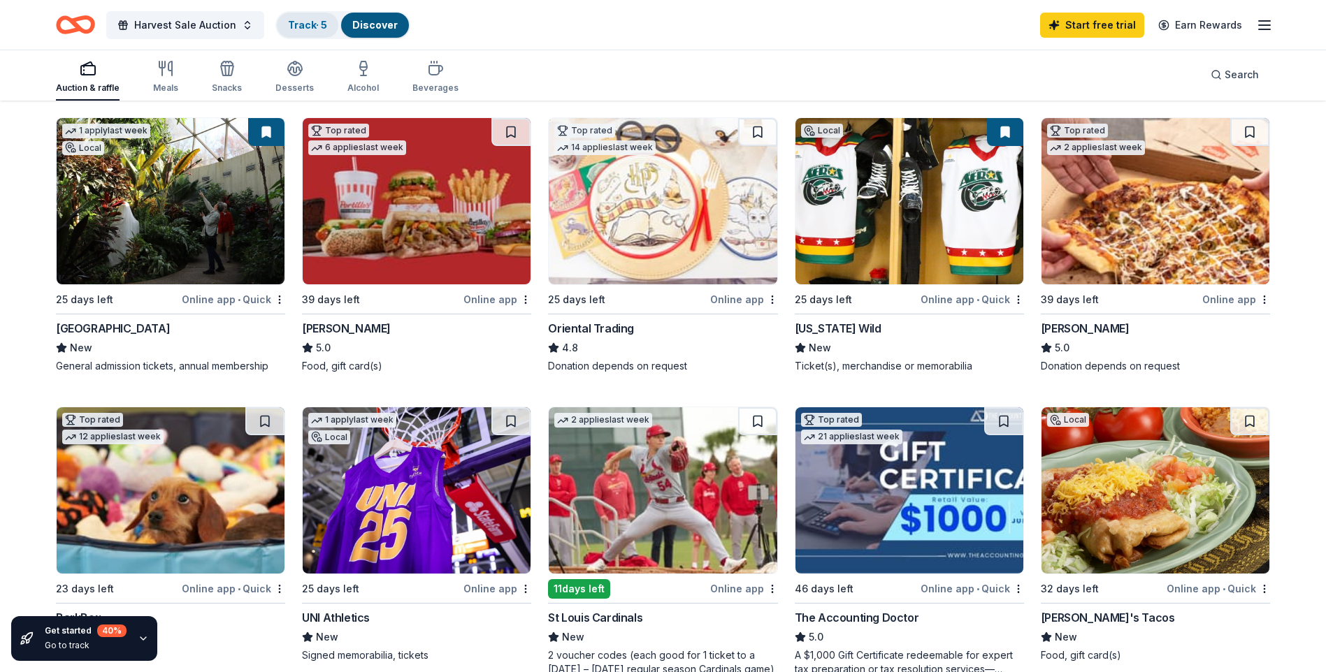
click at [298, 19] on link "Track · 5" at bounding box center [307, 25] width 39 height 12
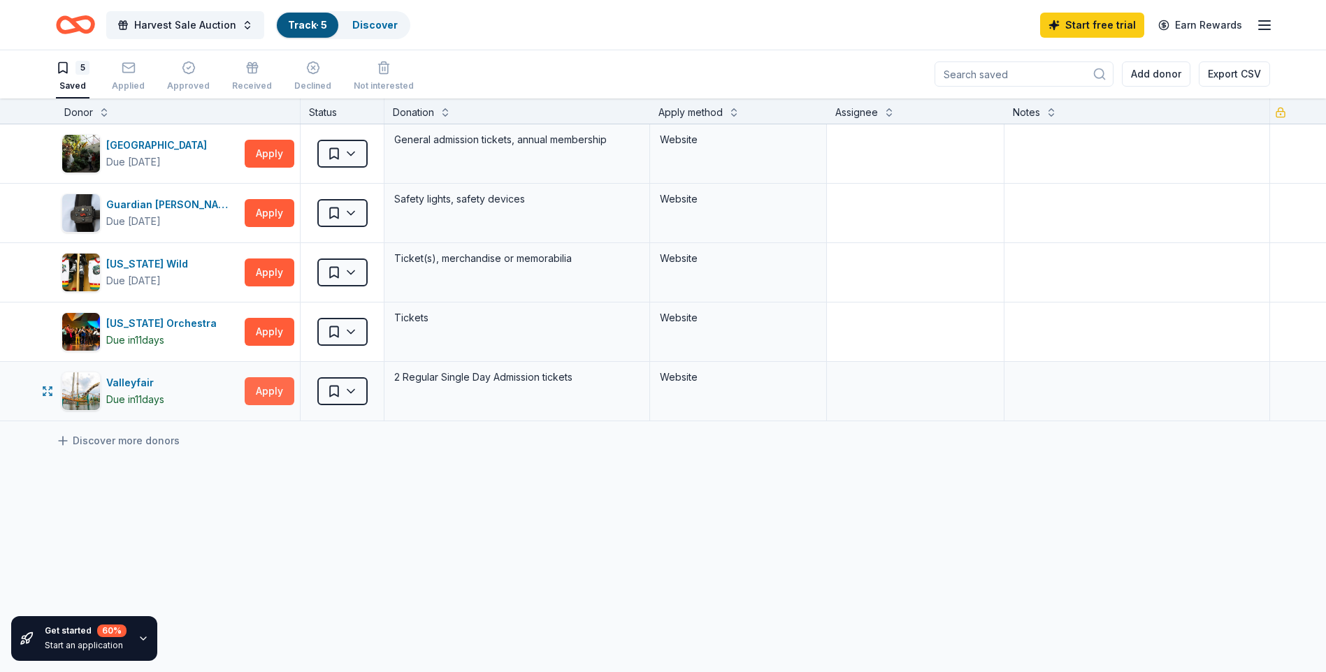
click at [277, 390] on button "Apply" at bounding box center [270, 391] width 50 height 28
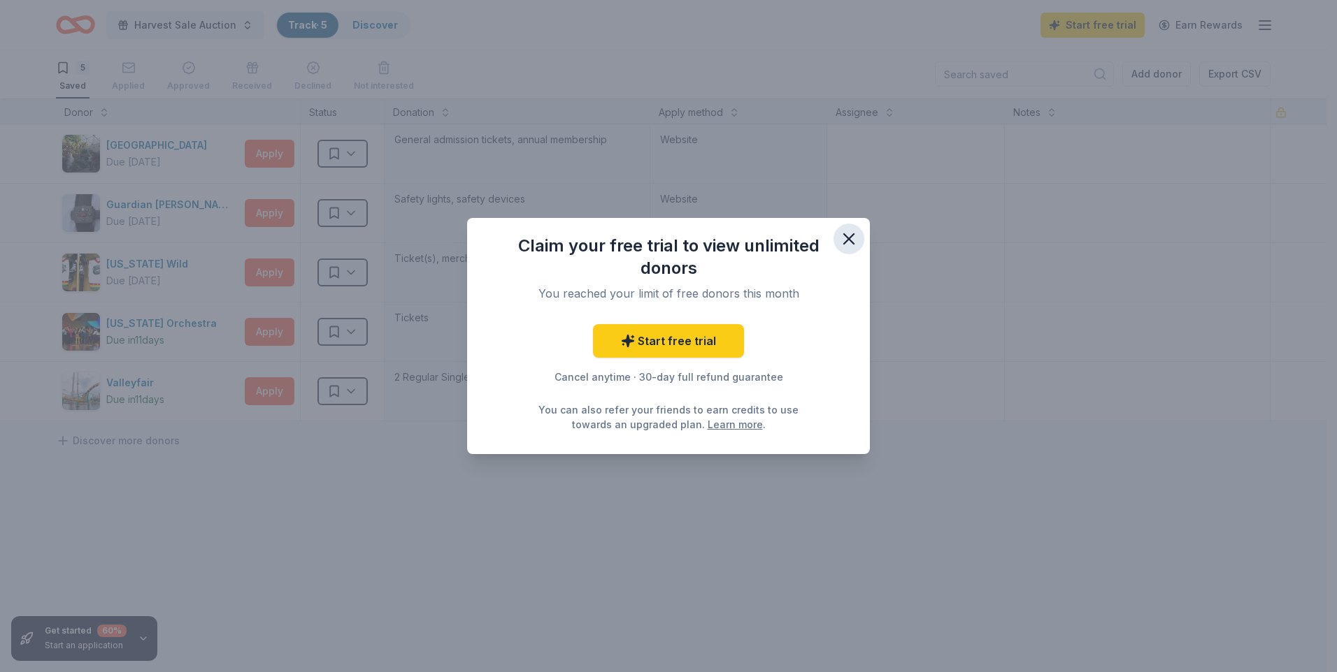
click at [850, 236] on icon "button" at bounding box center [849, 239] width 20 height 20
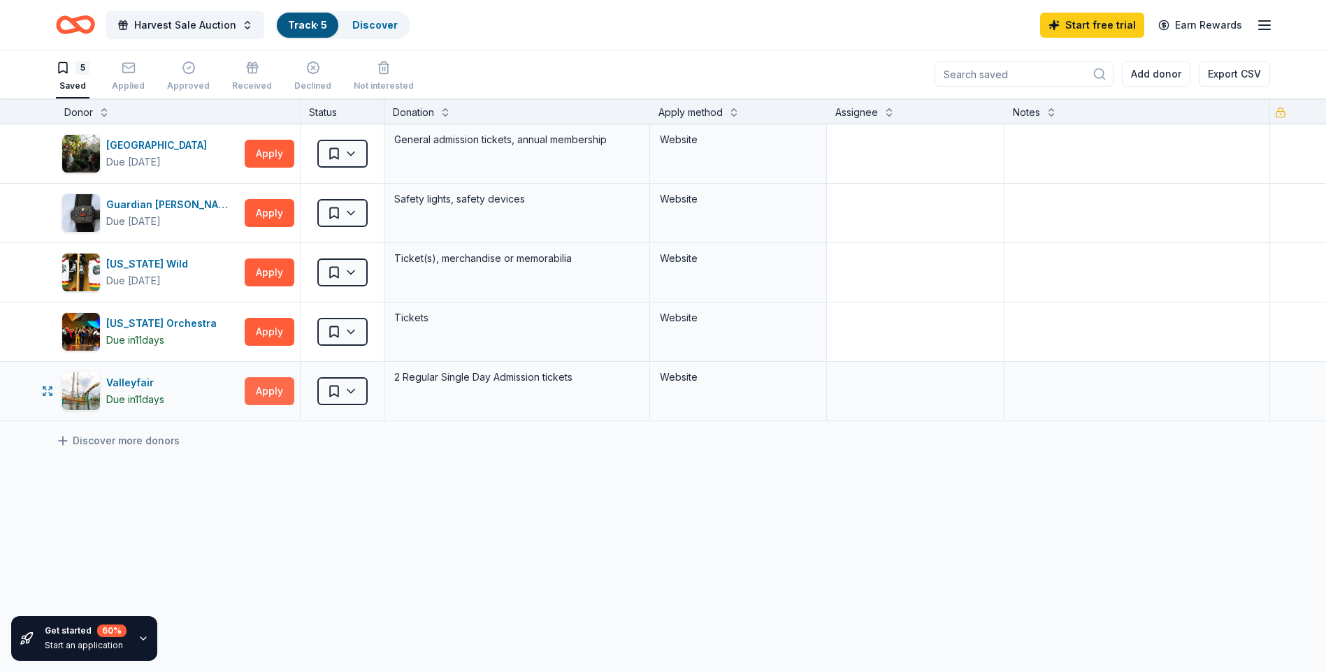
click at [279, 383] on button "Apply" at bounding box center [270, 391] width 50 height 28
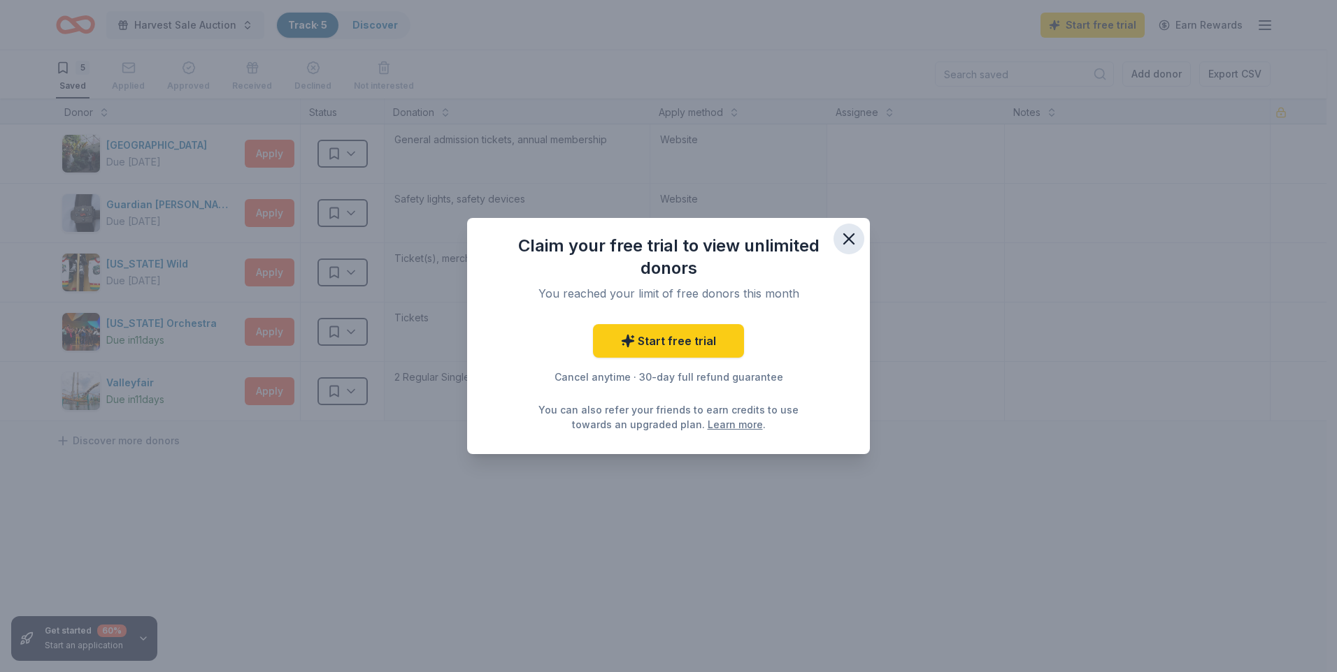
click at [845, 236] on icon "button" at bounding box center [849, 239] width 10 height 10
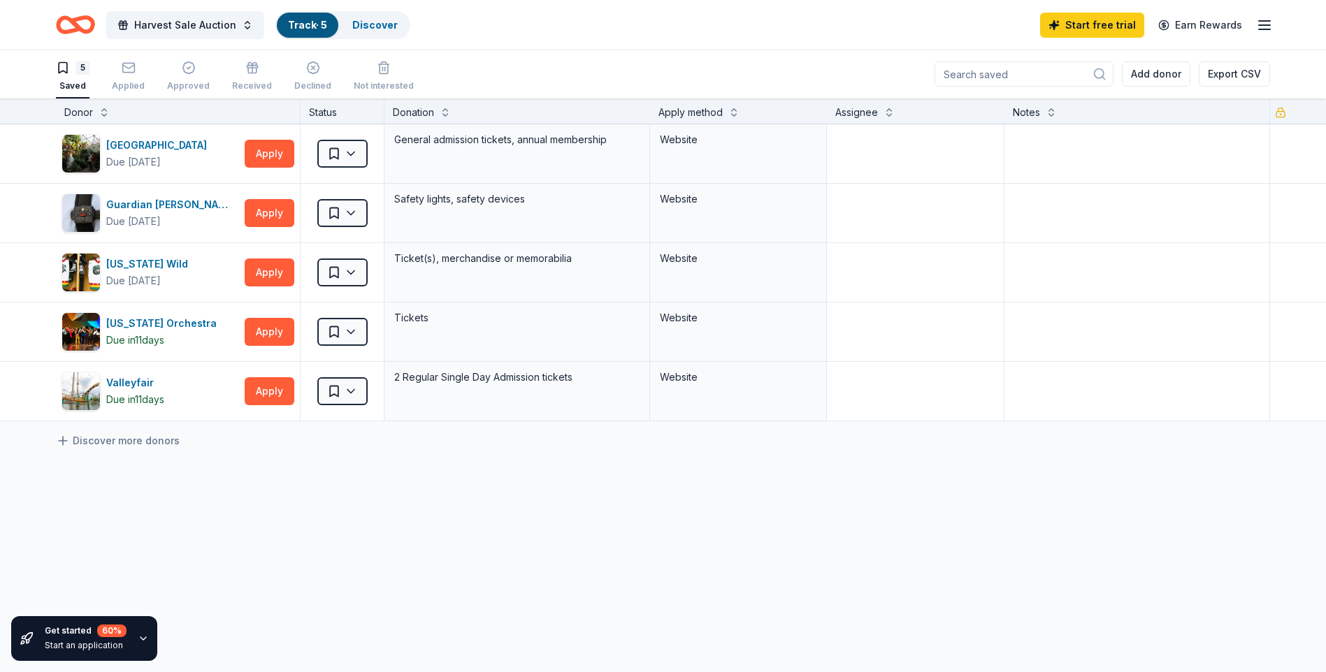
scroll to position [0, 0]
click at [382, 23] on link "Discover" at bounding box center [374, 25] width 45 height 12
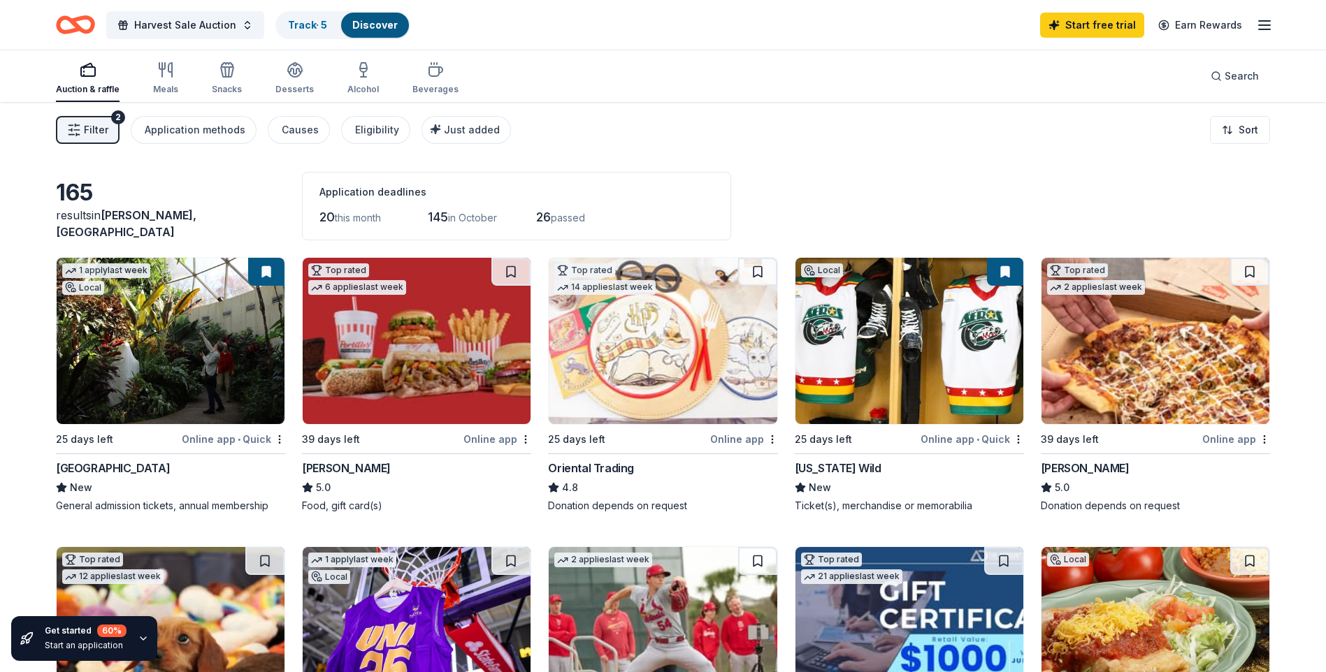
click at [1269, 24] on icon "button" at bounding box center [1264, 25] width 17 height 17
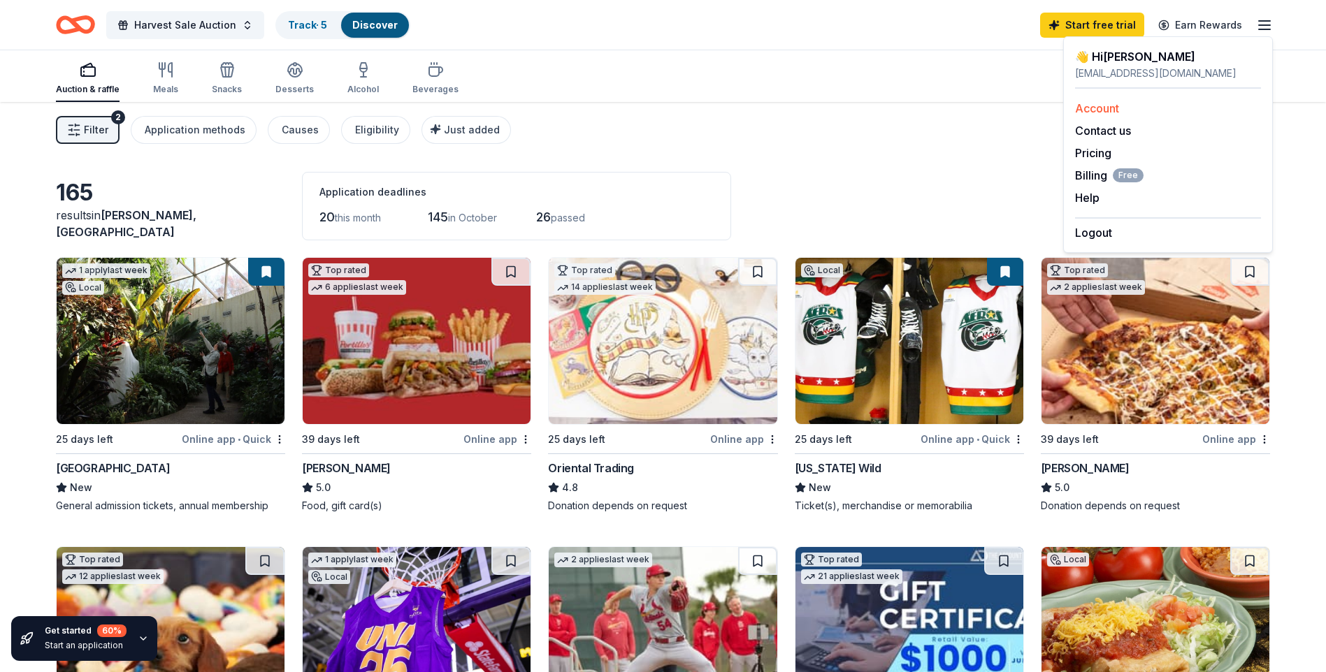
click at [1117, 106] on link "Account" at bounding box center [1097, 108] width 44 height 14
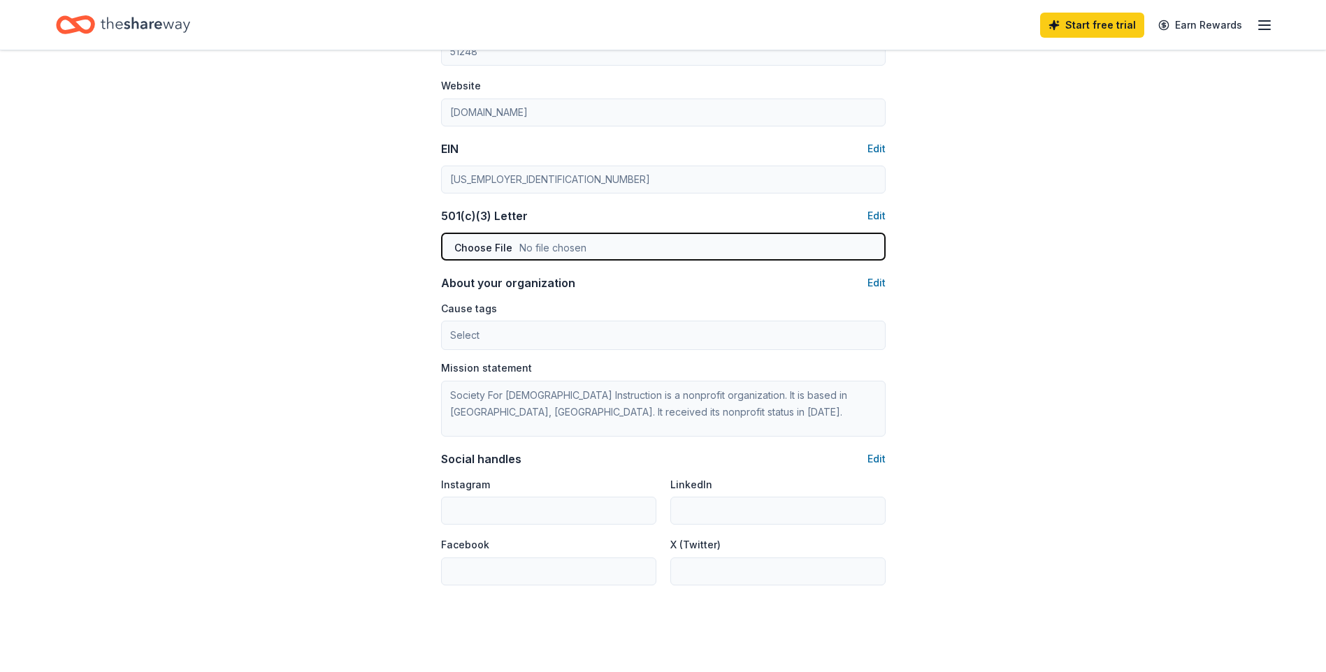
scroll to position [447, 0]
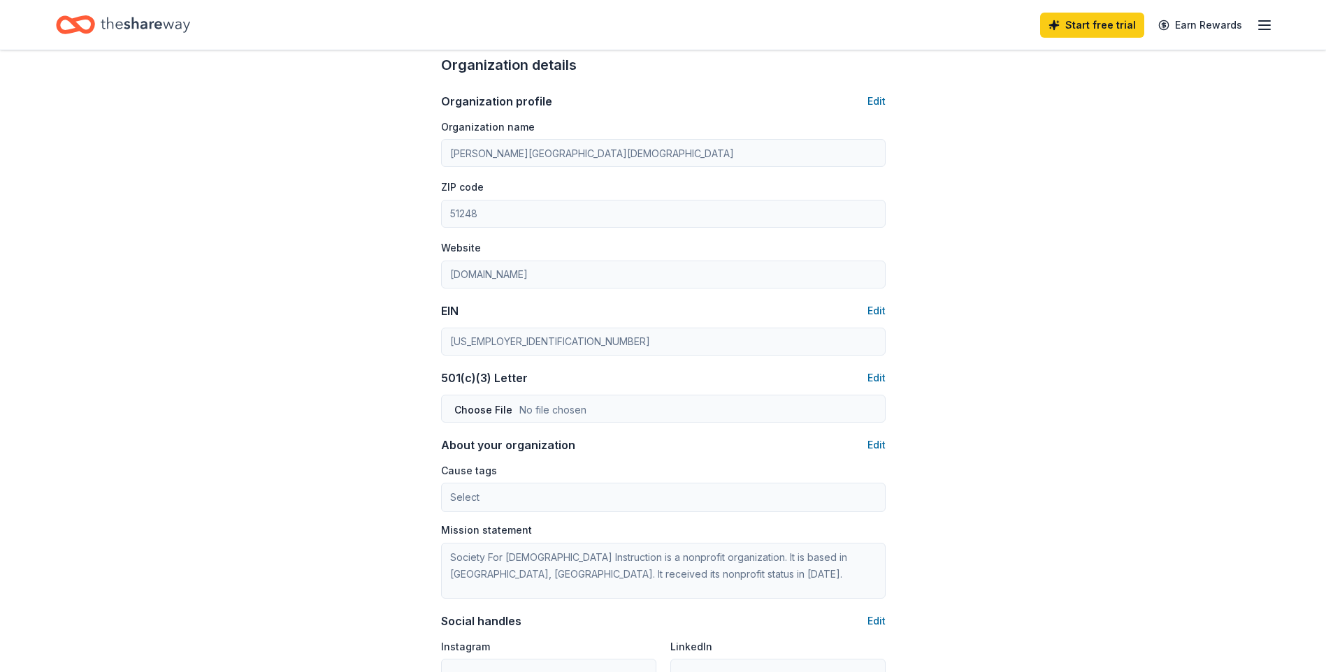
click at [1269, 26] on icon "button" at bounding box center [1264, 25] width 17 height 17
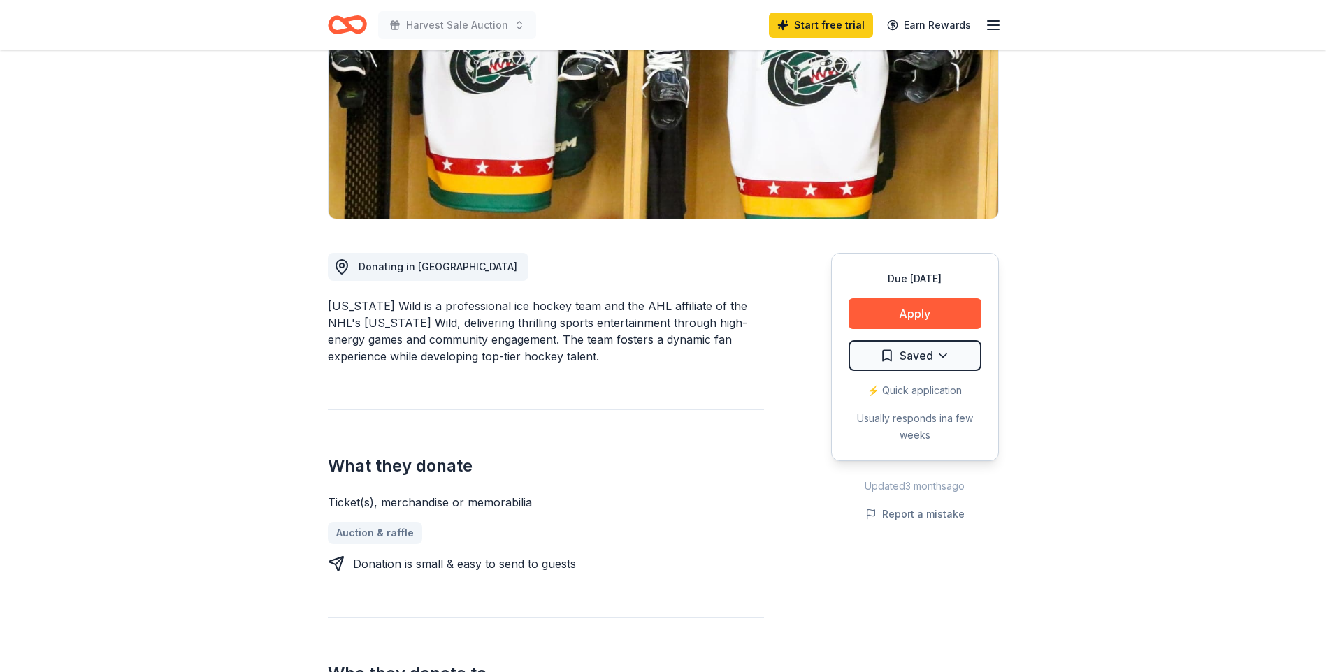
scroll to position [210, 0]
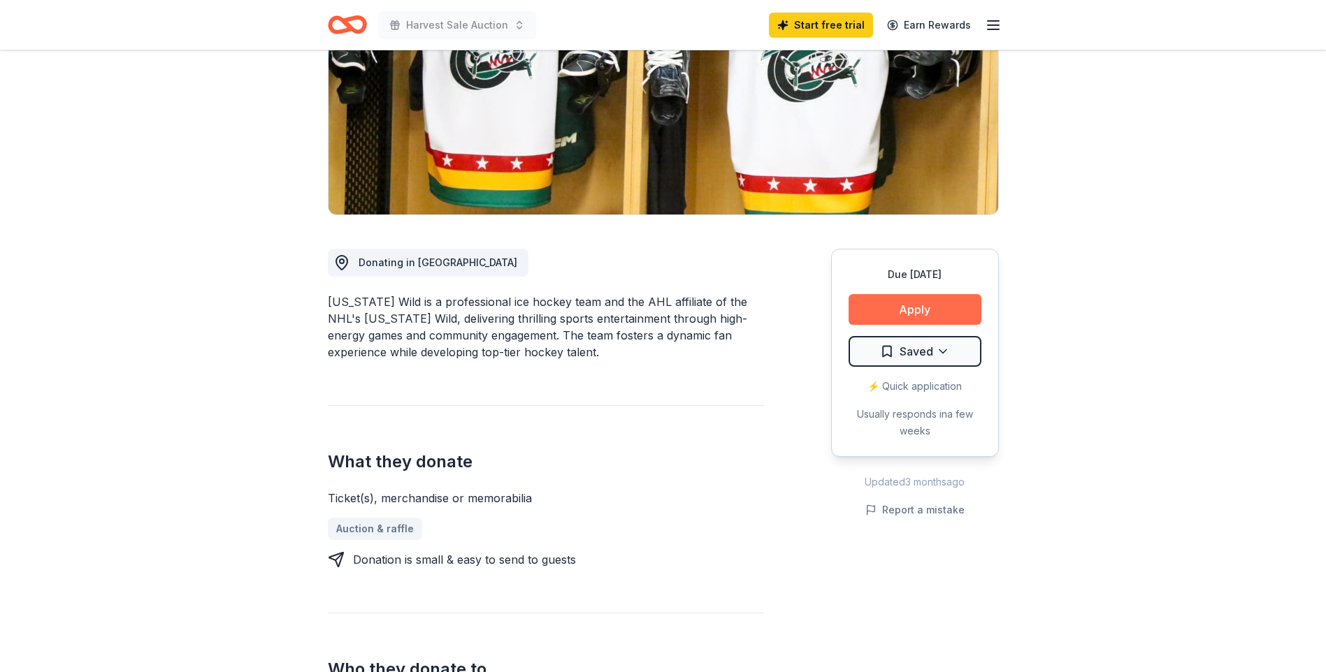
click at [884, 308] on button "Apply" at bounding box center [915, 309] width 133 height 31
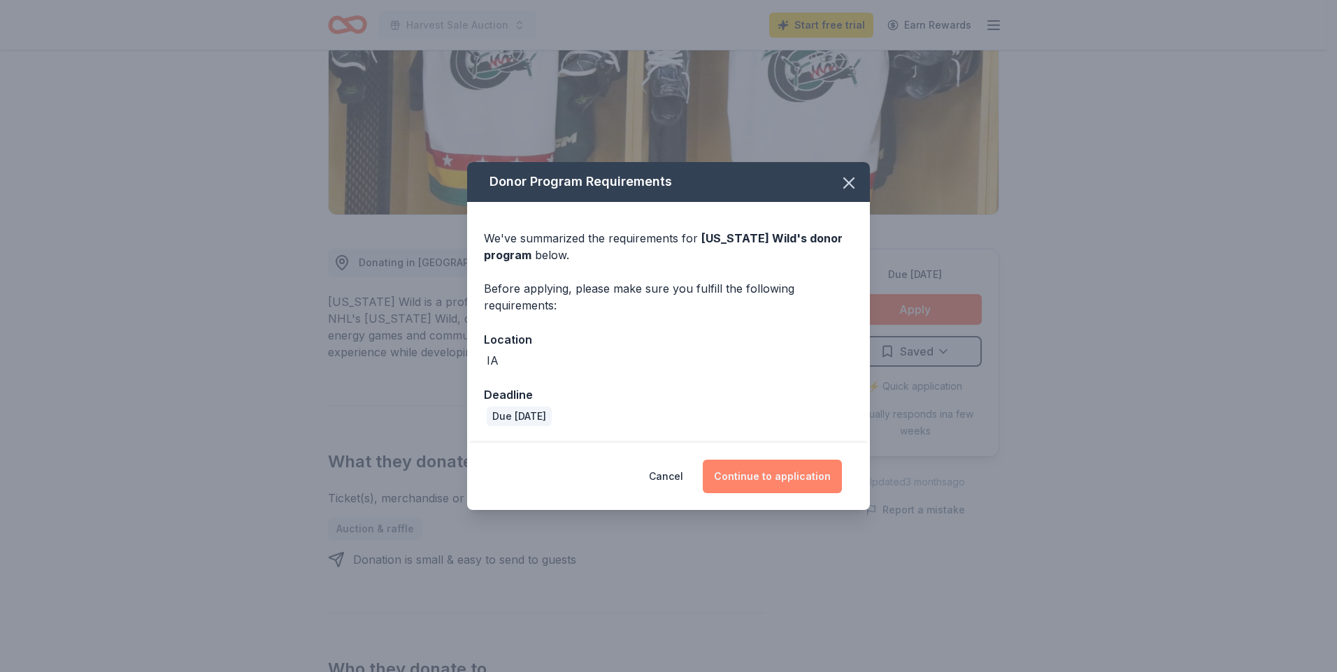
click at [805, 475] on button "Continue to application" at bounding box center [772, 477] width 139 height 34
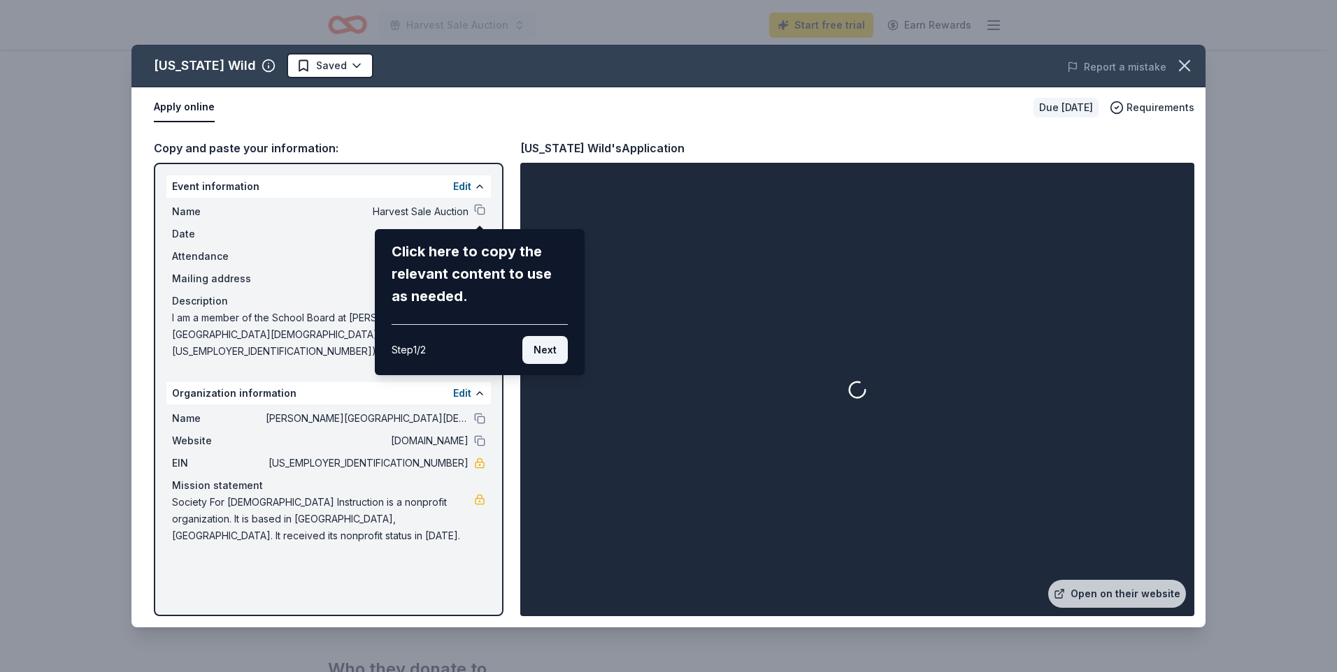
click at [547, 346] on button "Next" at bounding box center [544, 350] width 45 height 28
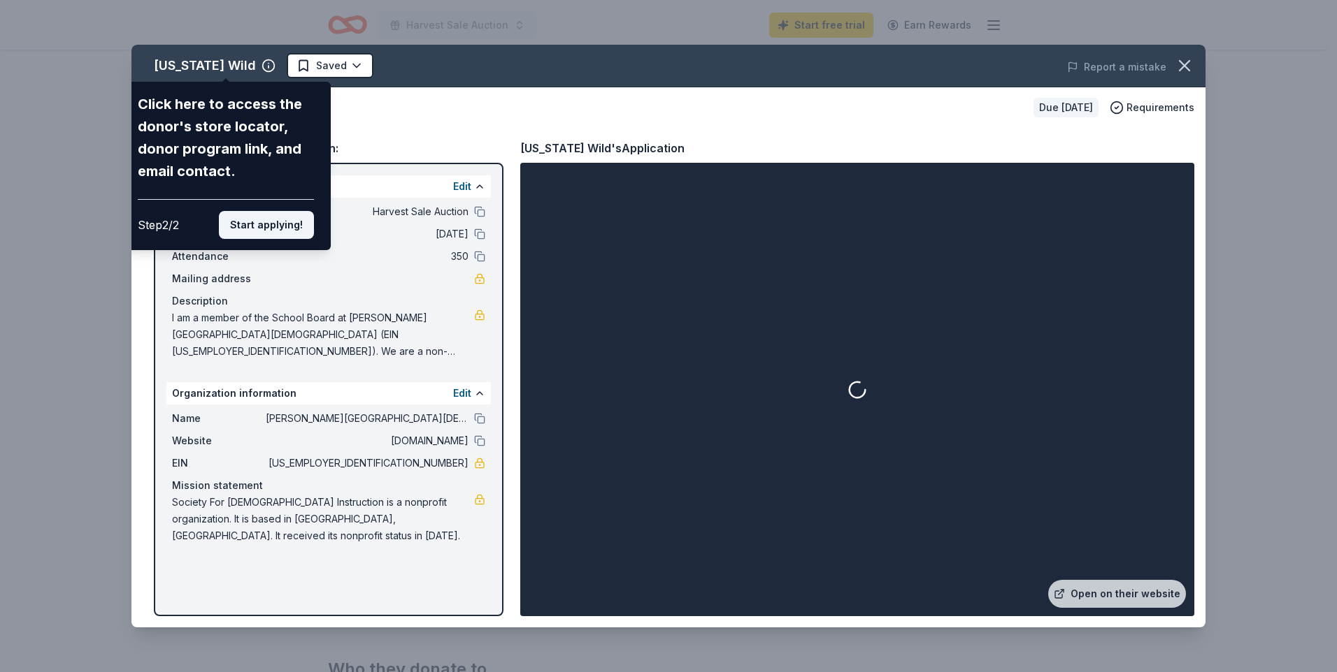
click at [266, 220] on button "Start applying!" at bounding box center [266, 225] width 95 height 28
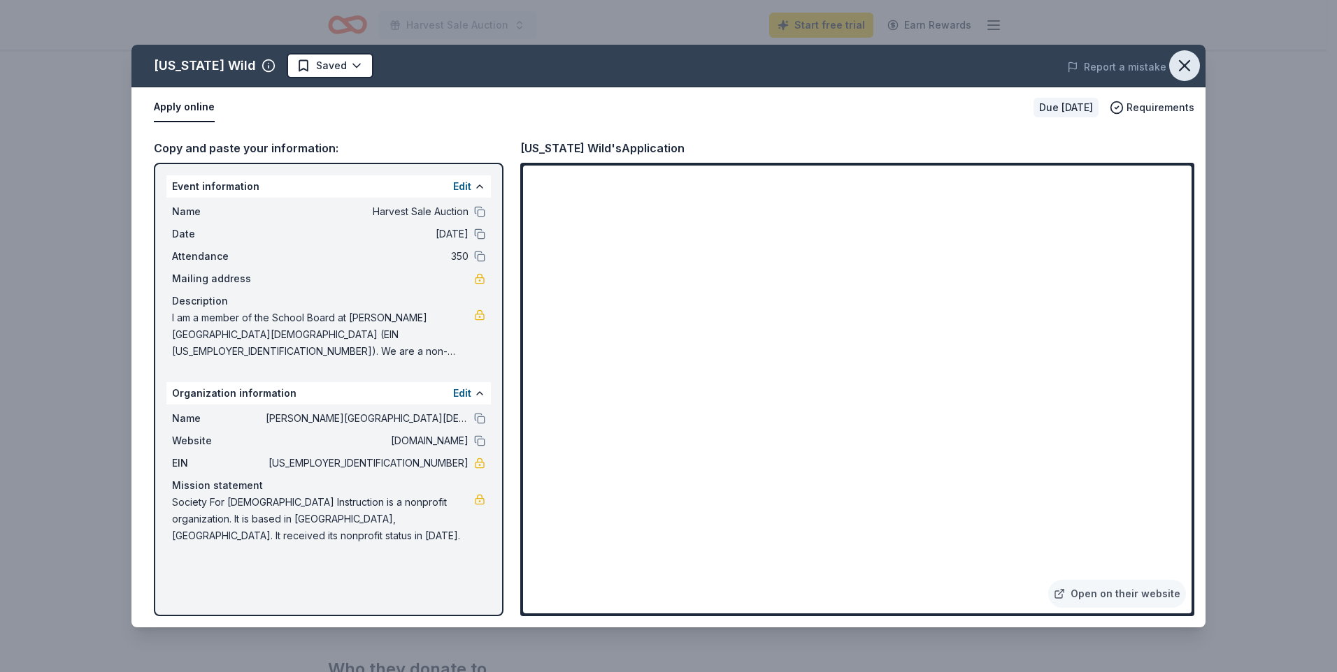
click at [1193, 64] on icon "button" at bounding box center [1184, 66] width 20 height 20
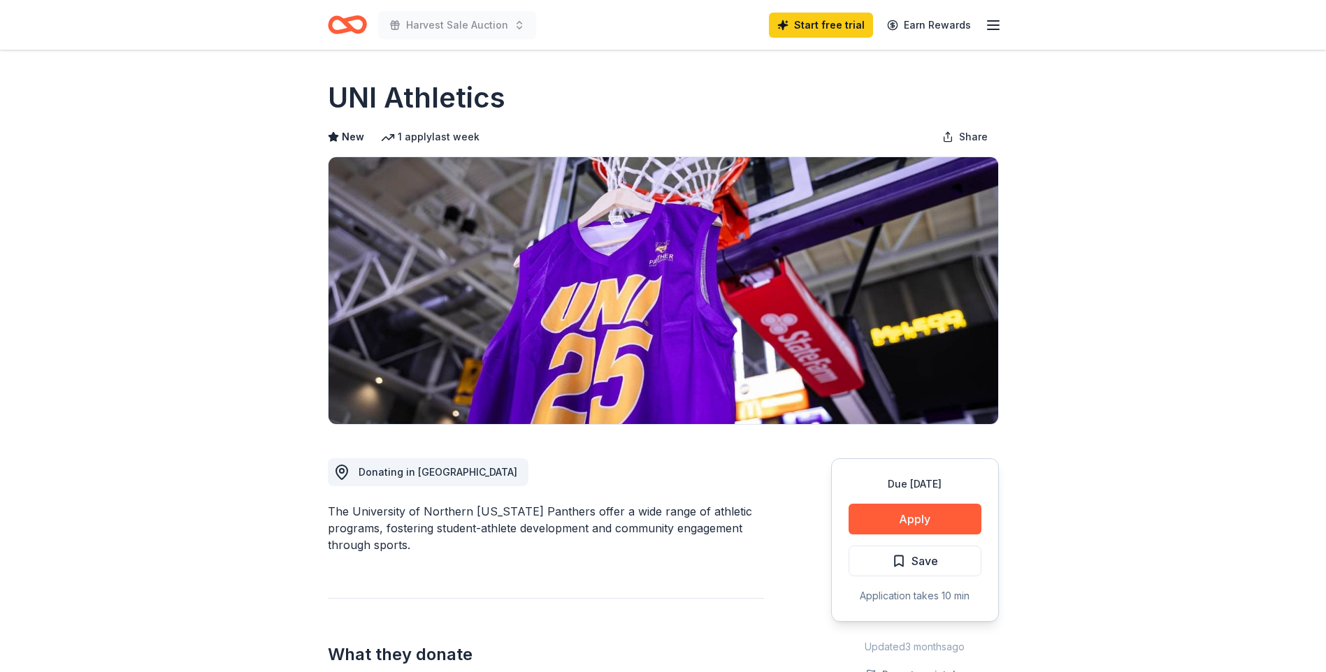
scroll to position [210, 0]
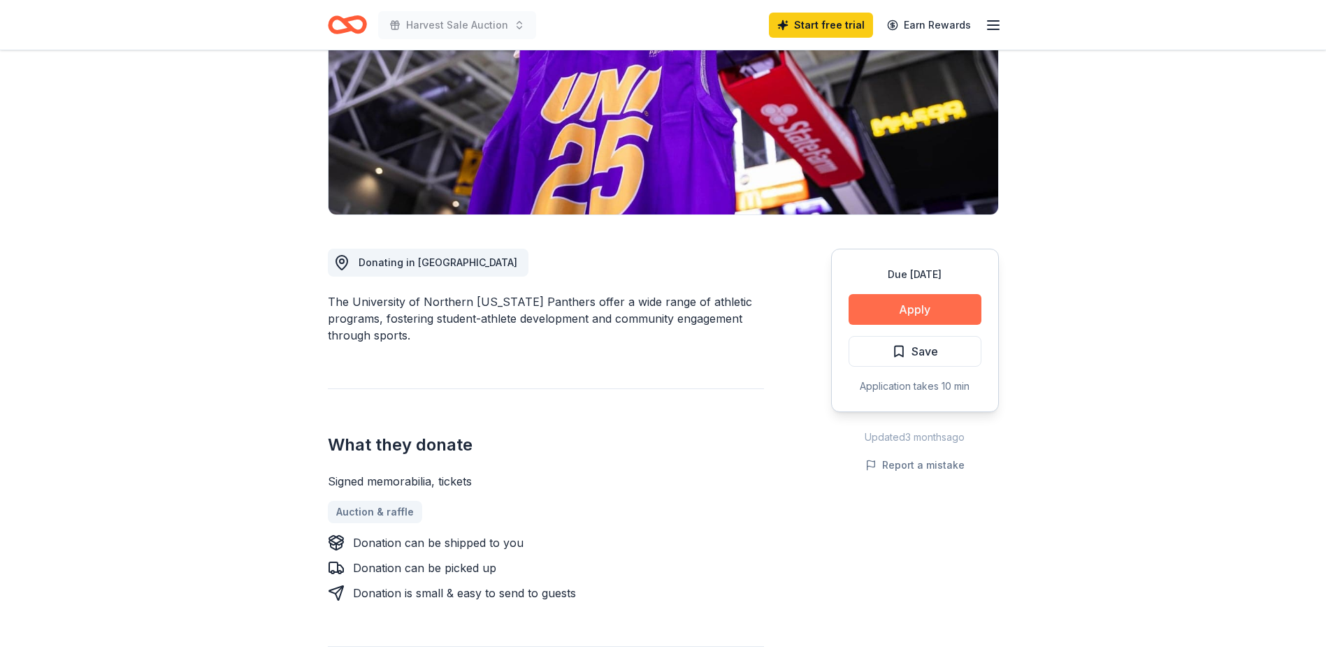
click at [869, 306] on button "Apply" at bounding box center [915, 309] width 133 height 31
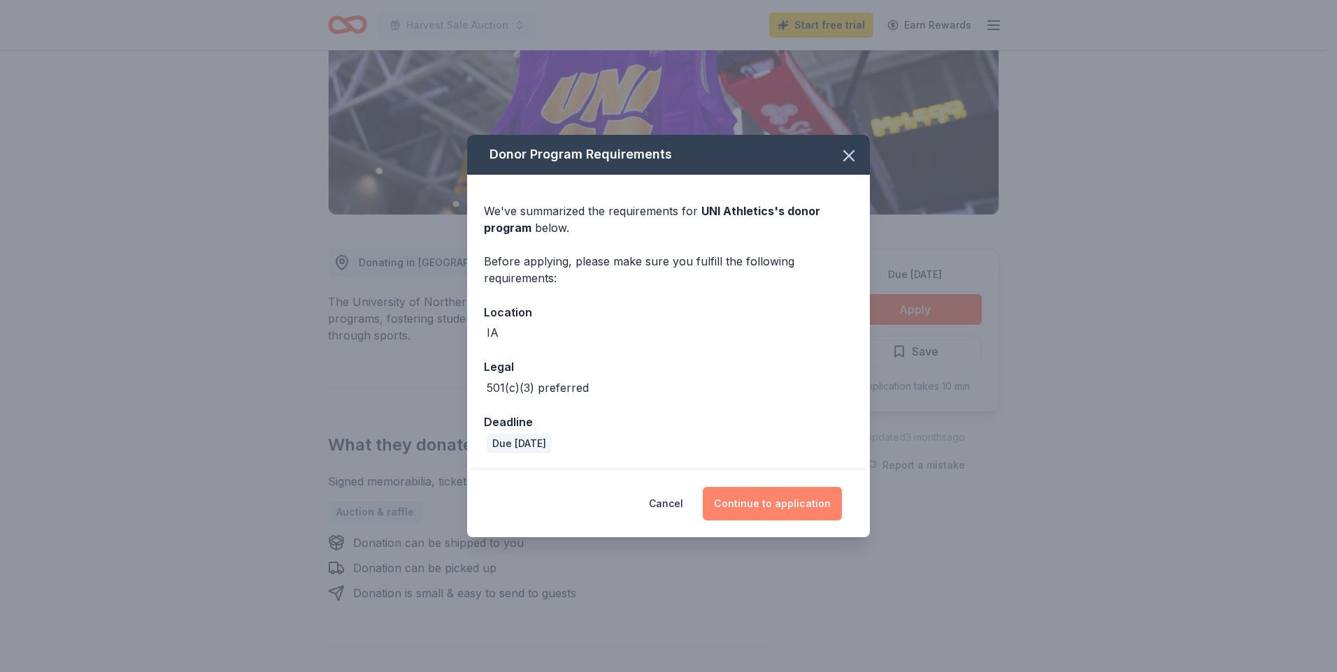
click at [775, 498] on button "Continue to application" at bounding box center [772, 504] width 139 height 34
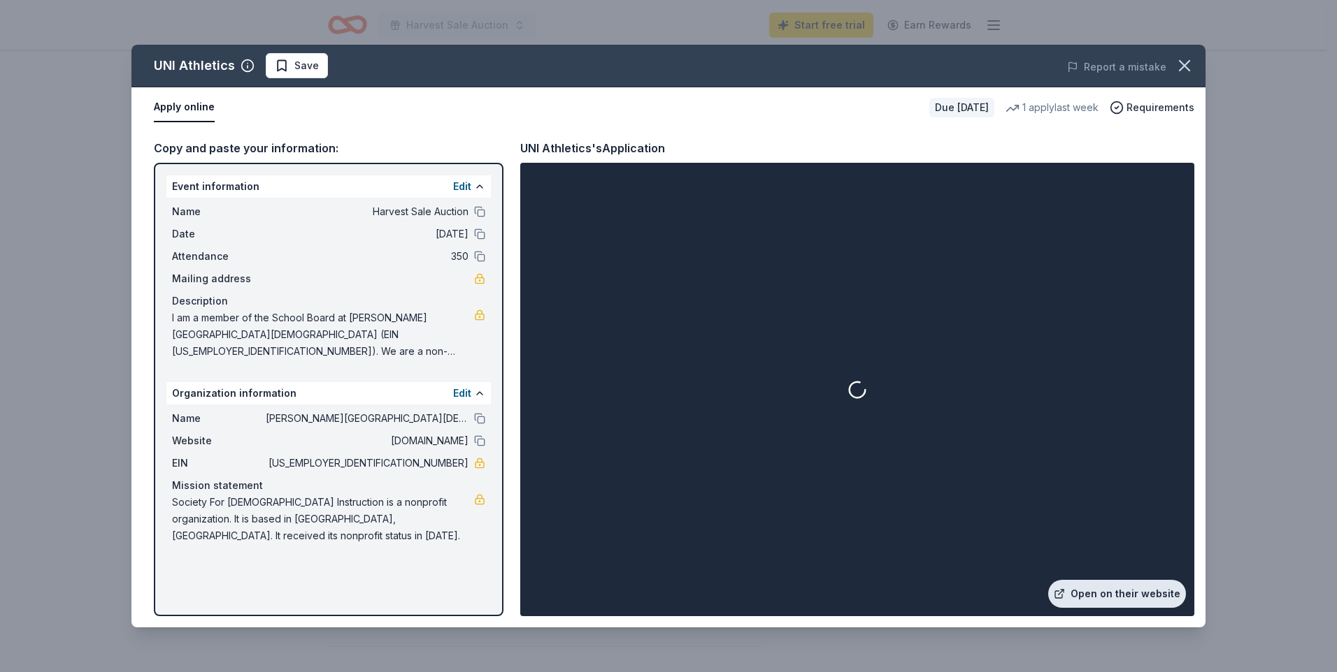
click at [1101, 587] on link "Open on their website" at bounding box center [1117, 594] width 138 height 28
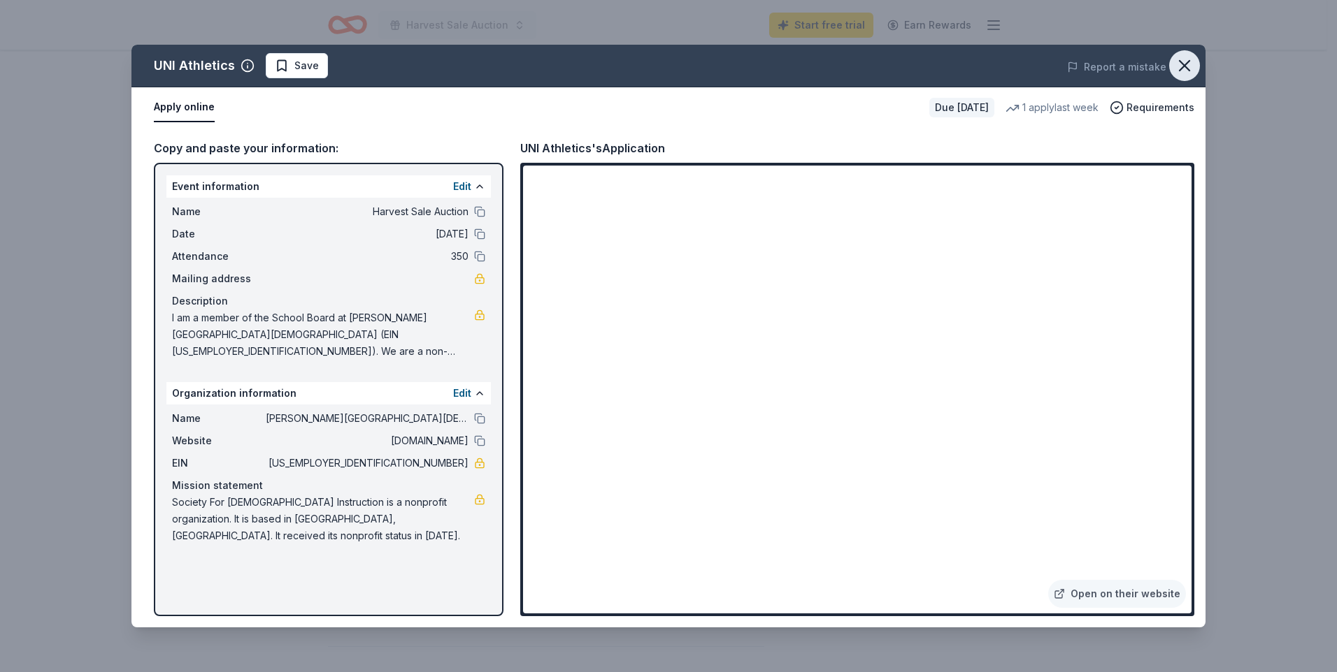
click at [1181, 69] on icon "button" at bounding box center [1184, 66] width 10 height 10
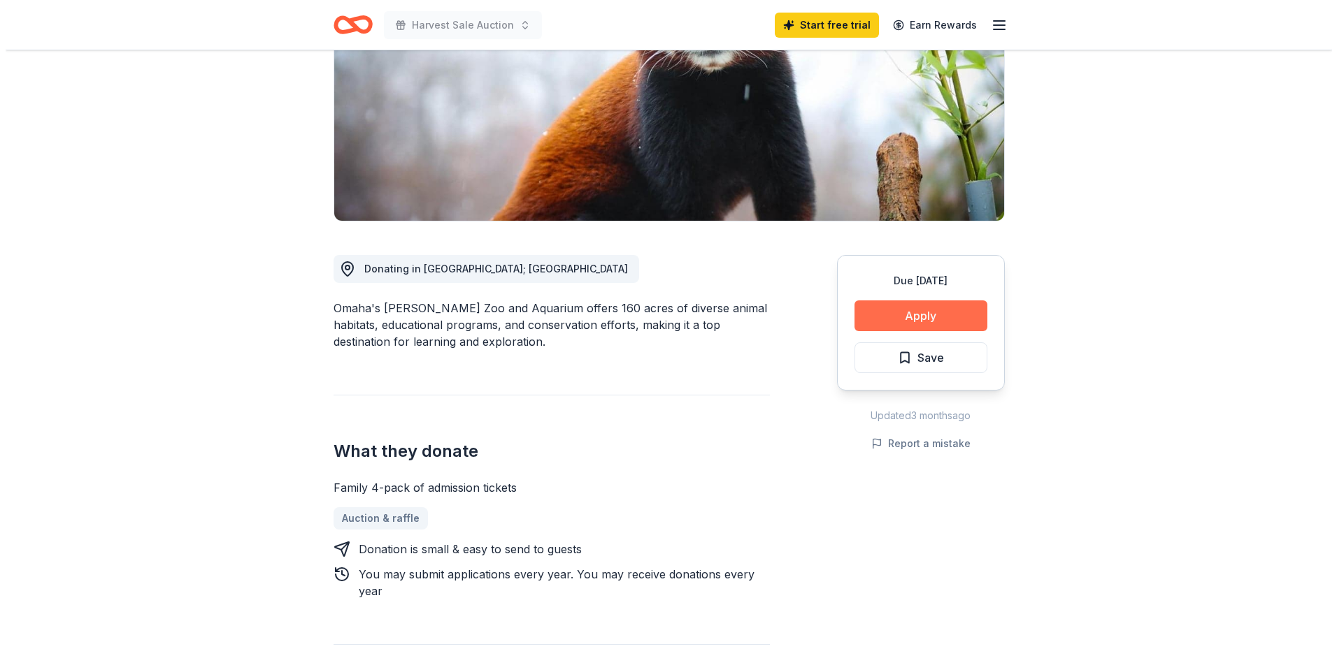
scroll to position [210, 0]
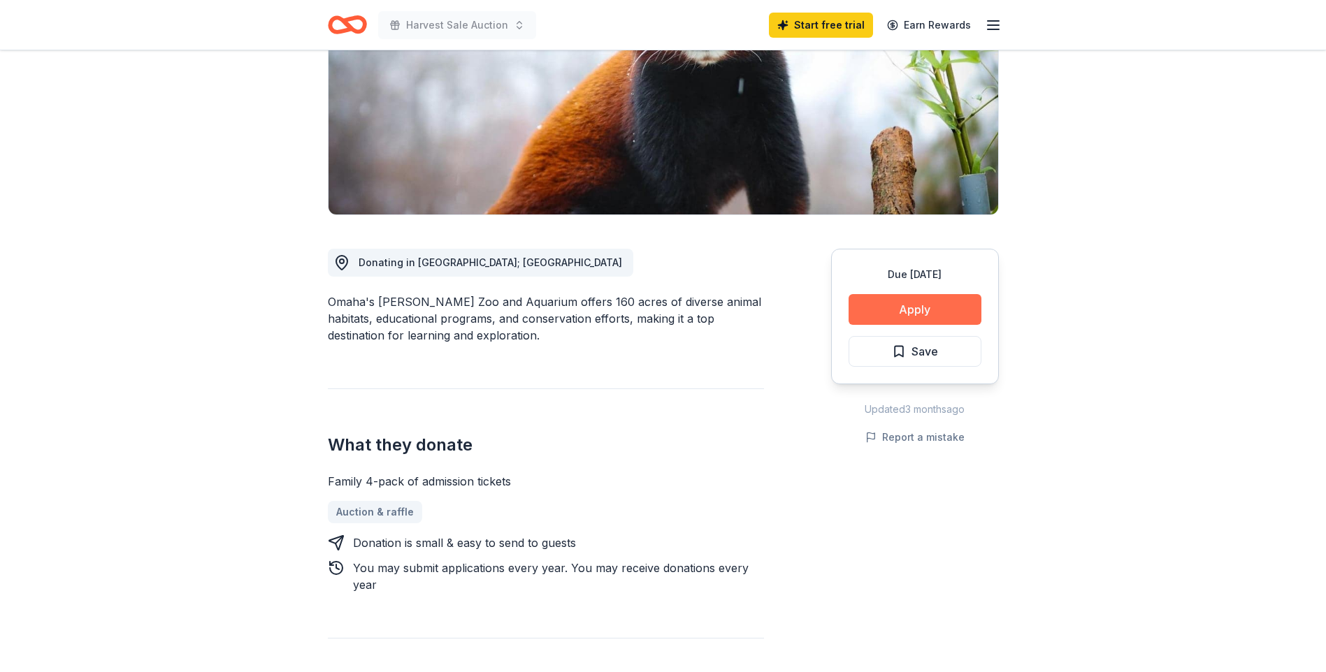
click at [889, 313] on button "Apply" at bounding box center [915, 309] width 133 height 31
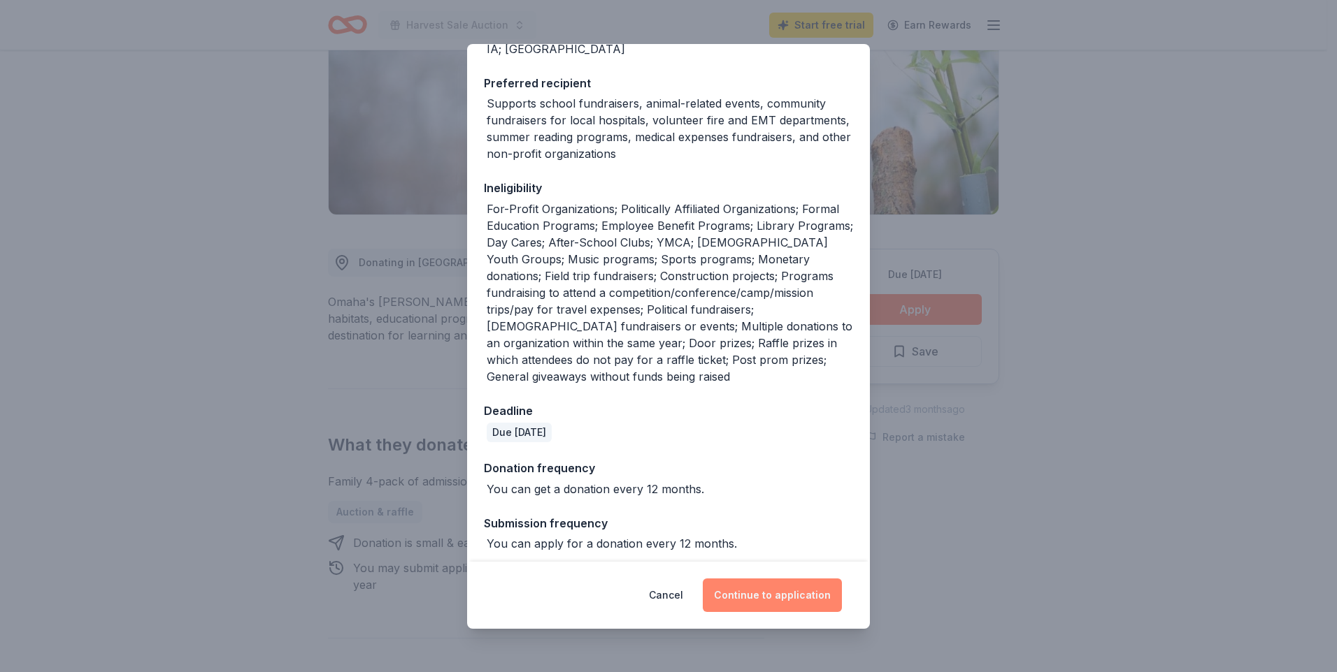
click at [786, 594] on button "Continue to application" at bounding box center [772, 596] width 139 height 34
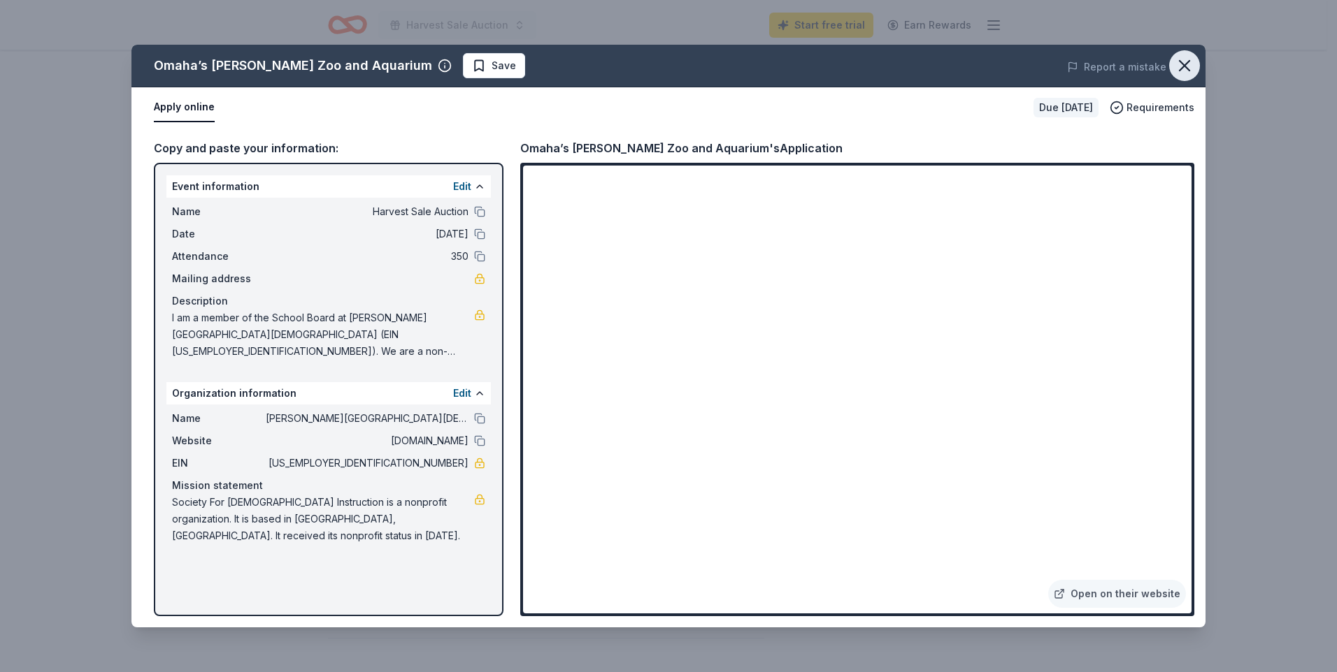
click at [1181, 62] on icon "button" at bounding box center [1184, 66] width 10 height 10
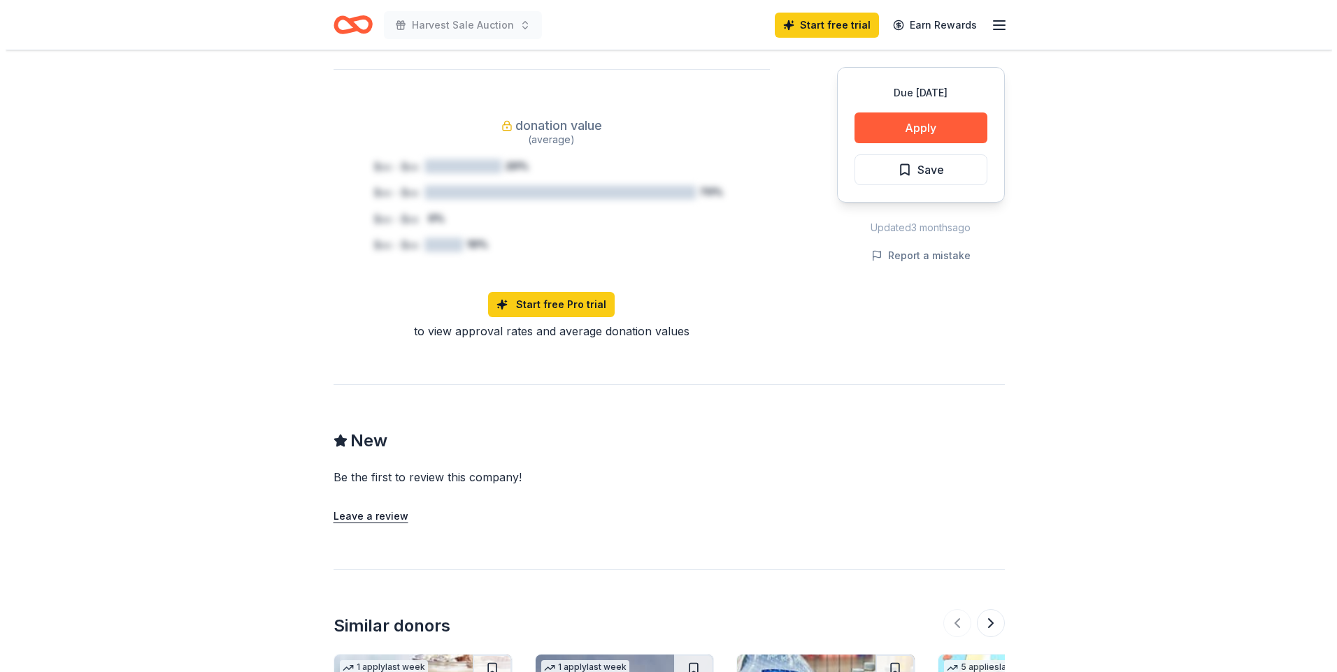
scroll to position [1258, 0]
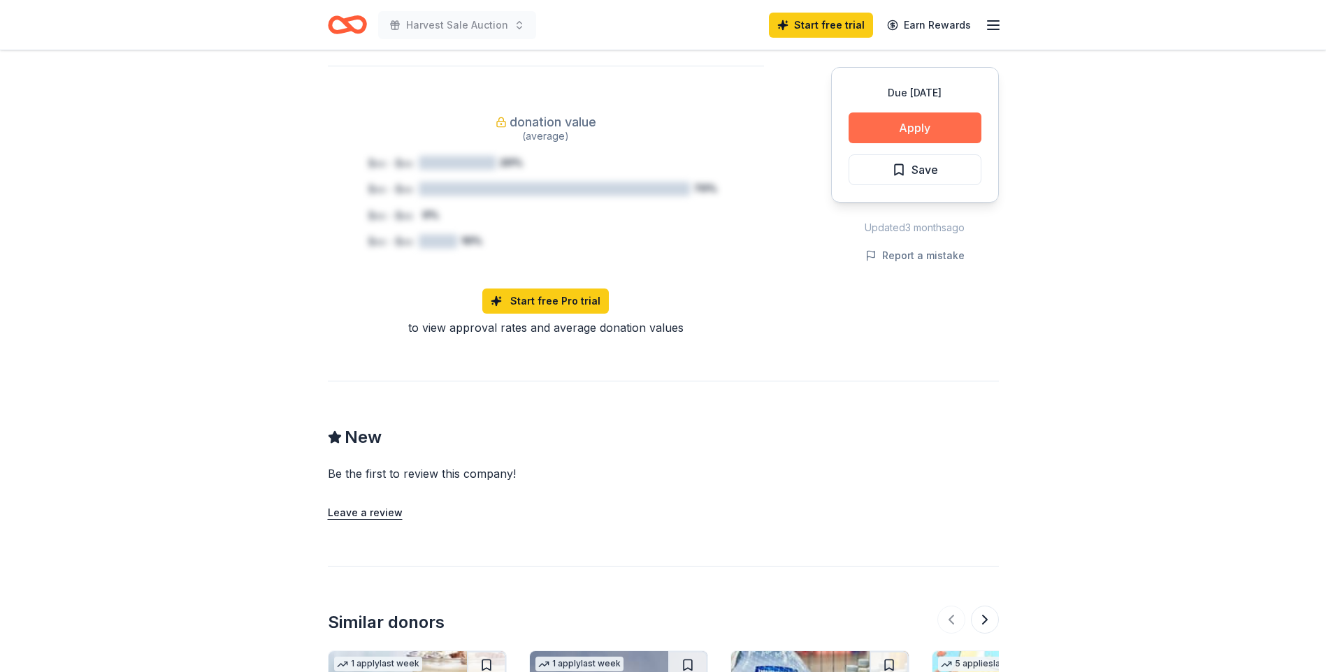
click at [884, 127] on button "Apply" at bounding box center [915, 128] width 133 height 31
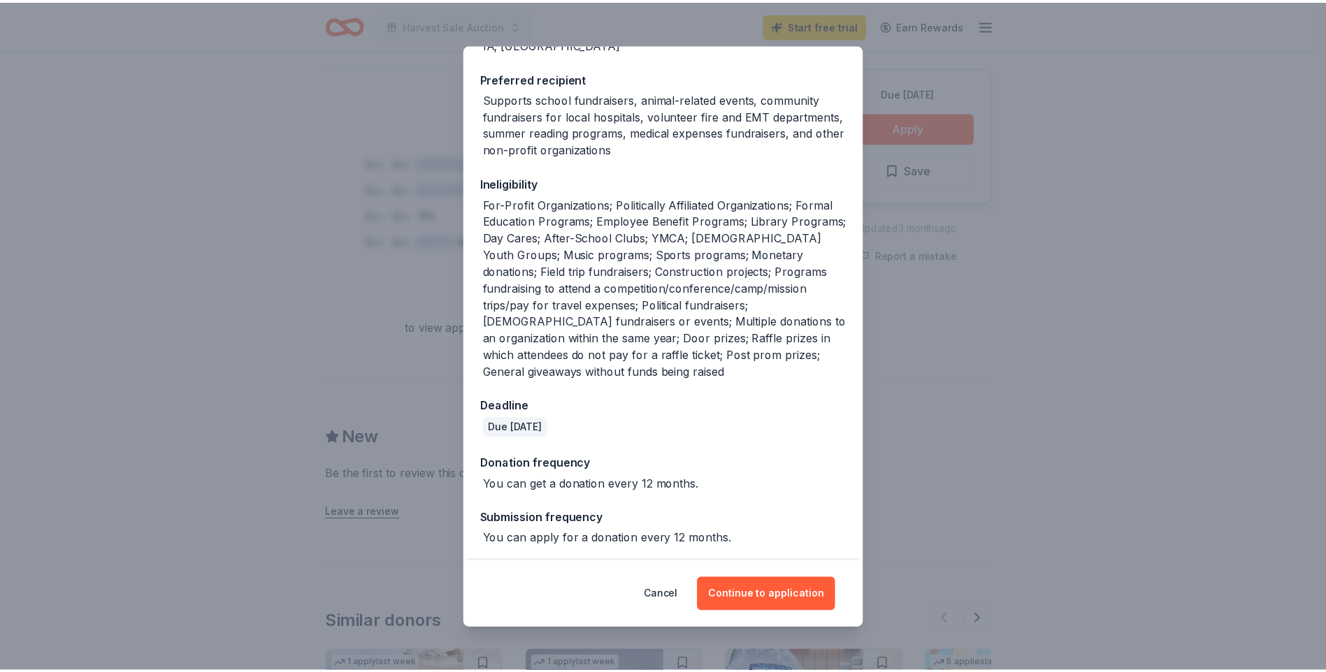
scroll to position [217, 0]
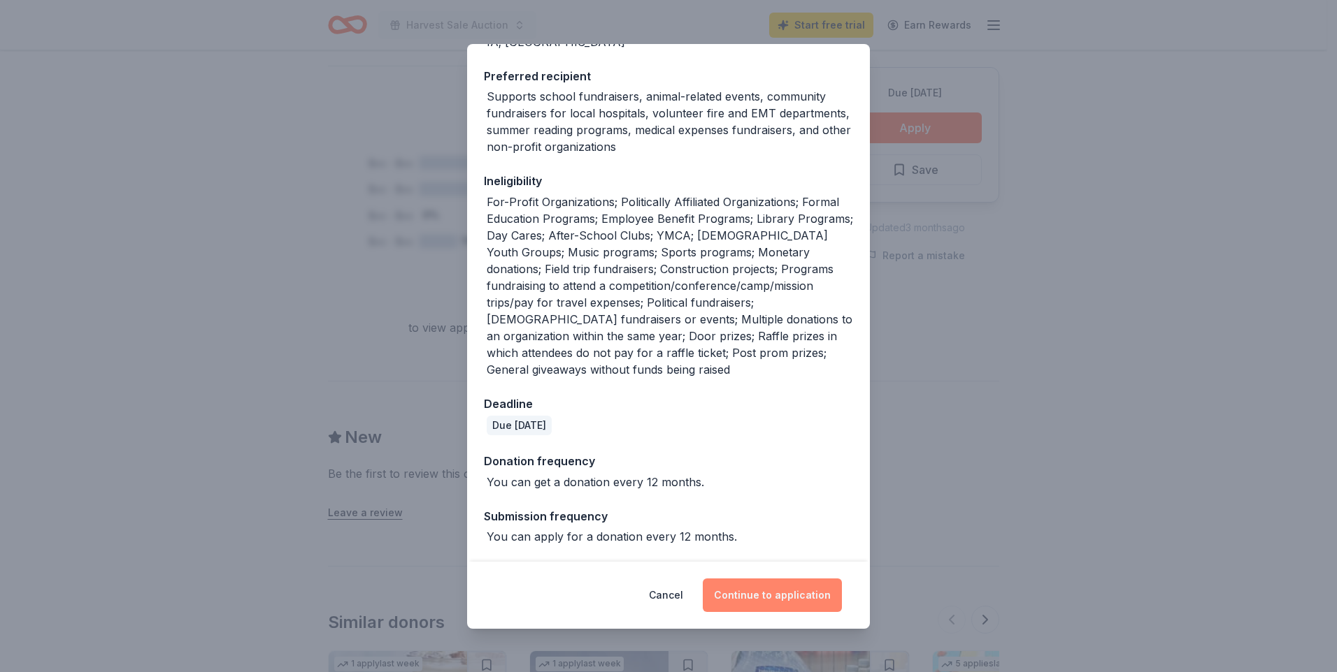
click at [778, 596] on button "Continue to application" at bounding box center [772, 596] width 139 height 34
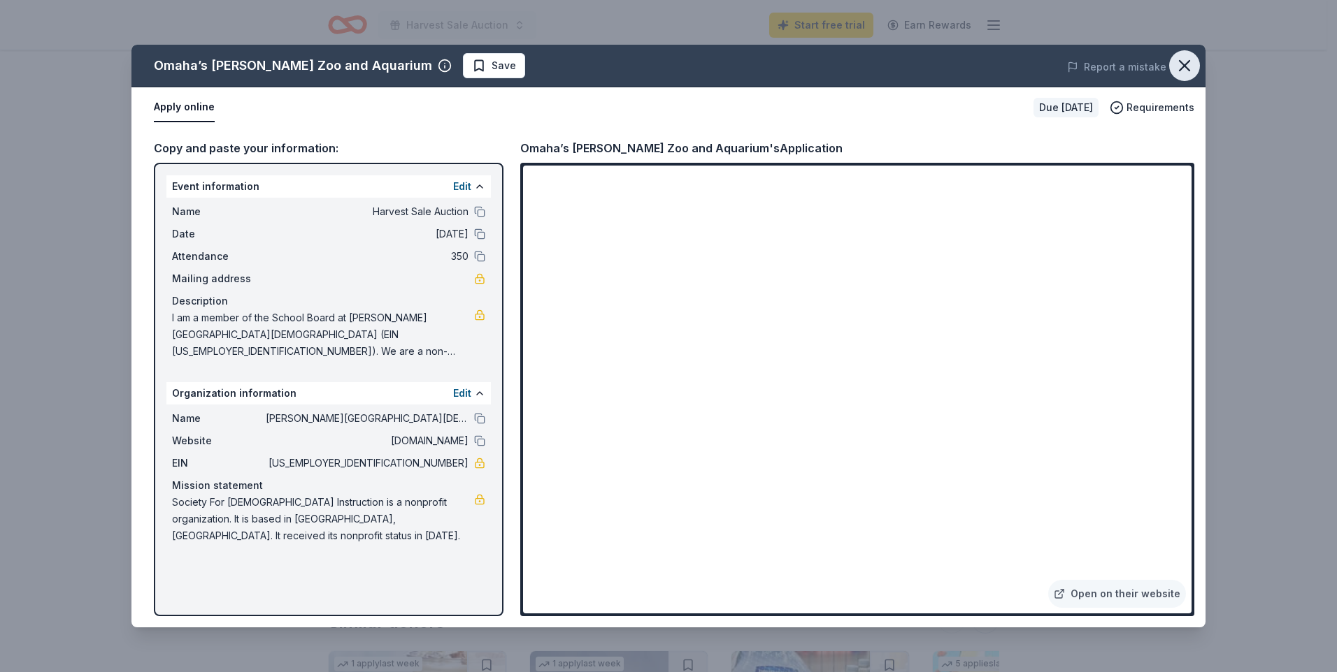
click at [1188, 59] on icon "button" at bounding box center [1184, 66] width 20 height 20
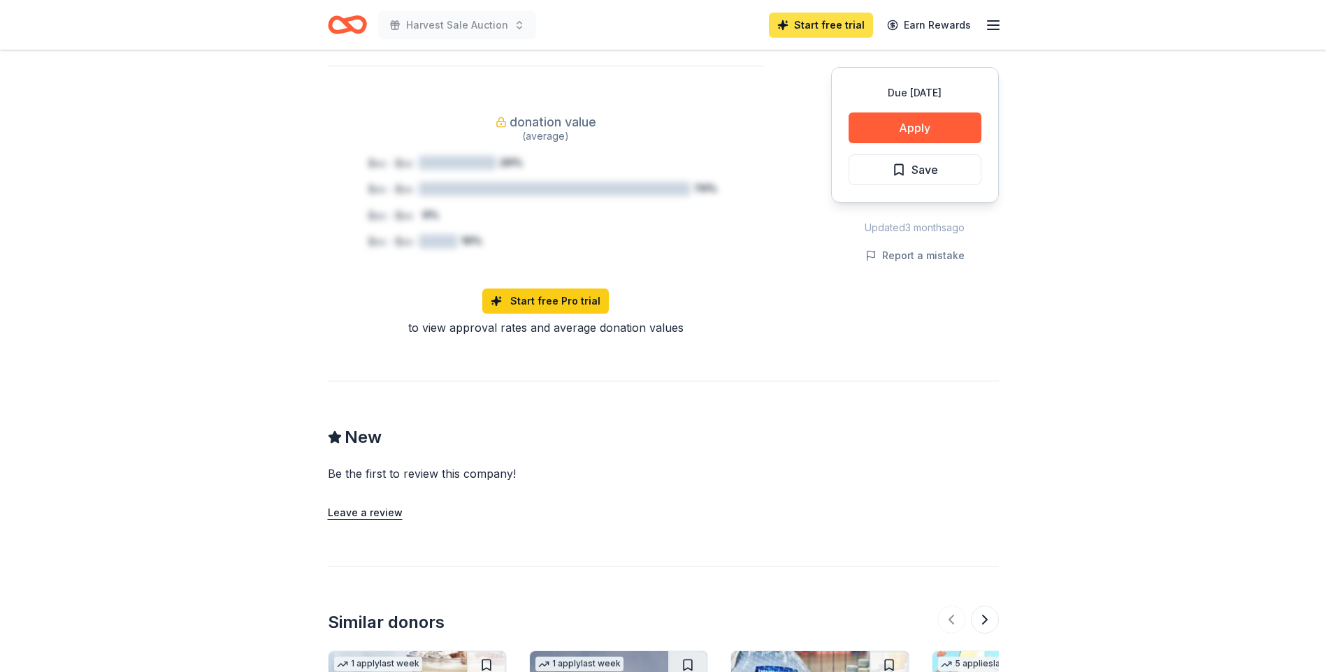
click at [828, 22] on link "Start free trial" at bounding box center [821, 25] width 104 height 25
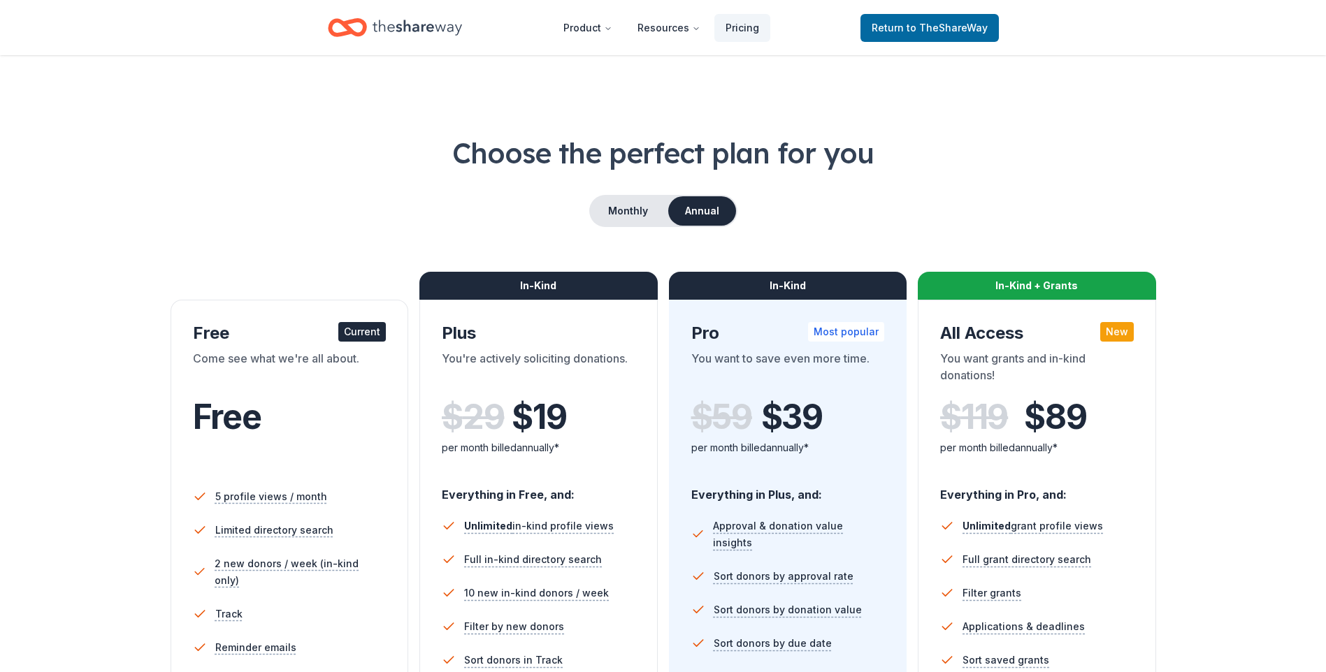
click at [912, 31] on span "to TheShareWay" at bounding box center [947, 28] width 81 height 12
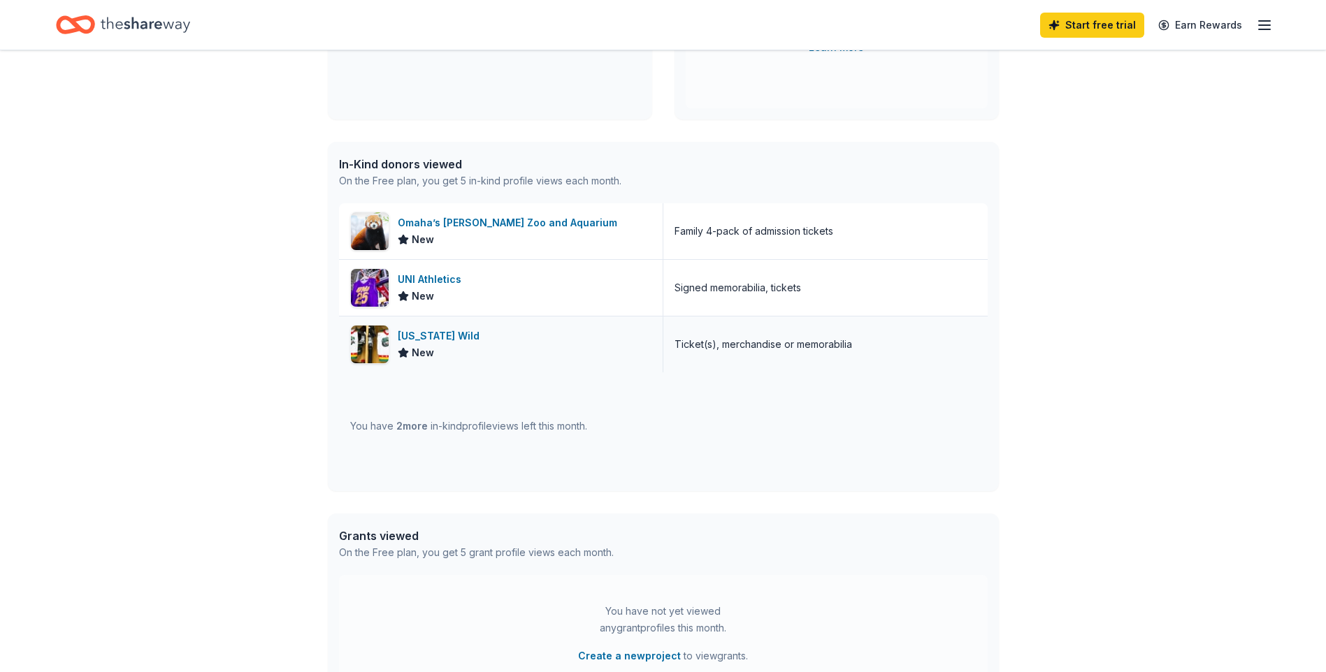
scroll to position [280, 0]
click at [405, 426] on span "2 more" at bounding box center [411, 424] width 31 height 12
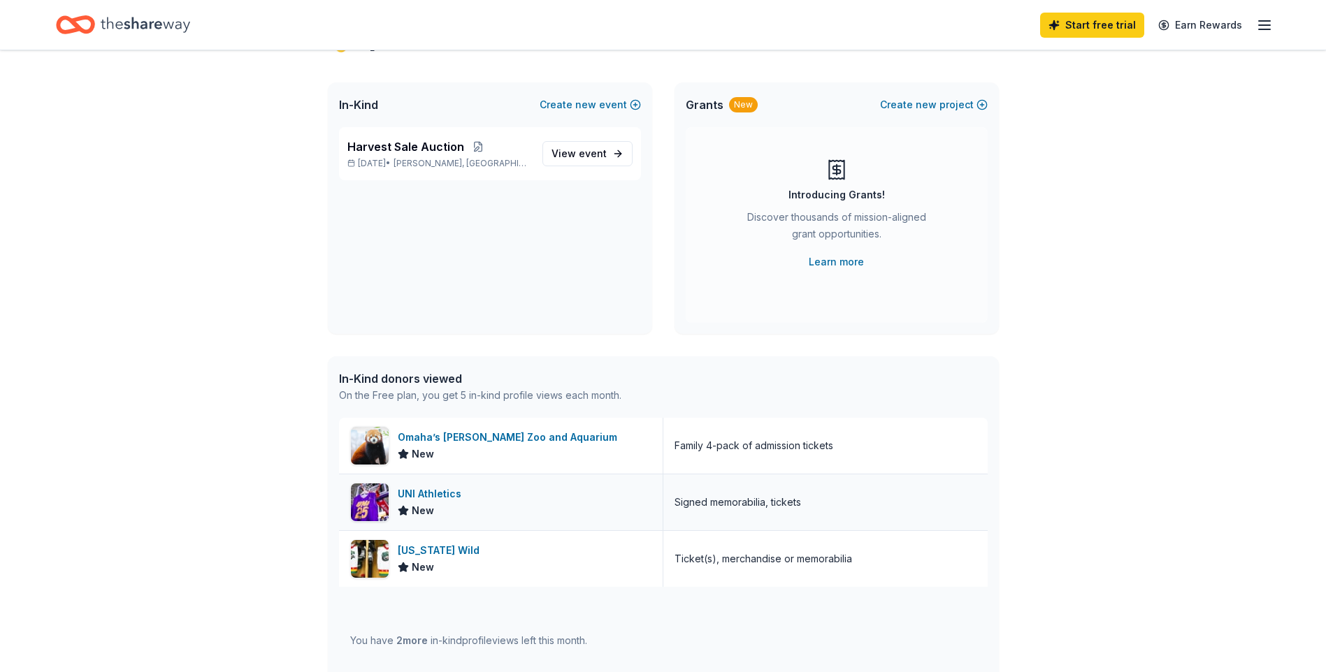
scroll to position [0, 0]
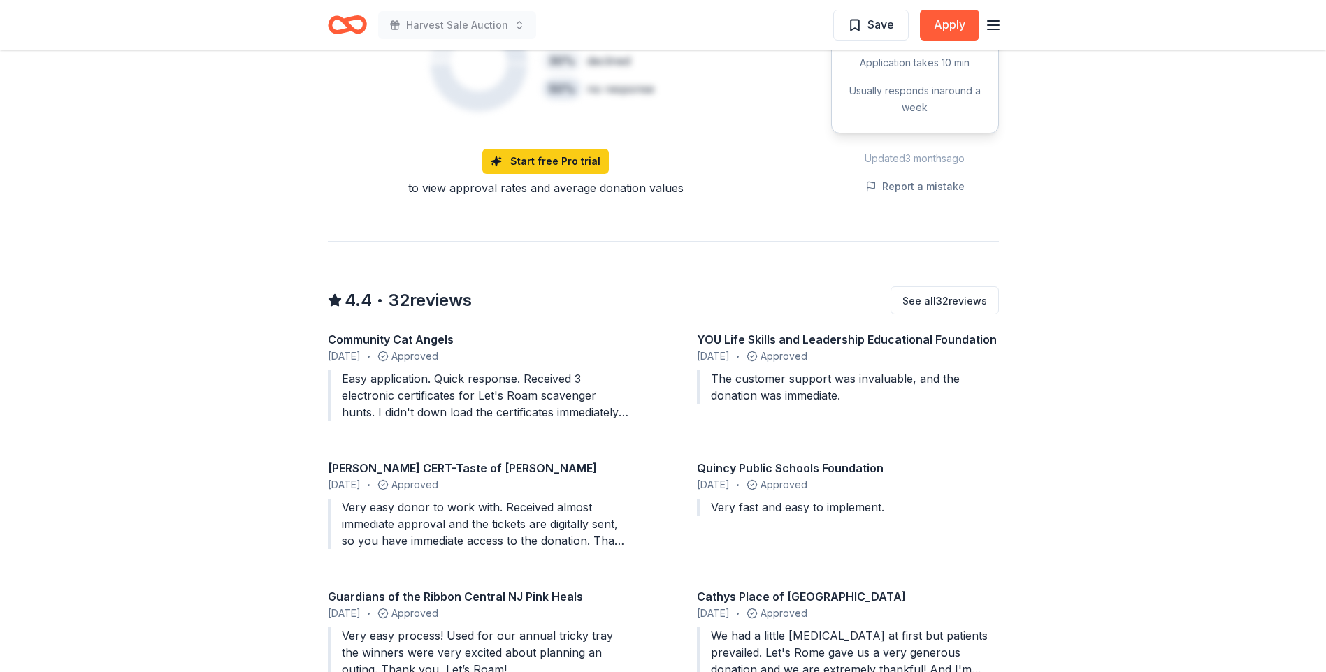
scroll to position [1188, 0]
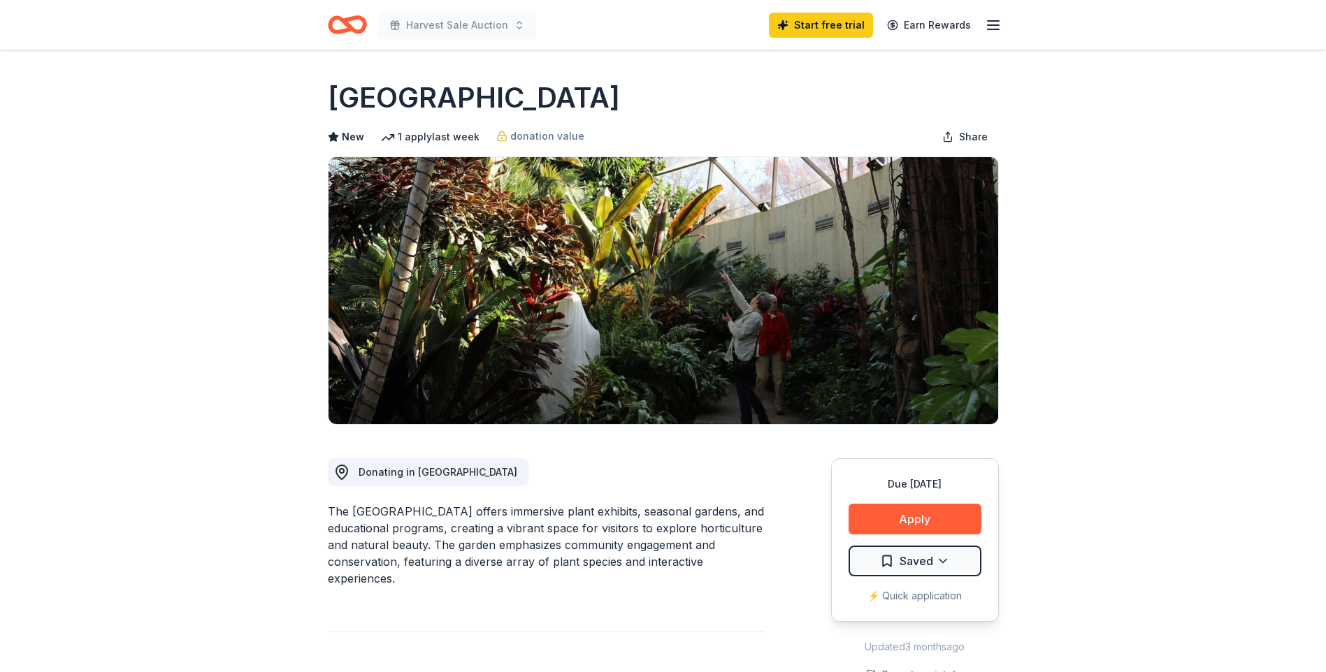
scroll to position [140, 0]
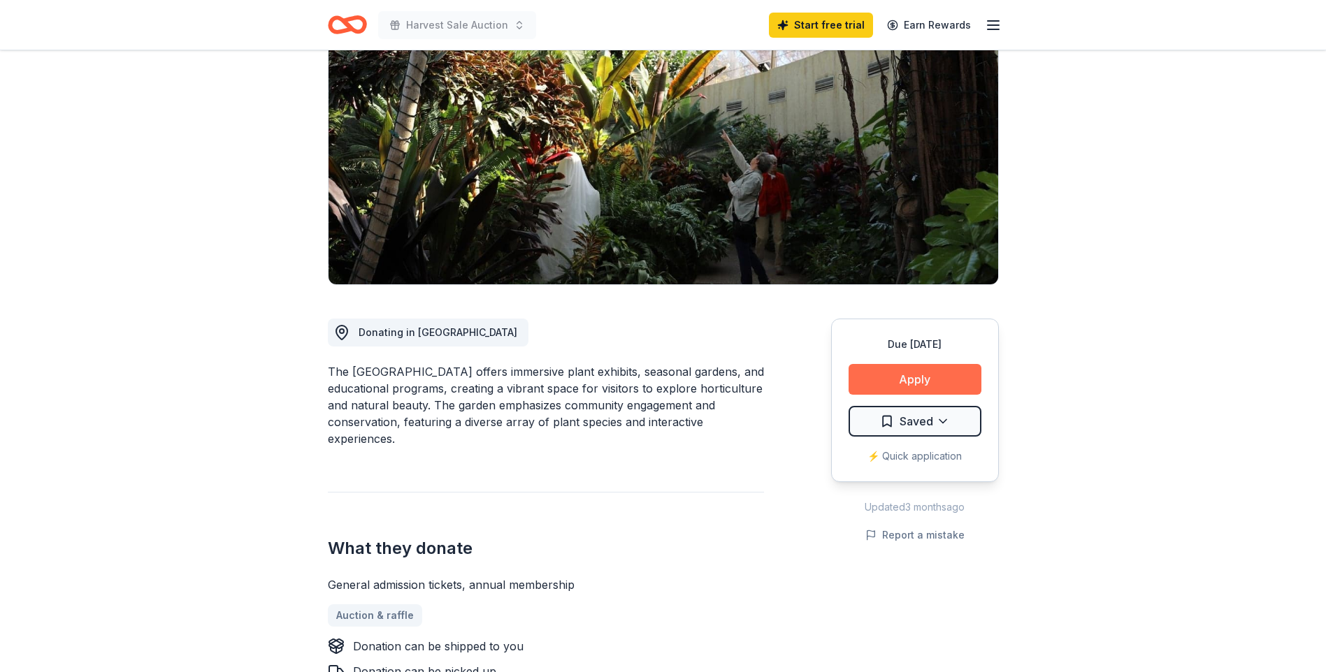
click at [881, 383] on button "Apply" at bounding box center [915, 379] width 133 height 31
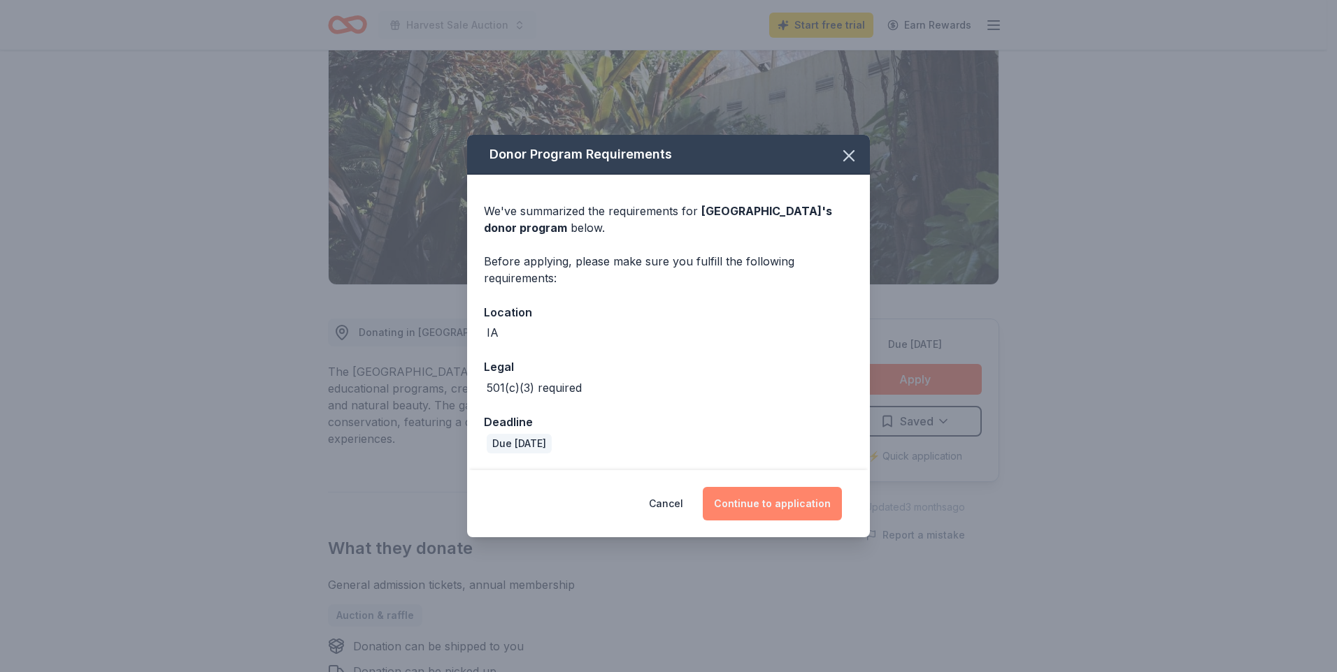
click at [764, 495] on button "Continue to application" at bounding box center [772, 504] width 139 height 34
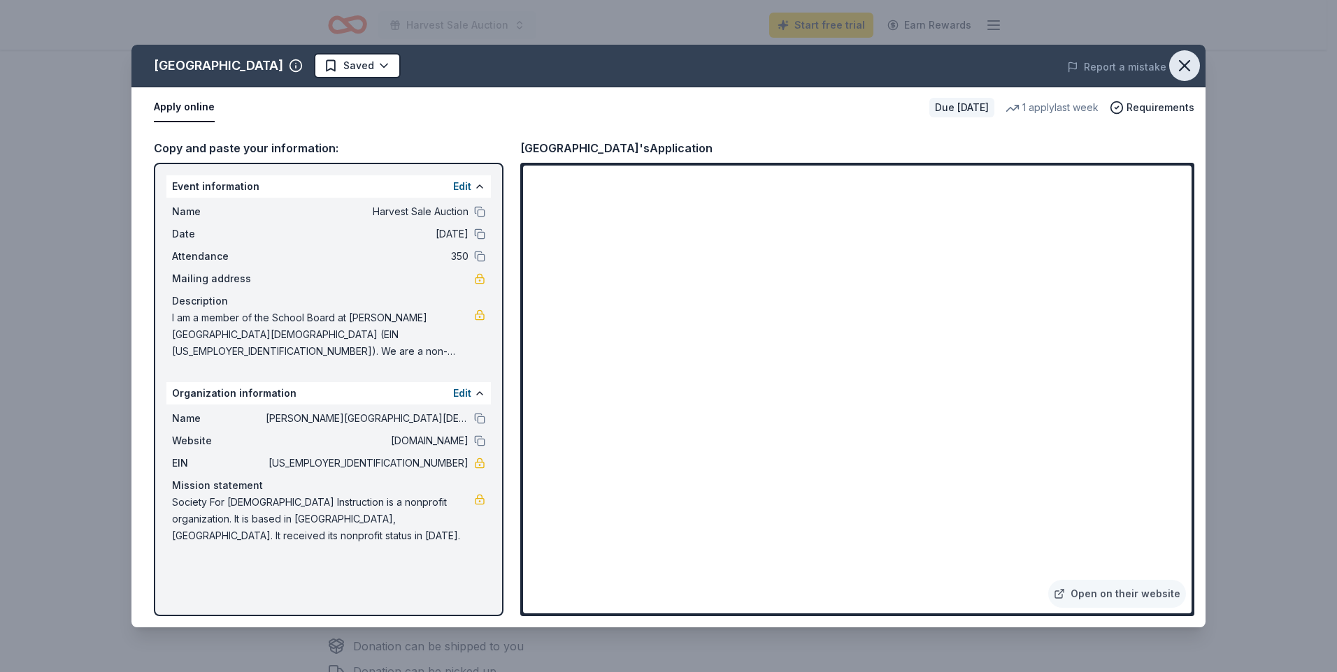
click at [1183, 65] on icon "button" at bounding box center [1184, 66] width 10 height 10
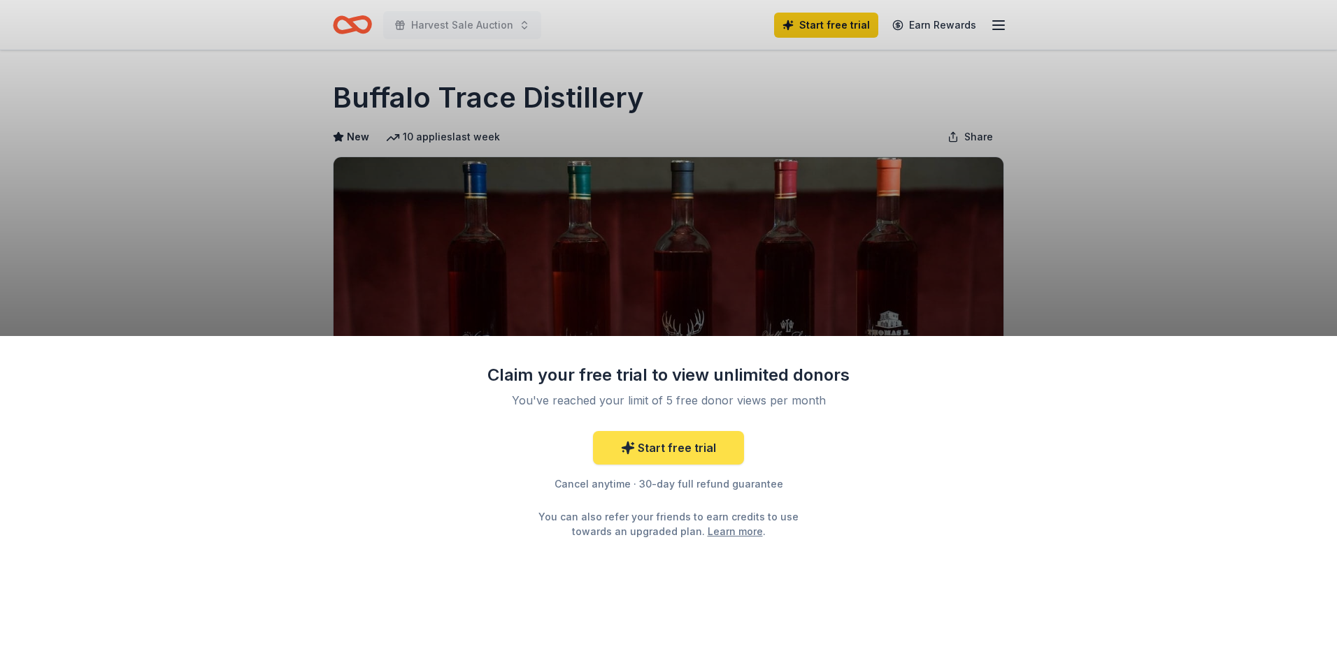
click at [692, 437] on link "Start free trial" at bounding box center [668, 448] width 151 height 34
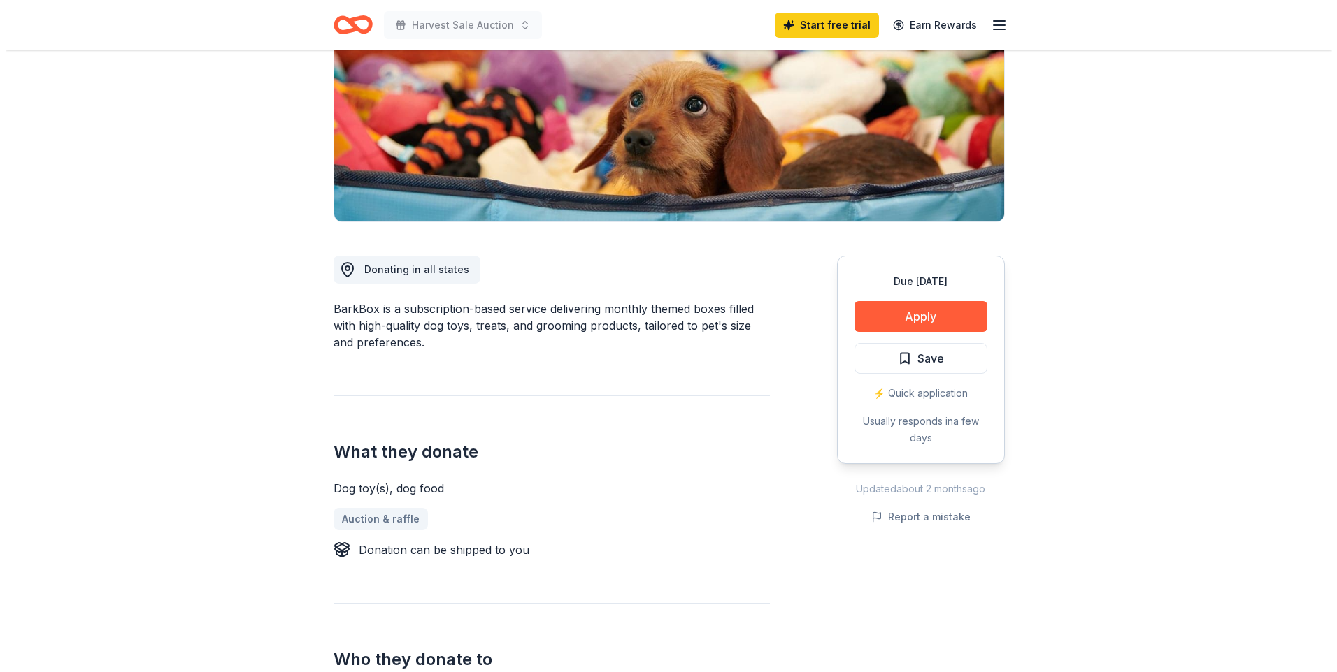
scroll to position [210, 0]
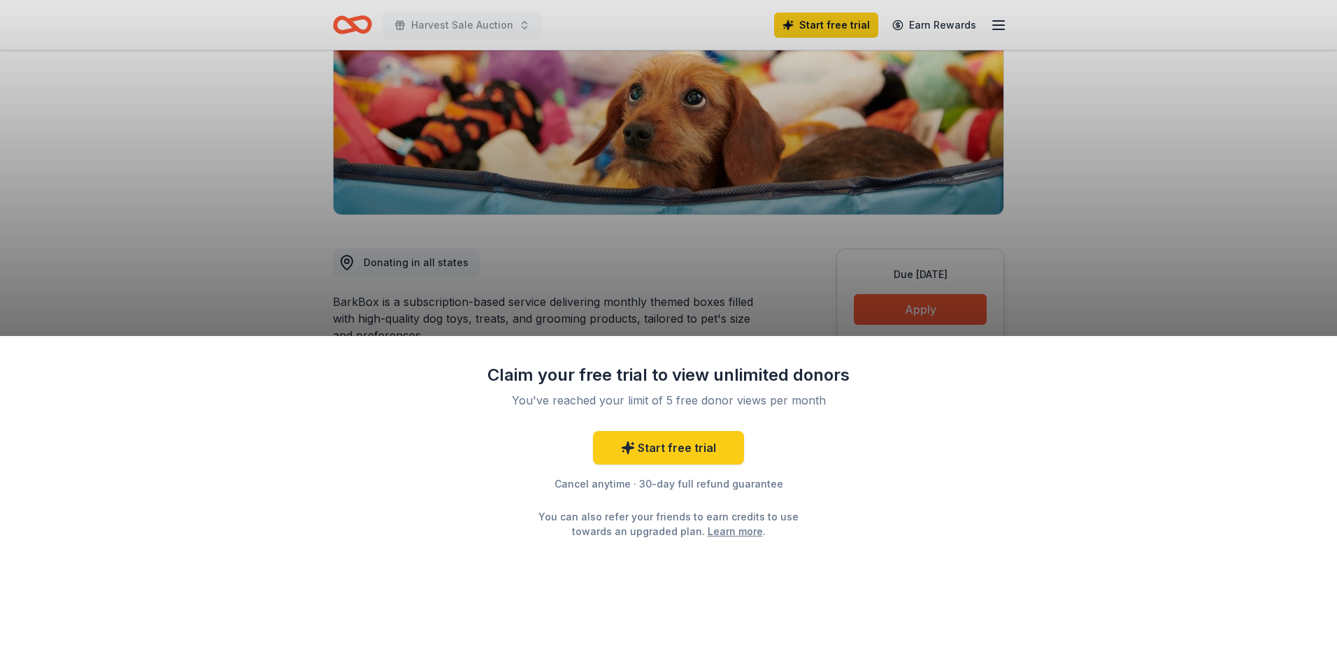
click at [818, 202] on div "Claim your free trial to view unlimited donors You've reached your limit of 5 f…" at bounding box center [668, 336] width 1337 height 672
click at [227, 230] on div "Claim your free trial to view unlimited donors You've reached your limit of 5 f…" at bounding box center [668, 336] width 1337 height 672
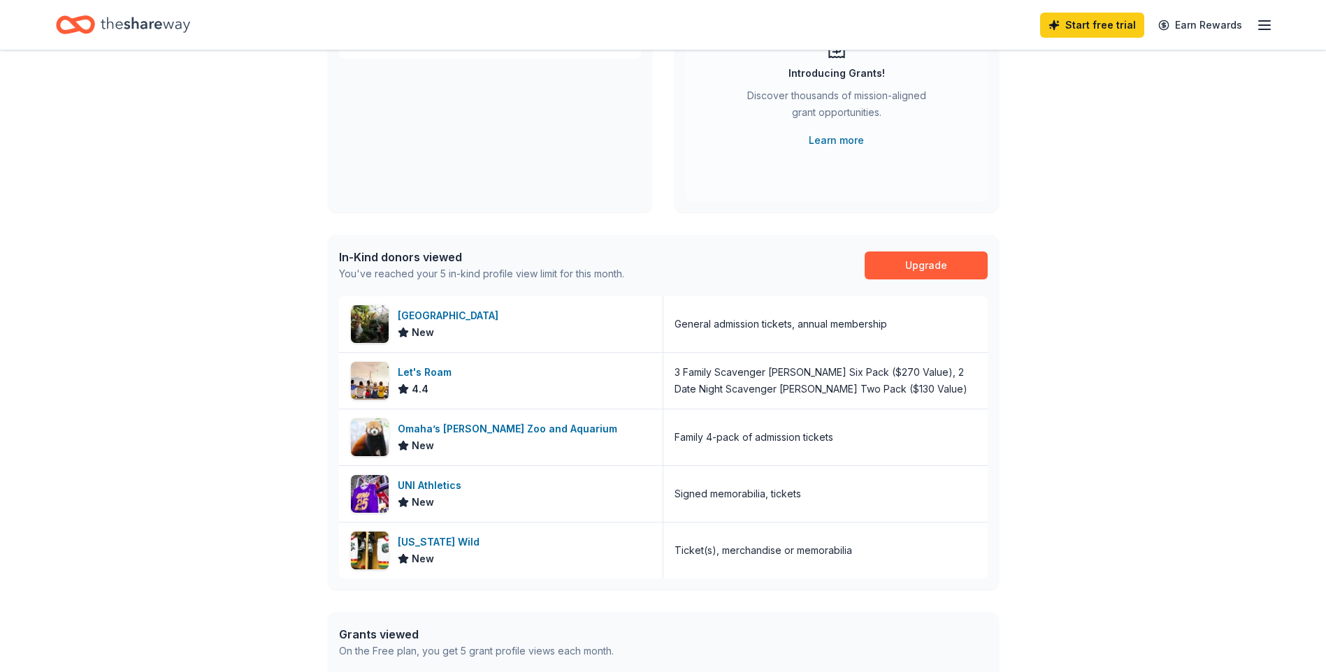
scroll to position [280, 0]
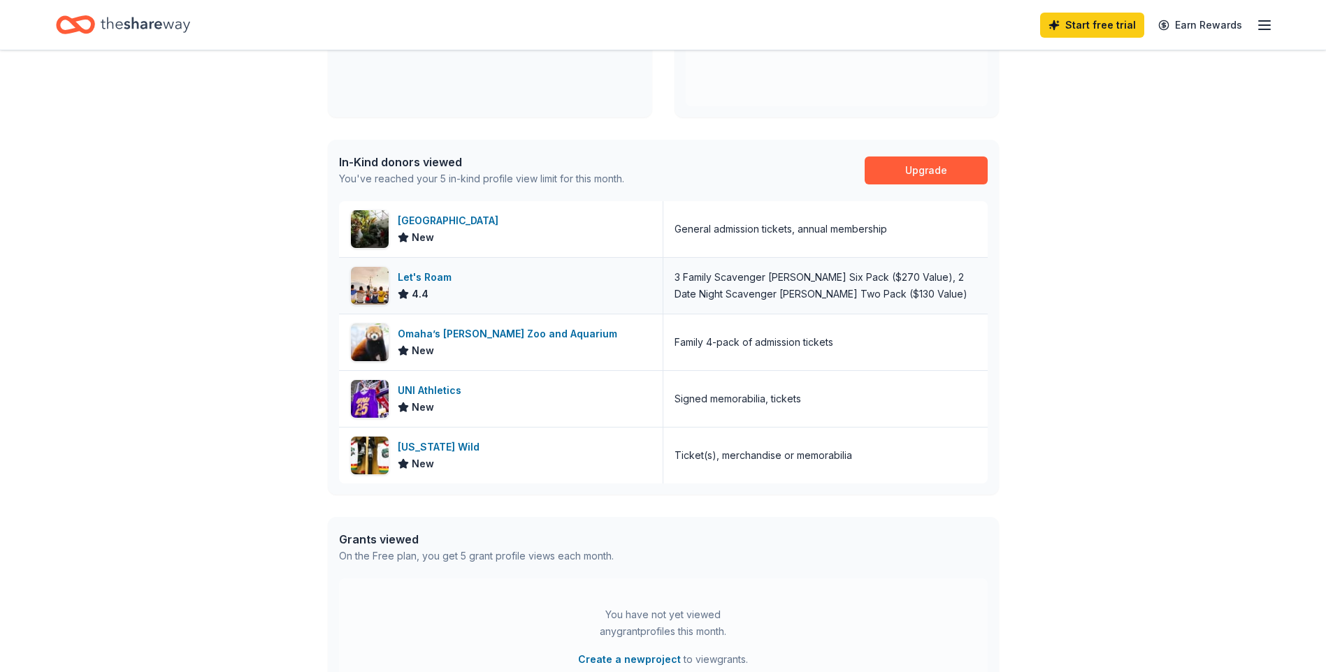
click at [429, 273] on div "Let's Roam" at bounding box center [427, 277] width 59 height 17
drag, startPoint x: 469, startPoint y: 282, endPoint x: 377, endPoint y: 283, distance: 91.6
click at [377, 283] on img at bounding box center [370, 286] width 38 height 38
drag, startPoint x: 364, startPoint y: 285, endPoint x: 571, endPoint y: 266, distance: 208.5
click at [571, 266] on div "Let's Roam 4.4" at bounding box center [501, 286] width 324 height 56
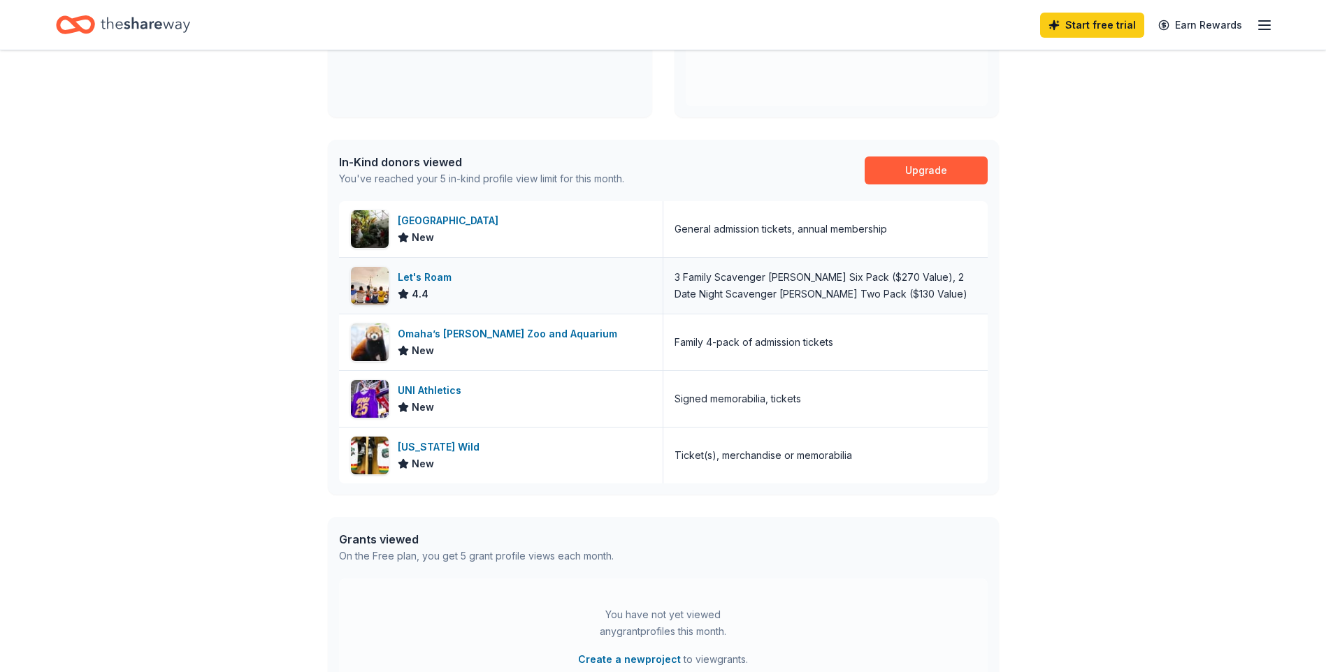
click at [620, 282] on div "Let's Roam 4.4" at bounding box center [501, 286] width 324 height 56
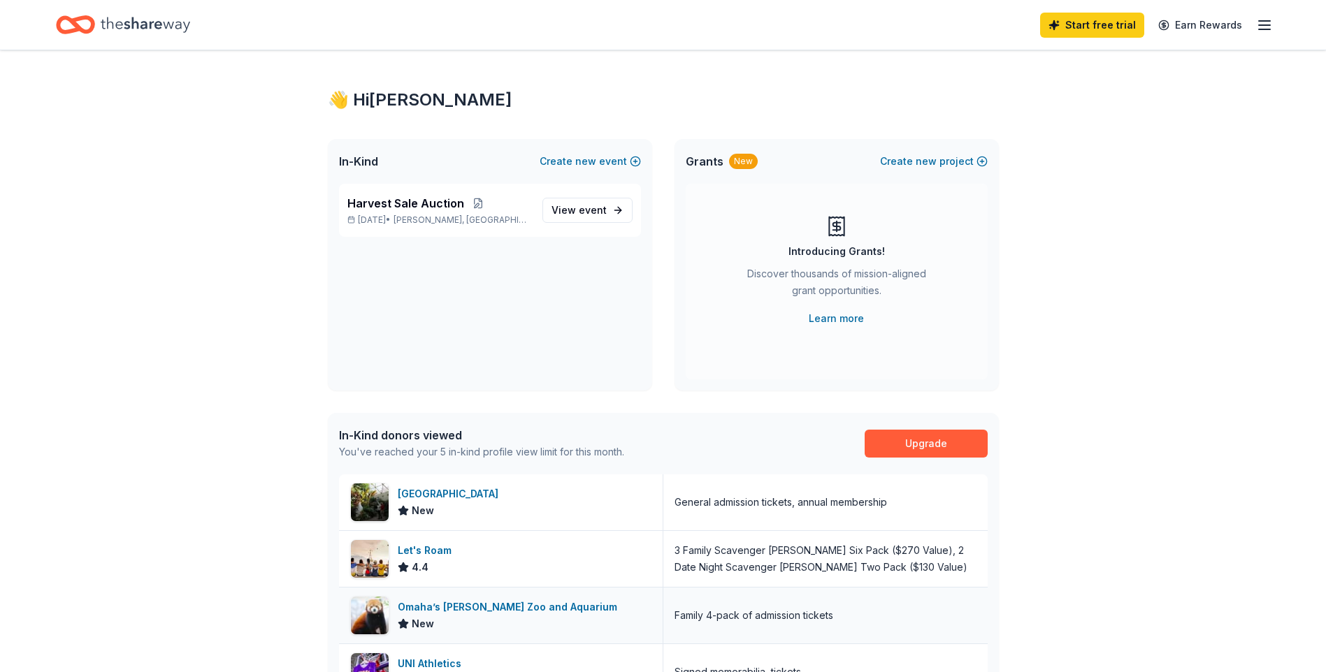
scroll to position [0, 0]
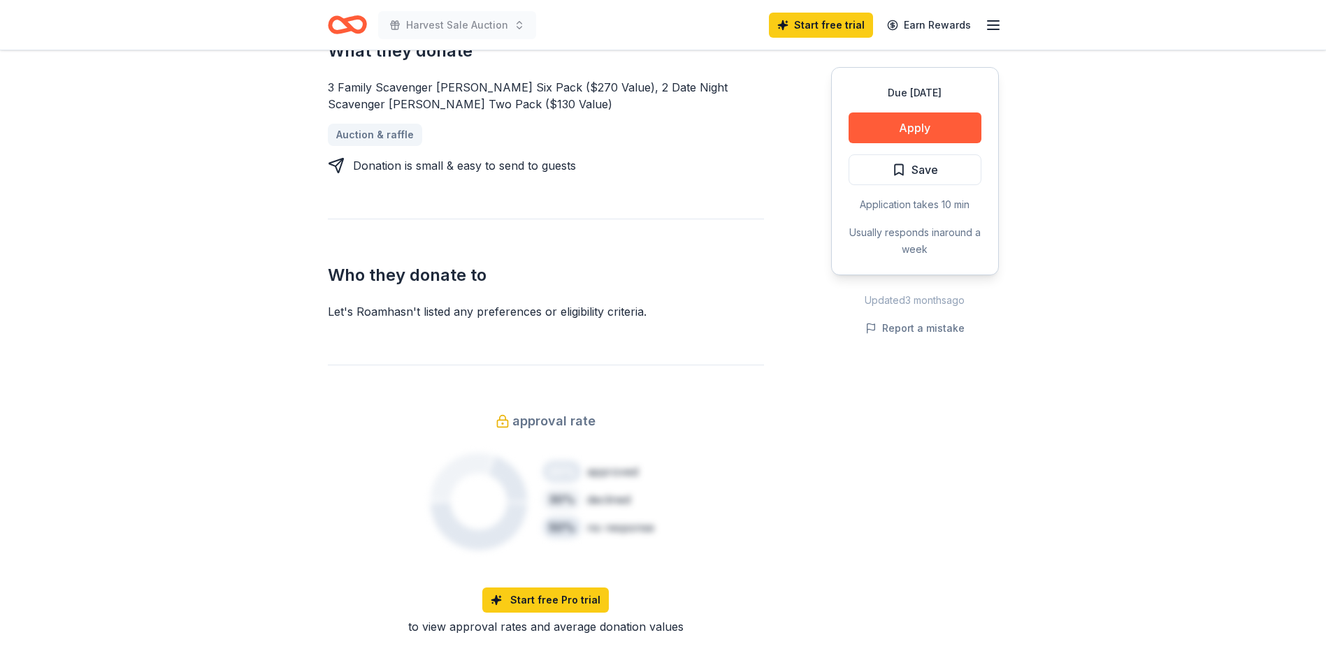
scroll to position [629, 0]
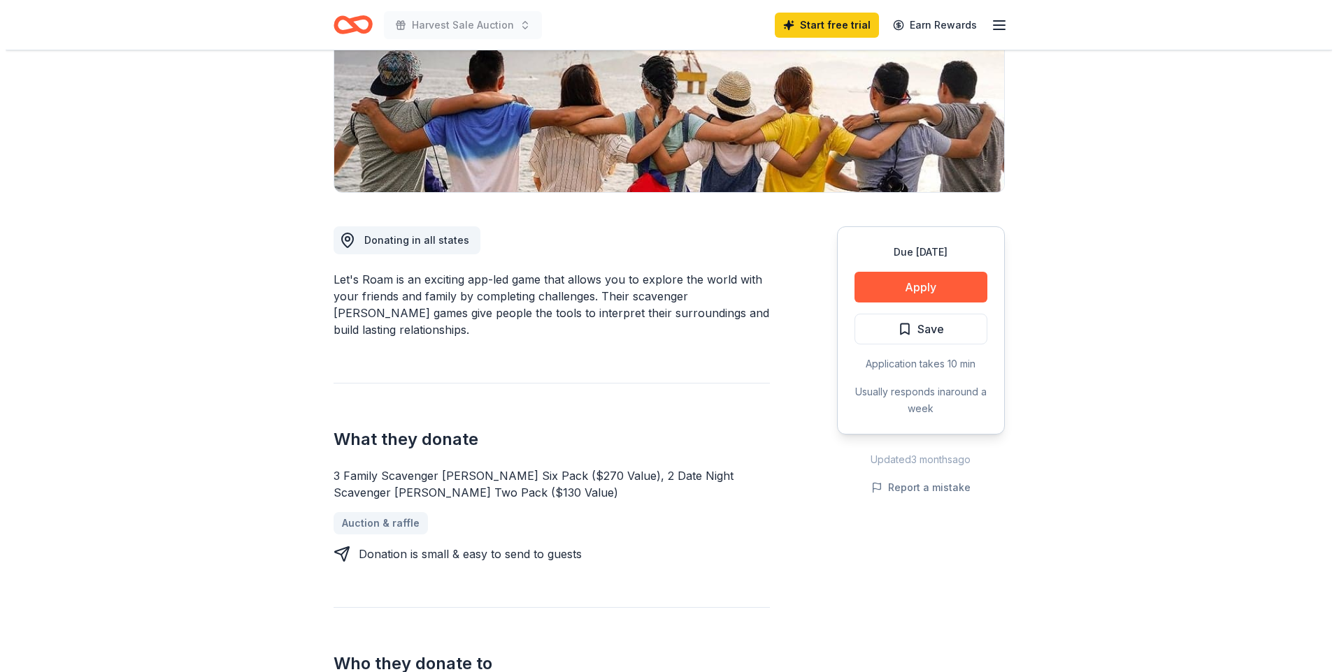
scroll to position [131, 0]
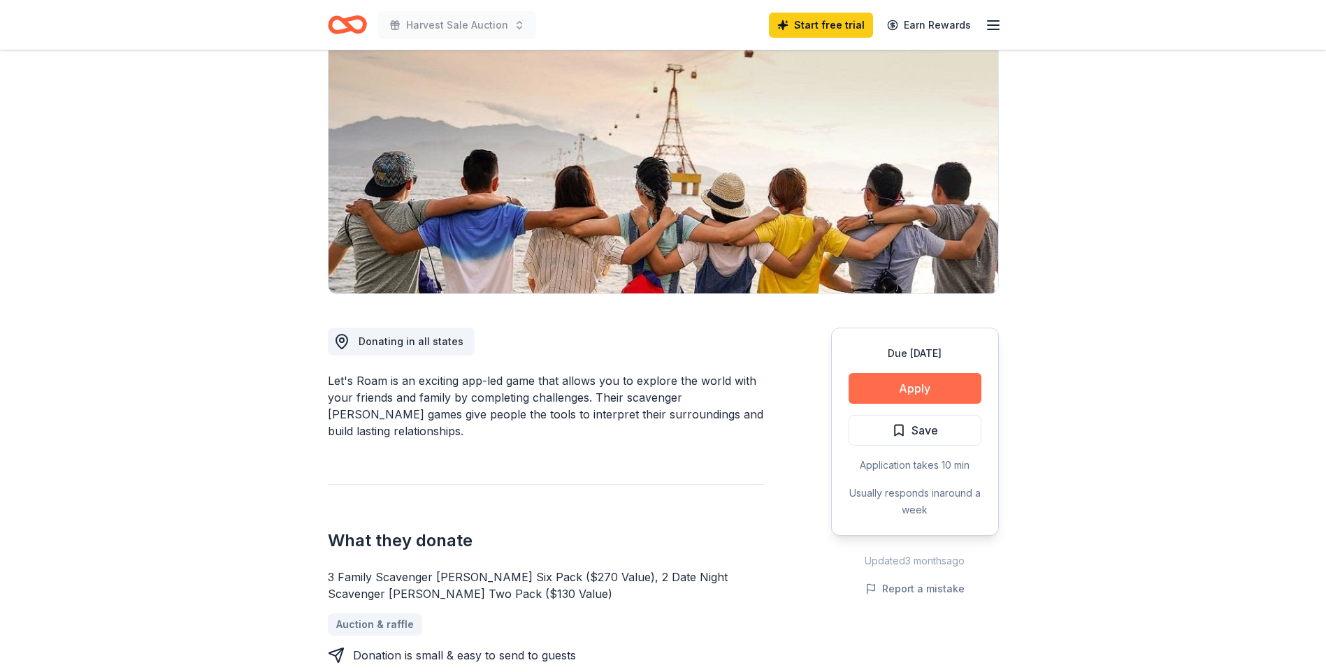
click at [896, 392] on button "Apply" at bounding box center [915, 388] width 133 height 31
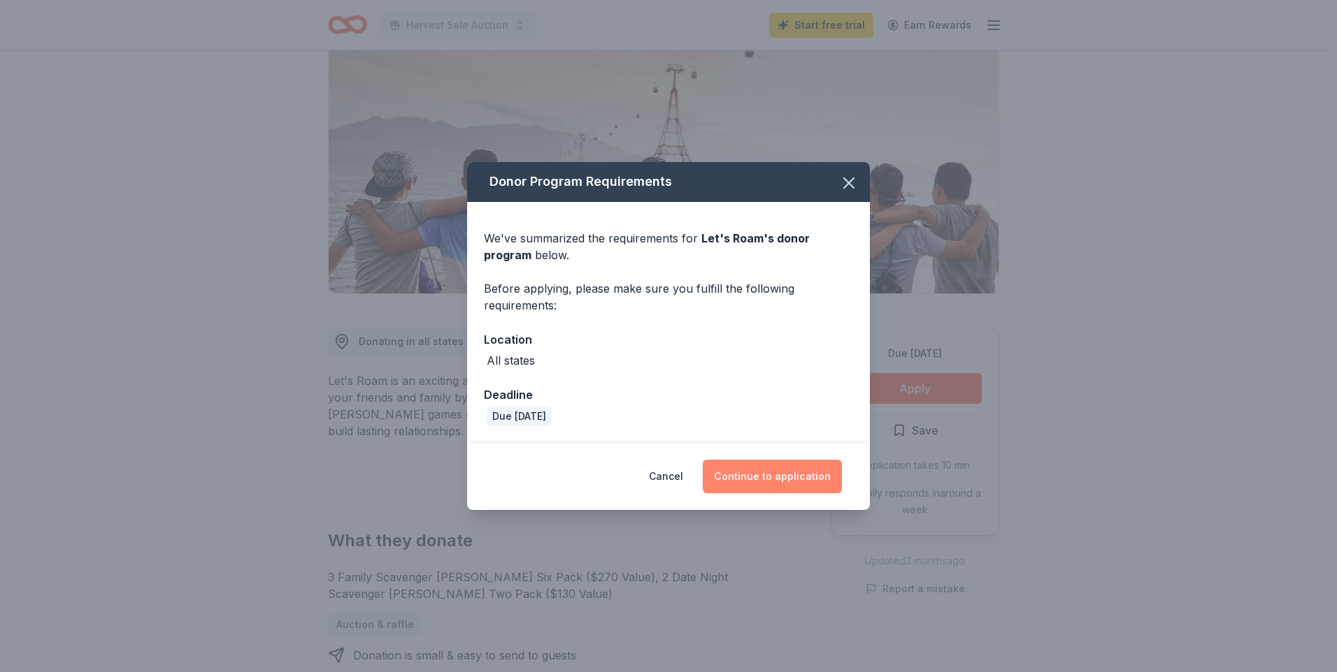
click at [777, 478] on button "Continue to application" at bounding box center [772, 477] width 139 height 34
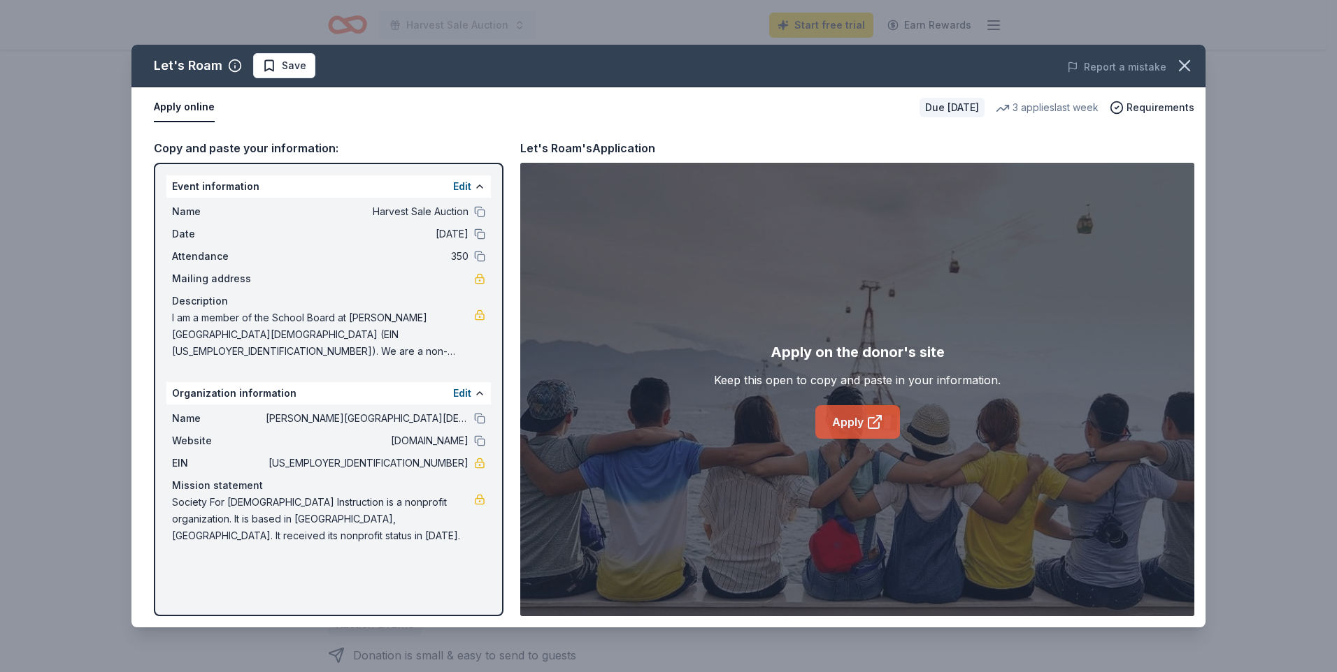
click at [854, 426] on link "Apply" at bounding box center [857, 422] width 85 height 34
